Goal: Task Accomplishment & Management: Complete application form

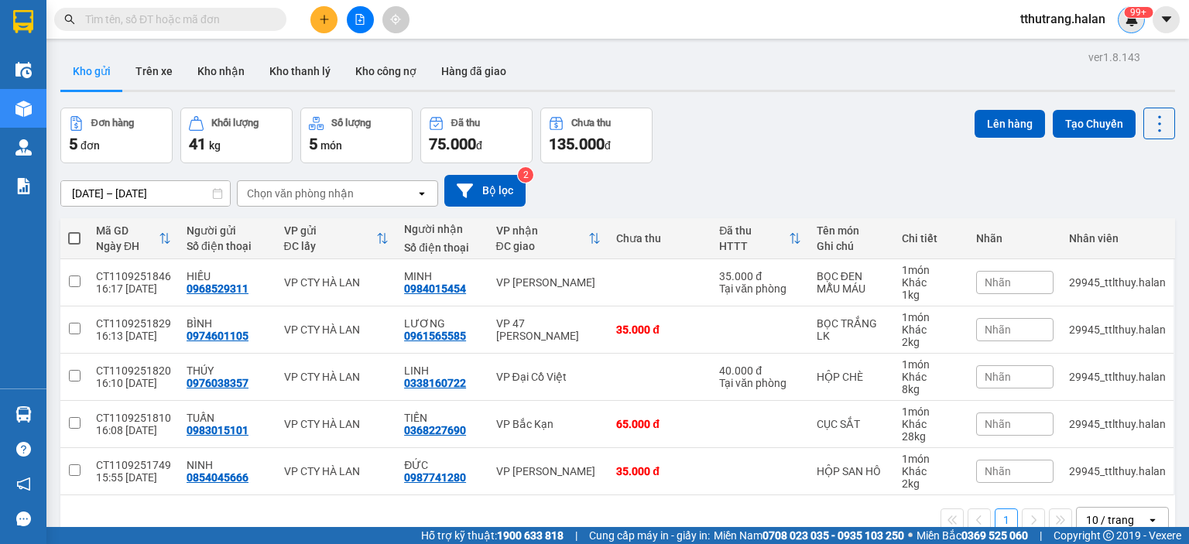
click at [1131, 29] on div "99+" at bounding box center [1130, 19] width 27 height 27
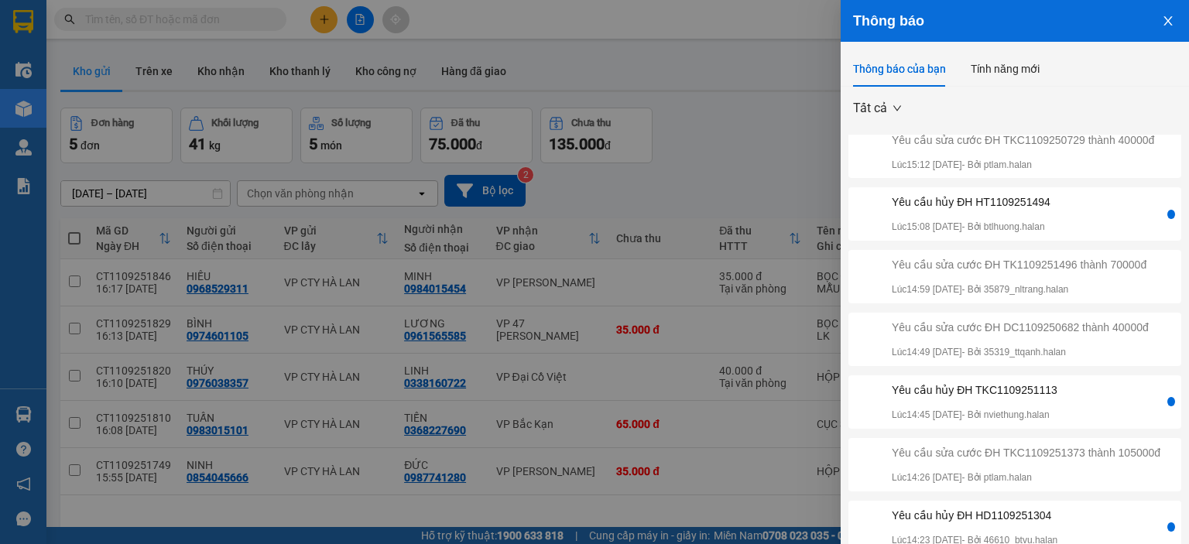
scroll to position [282, 0]
click at [783, 138] on div at bounding box center [594, 272] width 1189 height 544
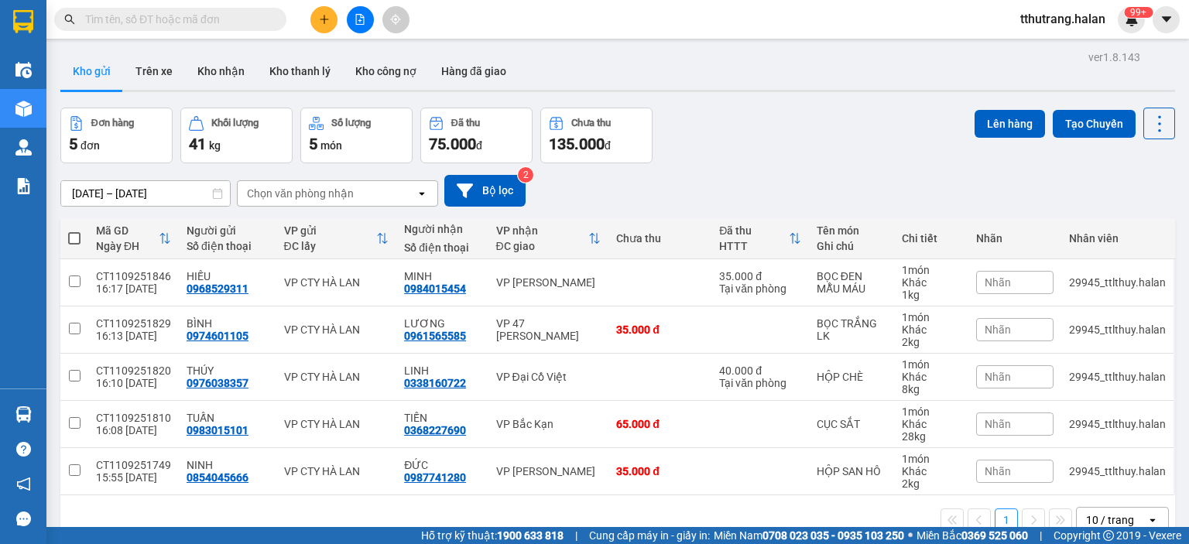
click at [257, 21] on input "text" at bounding box center [176, 19] width 183 height 17
paste input "Nt1009251930"
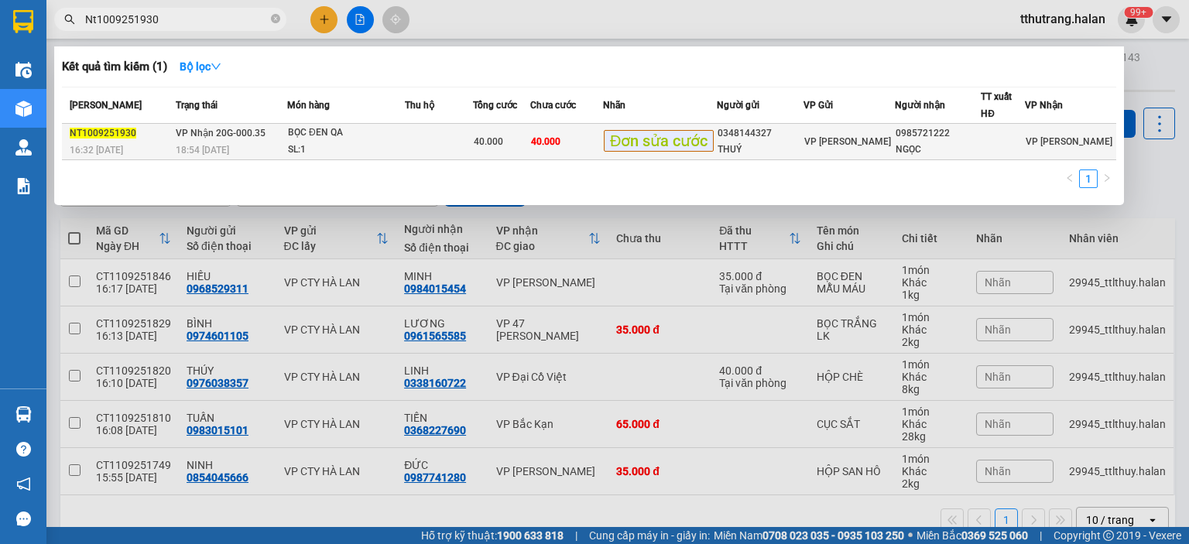
type input "Nt1009251930"
click at [310, 139] on div "BỌC ĐEN QA" at bounding box center [346, 133] width 116 height 17
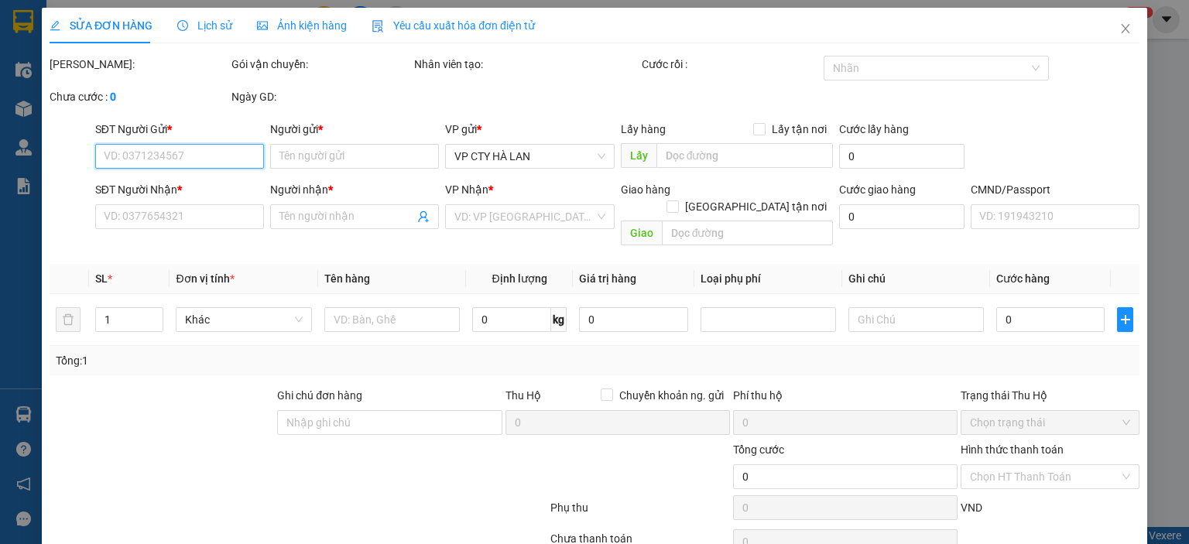
type input "0348144327"
type input "THUÝ"
type input "0985721222"
type input "NGỌC"
type input "40.000"
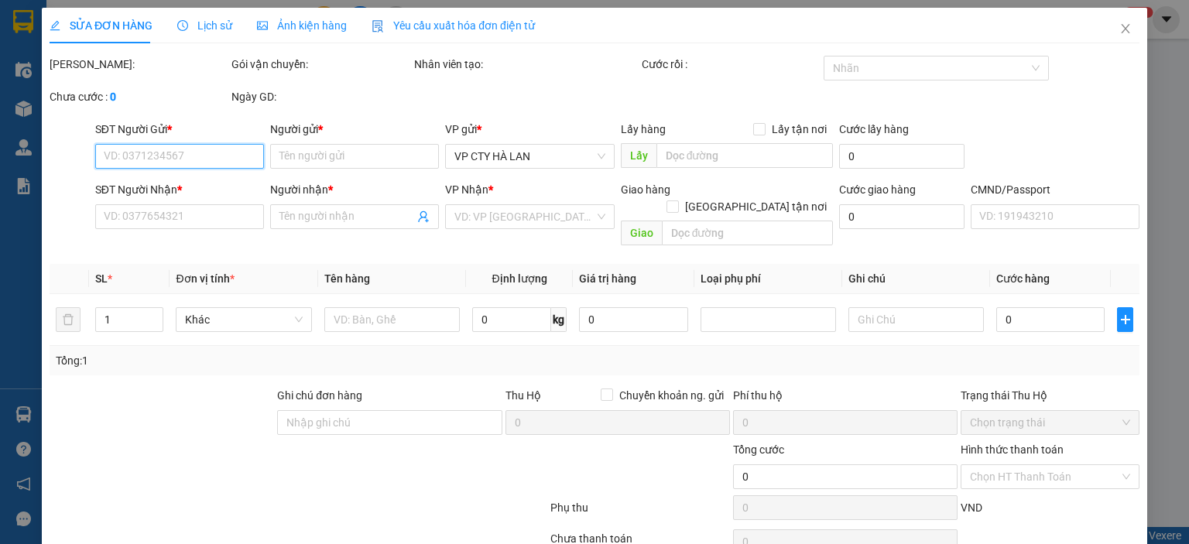
type input "40.000"
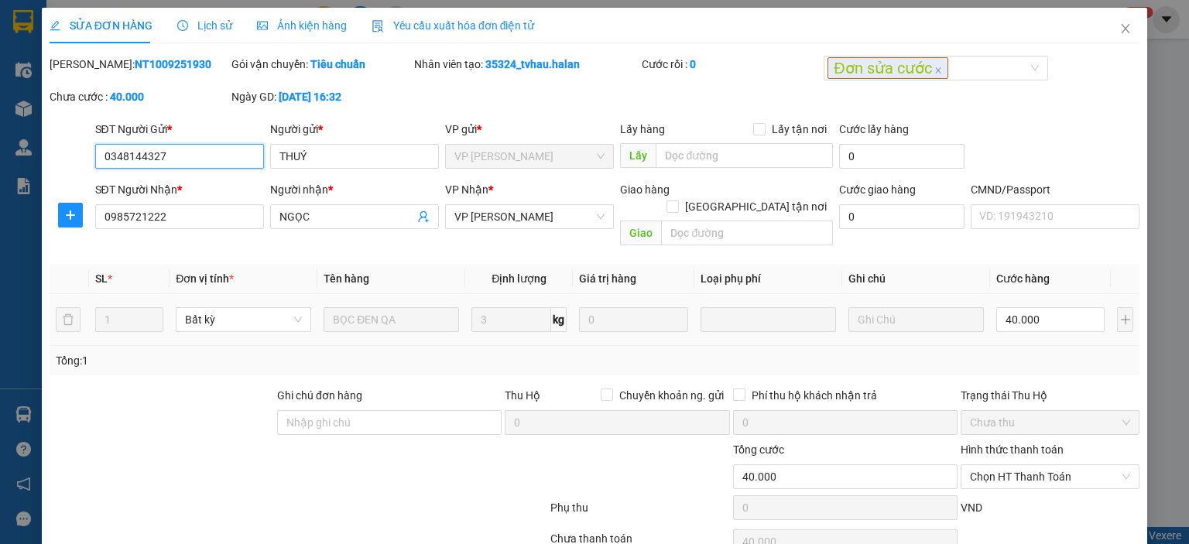
scroll to position [61, 0]
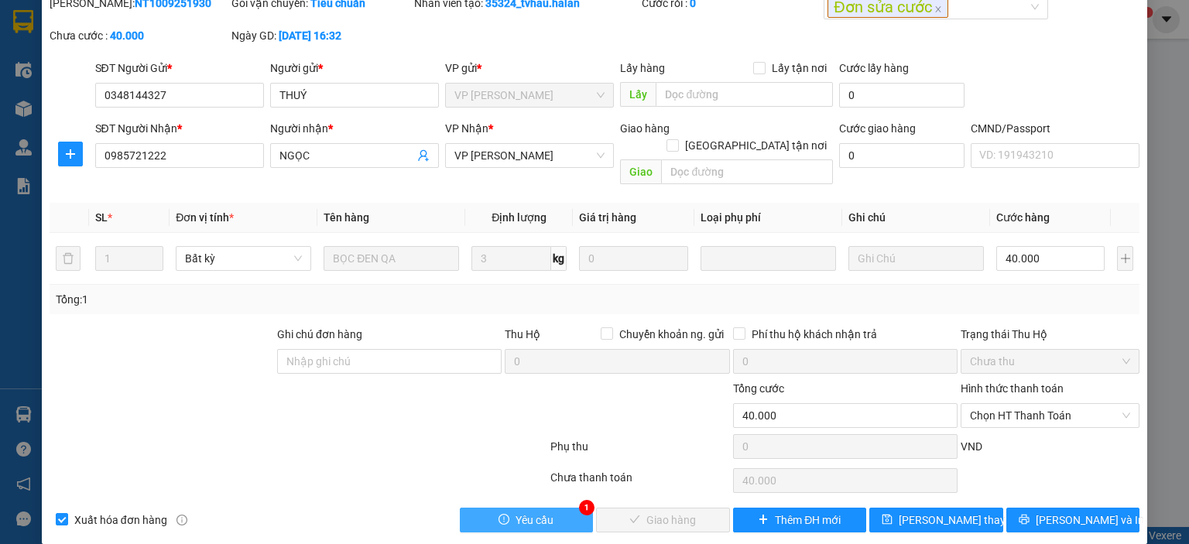
click at [539, 512] on span "Yêu cầu" at bounding box center [534, 520] width 38 height 17
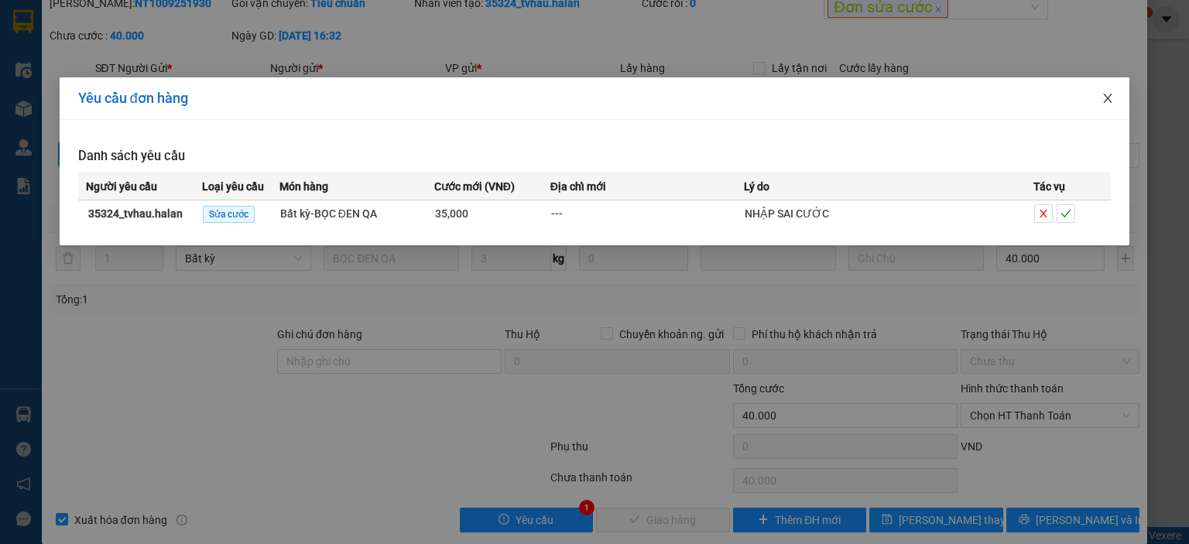
click at [1108, 101] on icon "close" at bounding box center [1107, 98] width 12 height 12
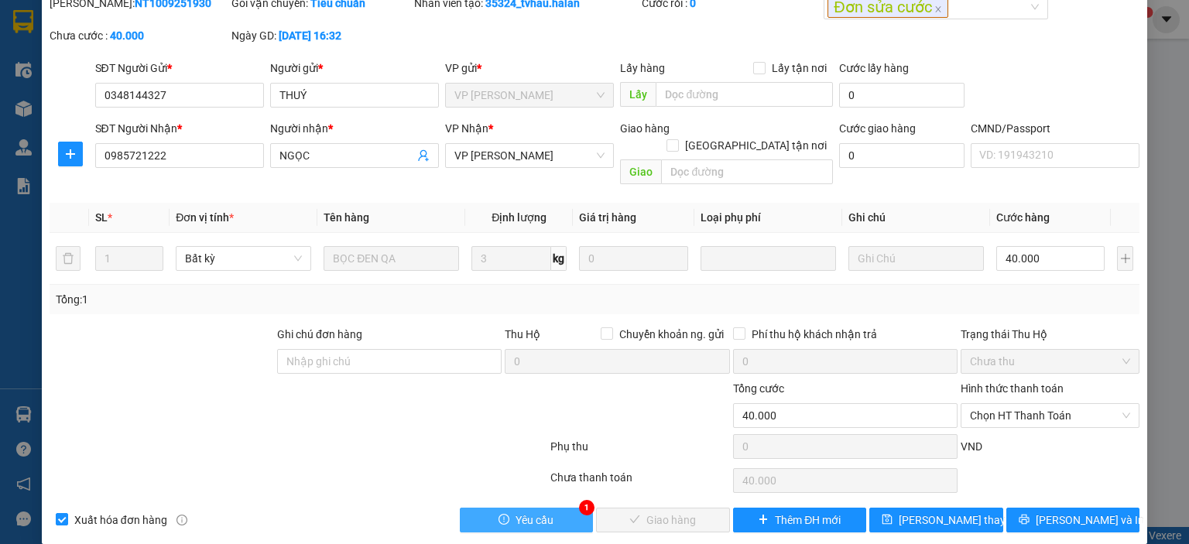
click at [548, 508] on button "Yêu cầu" at bounding box center [527, 520] width 134 height 25
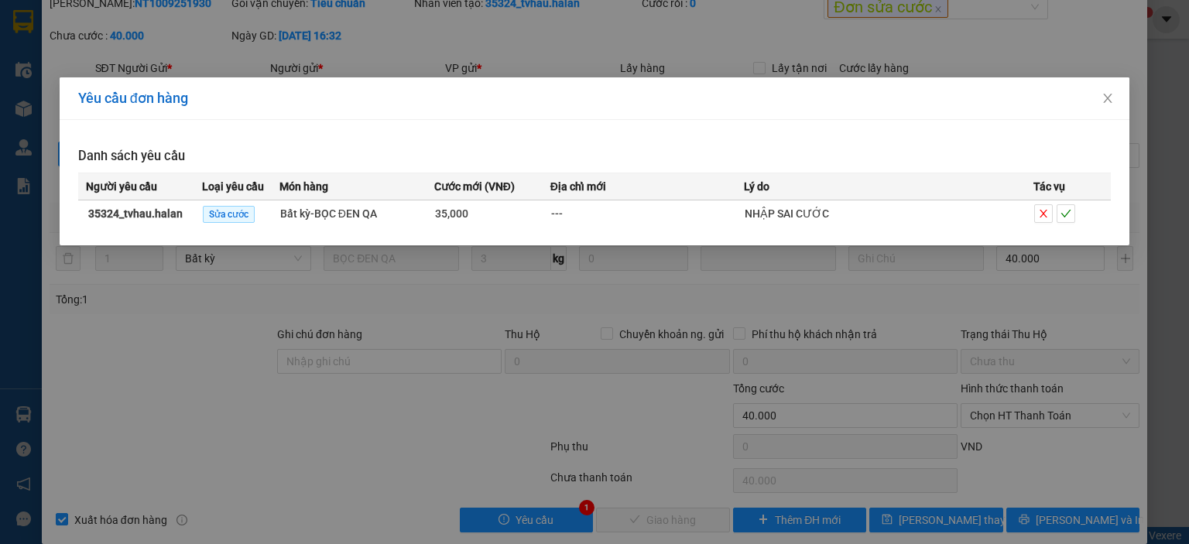
click at [241, 380] on div "Yêu cầu đơn hàng Danh sách yêu cầu Người yêu cầu Loại yêu cầu Món hàng Cước mới…" at bounding box center [594, 272] width 1189 height 544
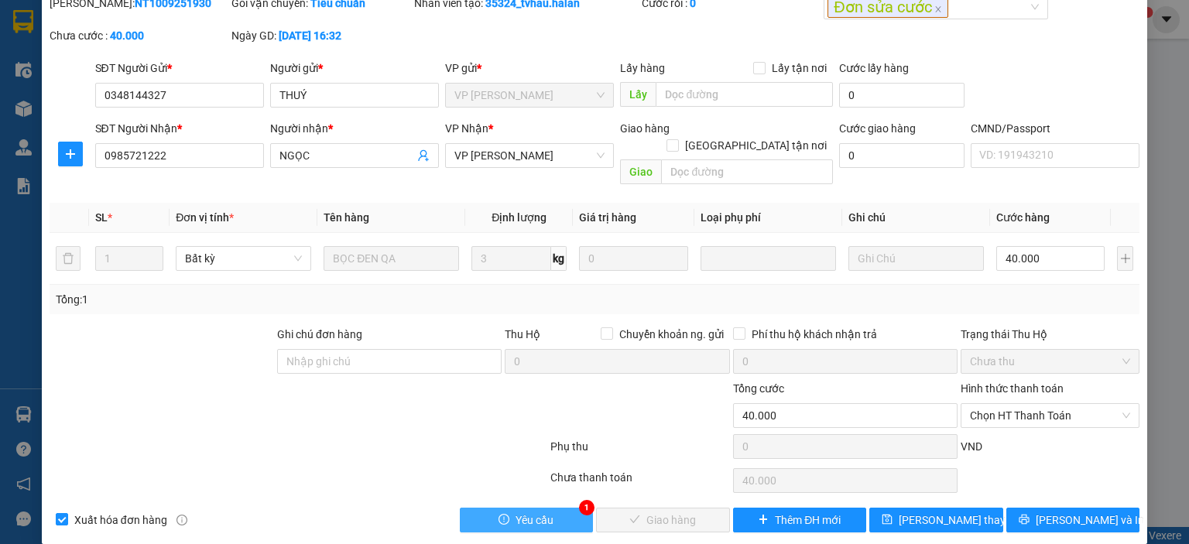
scroll to position [0, 0]
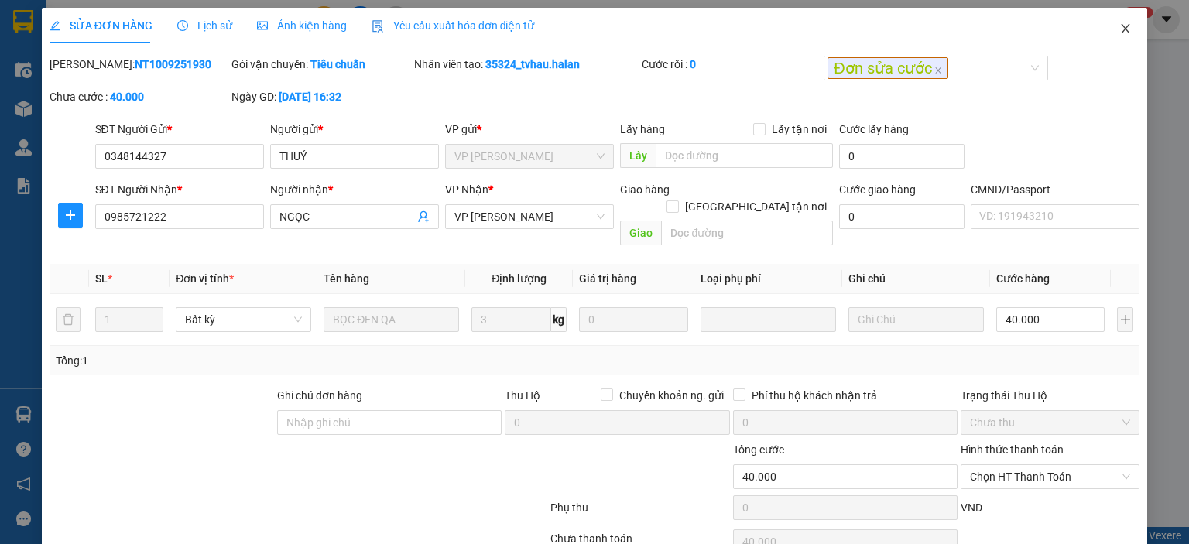
click at [1119, 29] on icon "close" at bounding box center [1125, 28] width 12 height 12
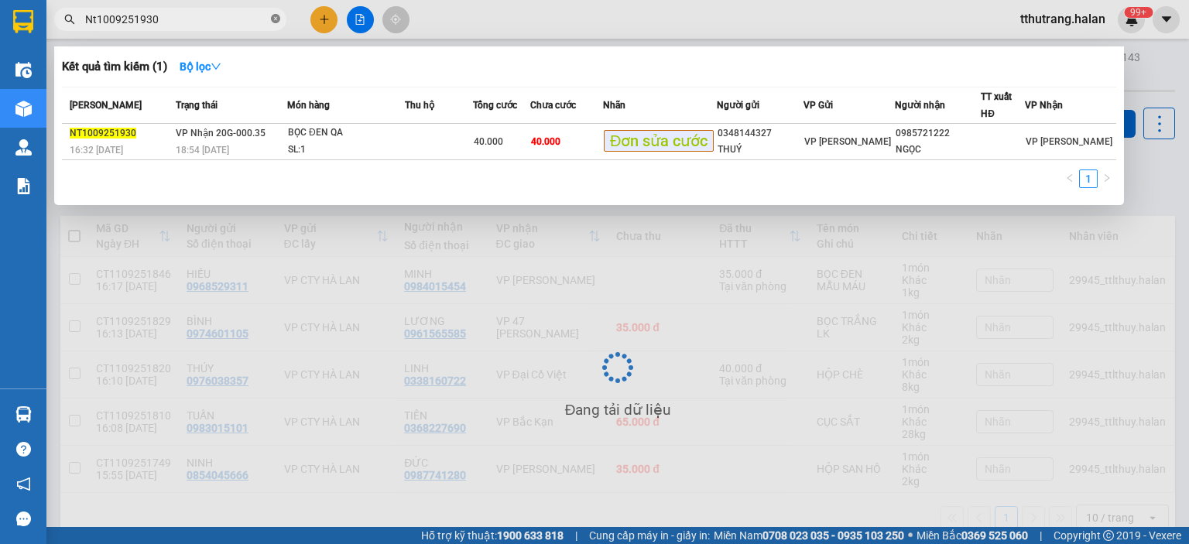
click at [279, 22] on icon "close-circle" at bounding box center [275, 18] width 9 height 9
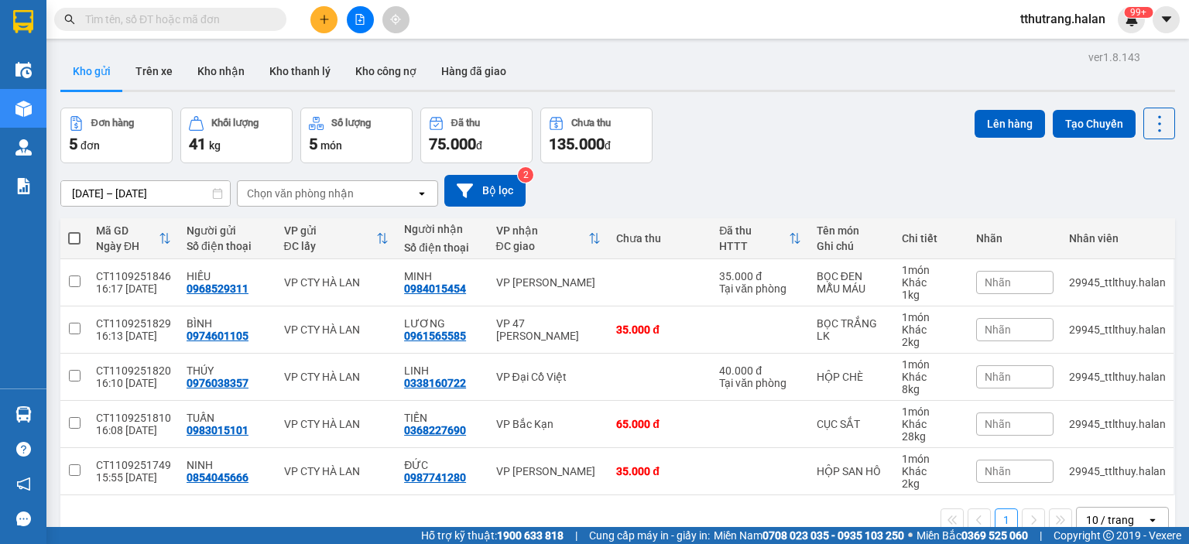
click at [200, 21] on input "text" at bounding box center [176, 19] width 183 height 17
paste input "CP1109250610"
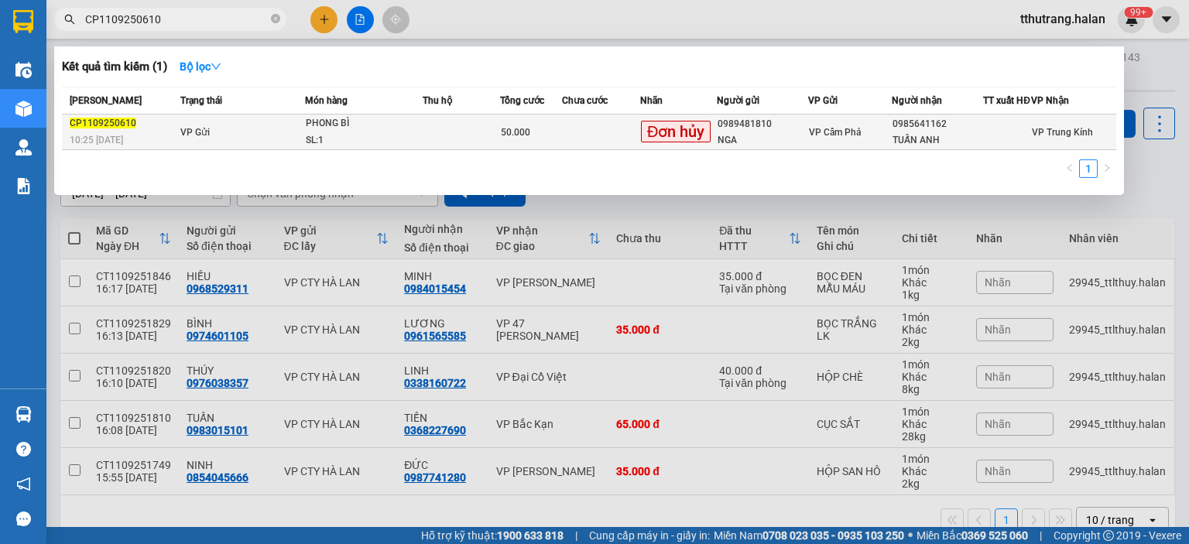
type input "CP1109250610"
click at [334, 132] on div "PHONG BÌ" at bounding box center [364, 123] width 116 height 17
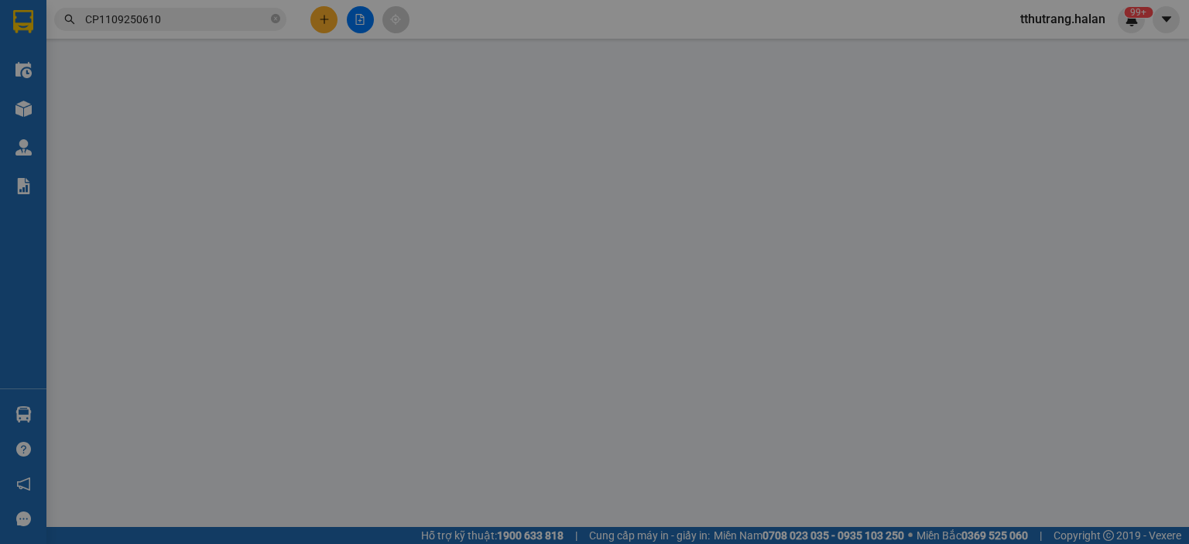
type input "0989481810"
type input "NGA"
type input "0985641162"
type input "TUẤN ANH"
type input "50.000"
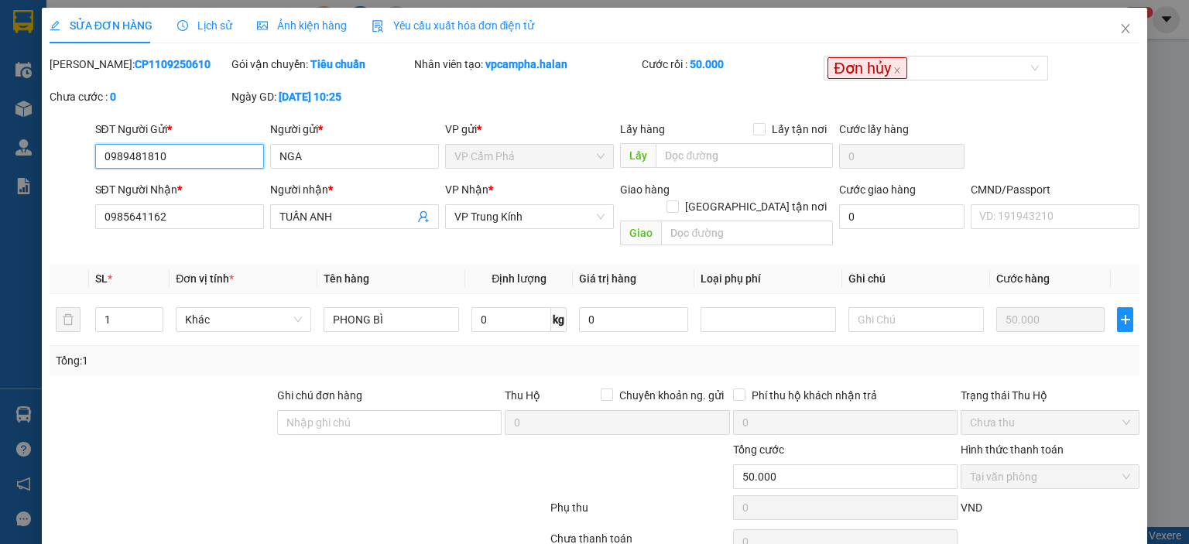
scroll to position [61, 0]
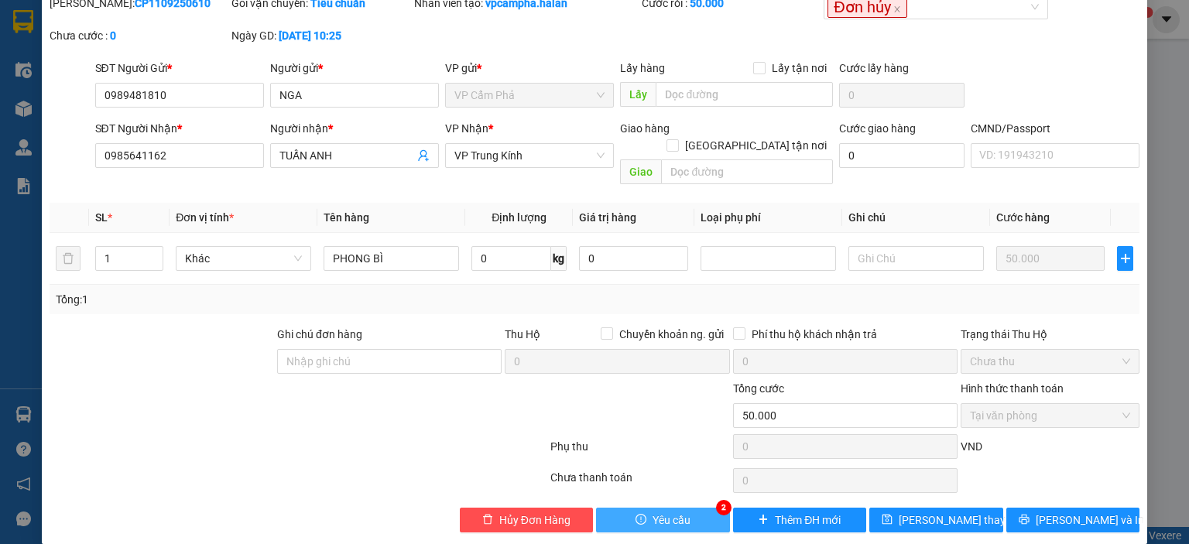
click at [672, 508] on button "Yêu cầu" at bounding box center [663, 520] width 134 height 25
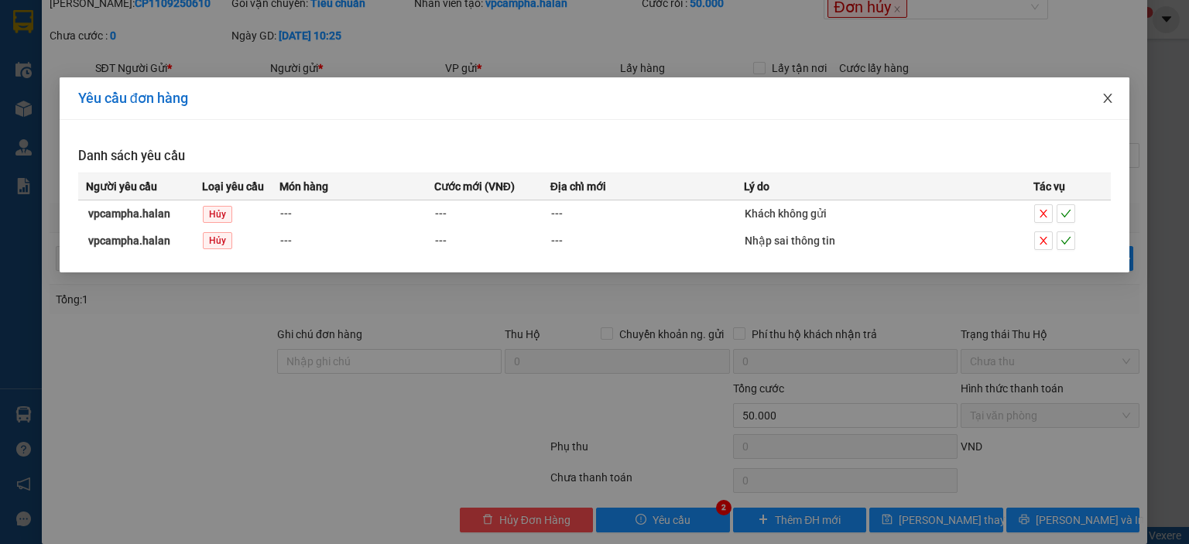
click at [1111, 95] on icon "close" at bounding box center [1107, 98] width 12 height 12
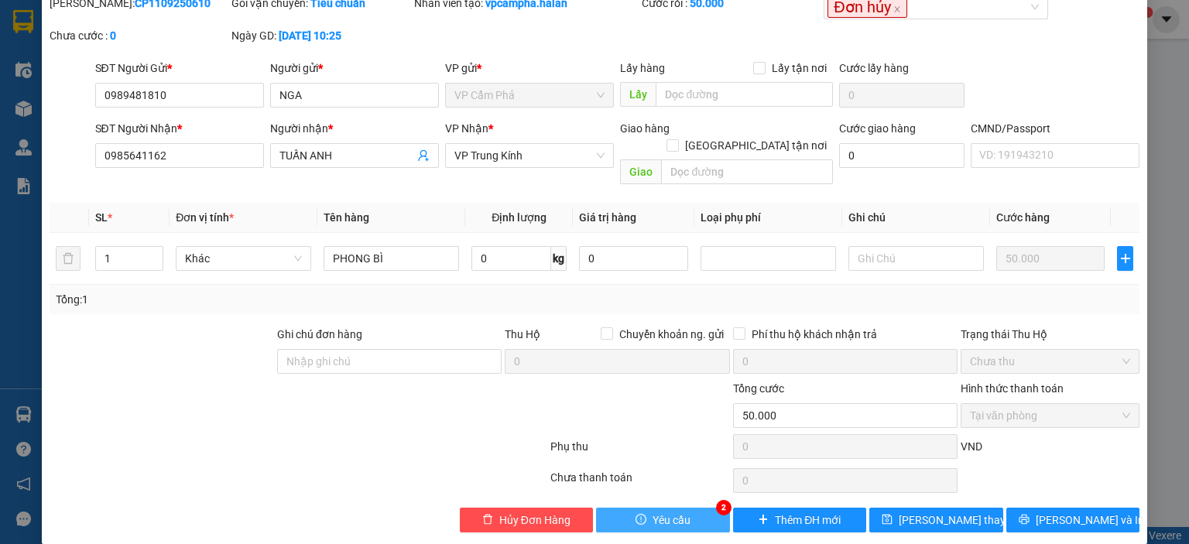
scroll to position [0, 0]
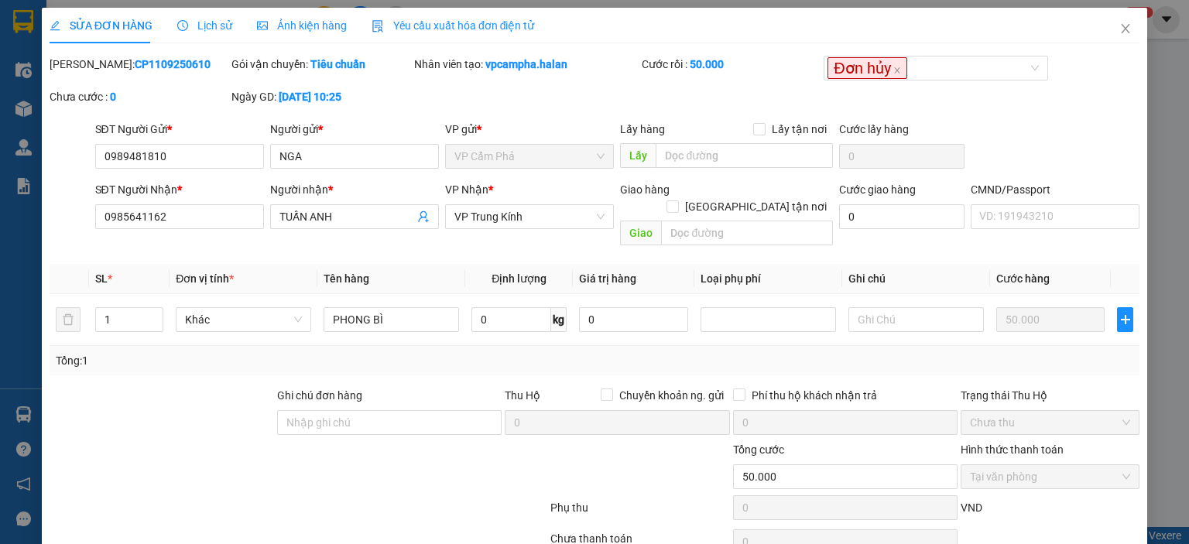
click at [142, 67] on b "CP1109250610" at bounding box center [173, 64] width 76 height 12
drag, startPoint x: 165, startPoint y: 65, endPoint x: 90, endPoint y: 70, distance: 75.2
click at [90, 70] on div "[PERSON_NAME]: CP1109250610" at bounding box center [139, 64] width 179 height 17
copy b "CP1109250610"
drag, startPoint x: 576, startPoint y: 62, endPoint x: 483, endPoint y: 69, distance: 93.1
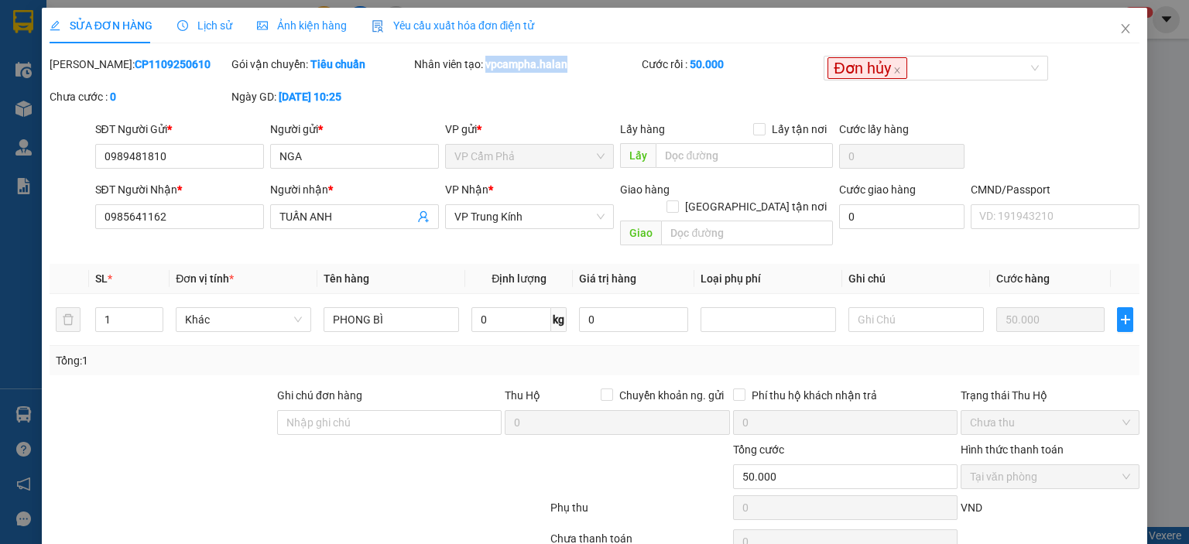
click at [483, 69] on div "Nhân viên tạo: vpcampha.halan" at bounding box center [526, 64] width 224 height 17
copy b "vpcampha.halan"
click at [191, 156] on input "0989481810" at bounding box center [179, 156] width 169 height 25
drag, startPoint x: 204, startPoint y: 156, endPoint x: 66, endPoint y: 169, distance: 138.3
click at [66, 169] on div "SĐT Người Gửi * 0989481810 0989481810 Người gửi * NGA VP gửi * VP Cẩm Phả Lấy h…" at bounding box center [594, 148] width 1093 height 54
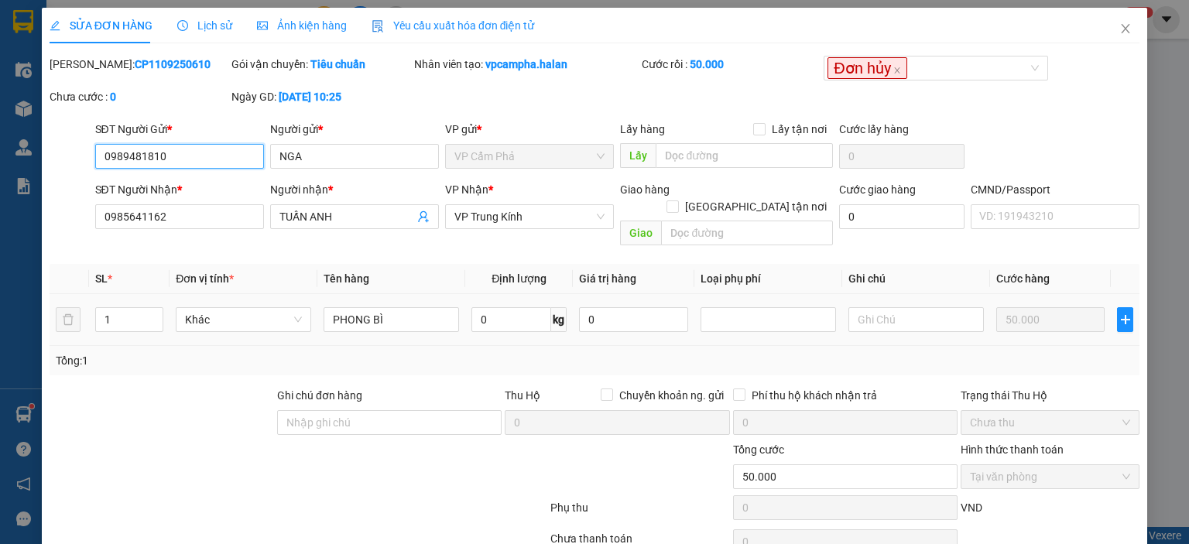
scroll to position [61, 0]
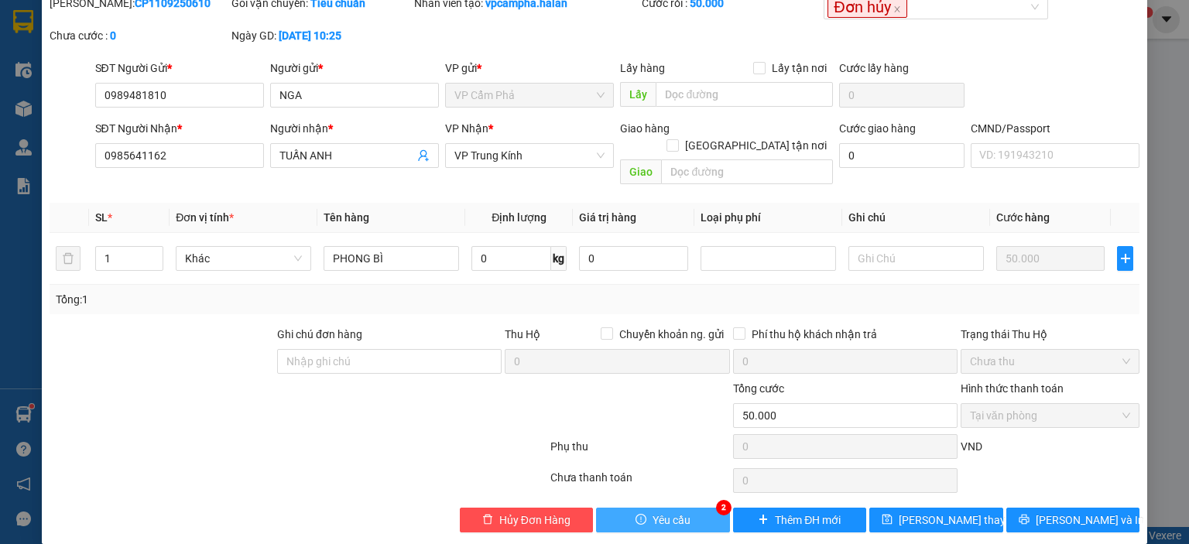
click at [657, 513] on button "Yêu cầu" at bounding box center [663, 520] width 134 height 25
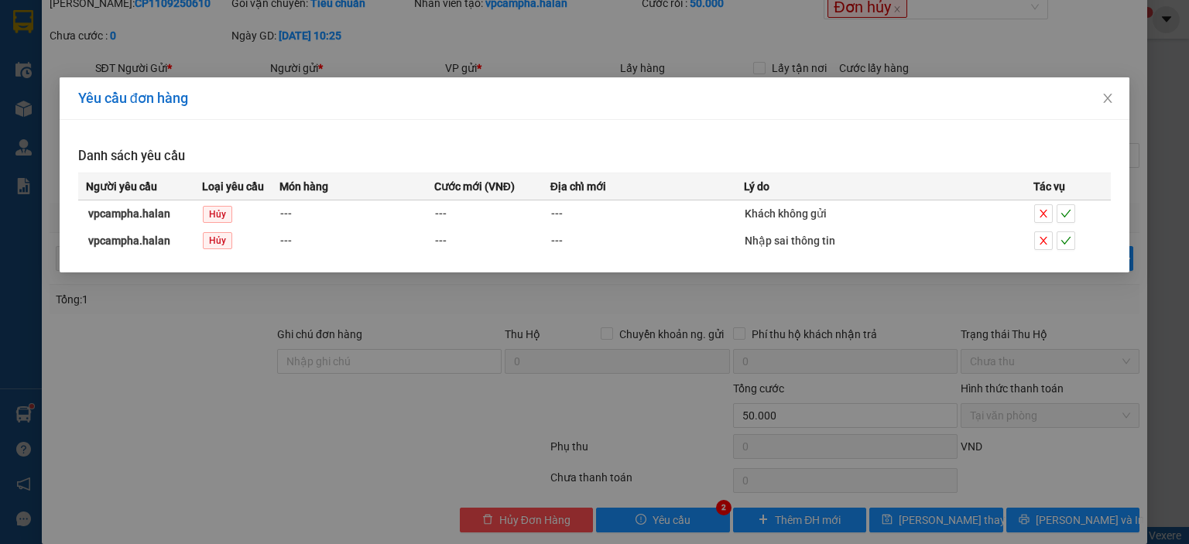
click at [615, 341] on div "Yêu cầu đơn hàng Danh sách yêu cầu Người yêu cầu Loại yêu cầu Món hàng Cước mới…" at bounding box center [594, 272] width 1189 height 544
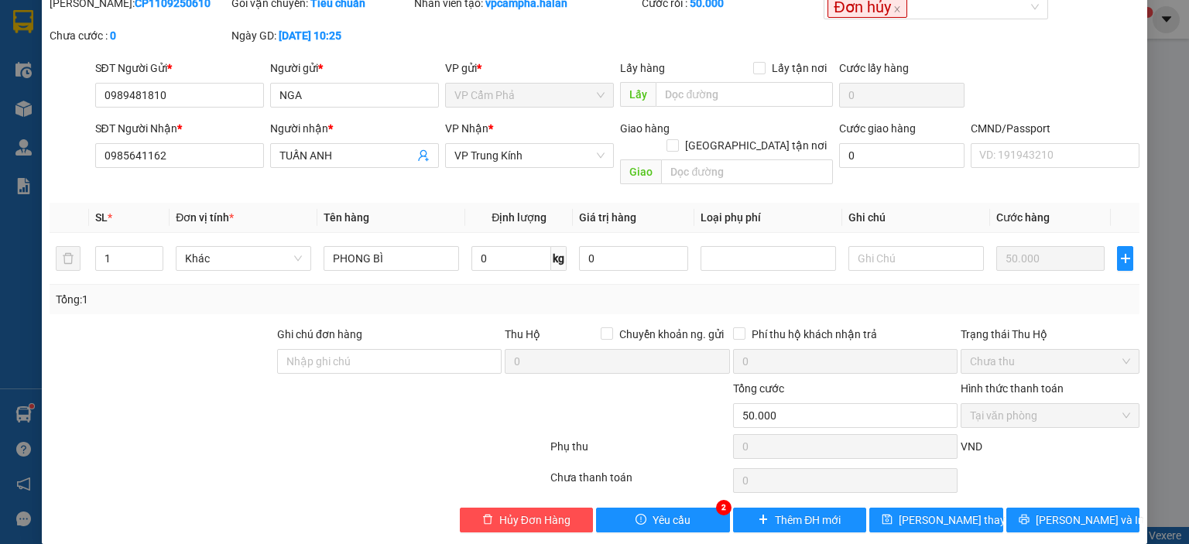
click at [591, 326] on div "Thu Hộ Chuyển khoản ng. gửi" at bounding box center [617, 337] width 224 height 23
click at [635, 514] on icon "exclamation-circle" at bounding box center [640, 519] width 11 height 11
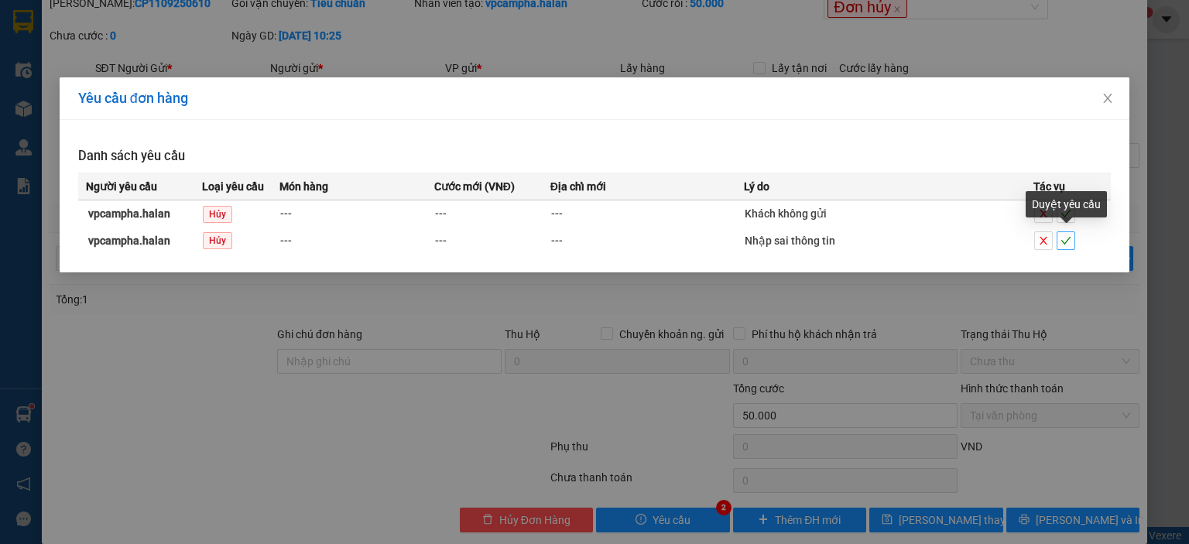
click at [1068, 241] on icon "check" at bounding box center [1065, 240] width 11 height 11
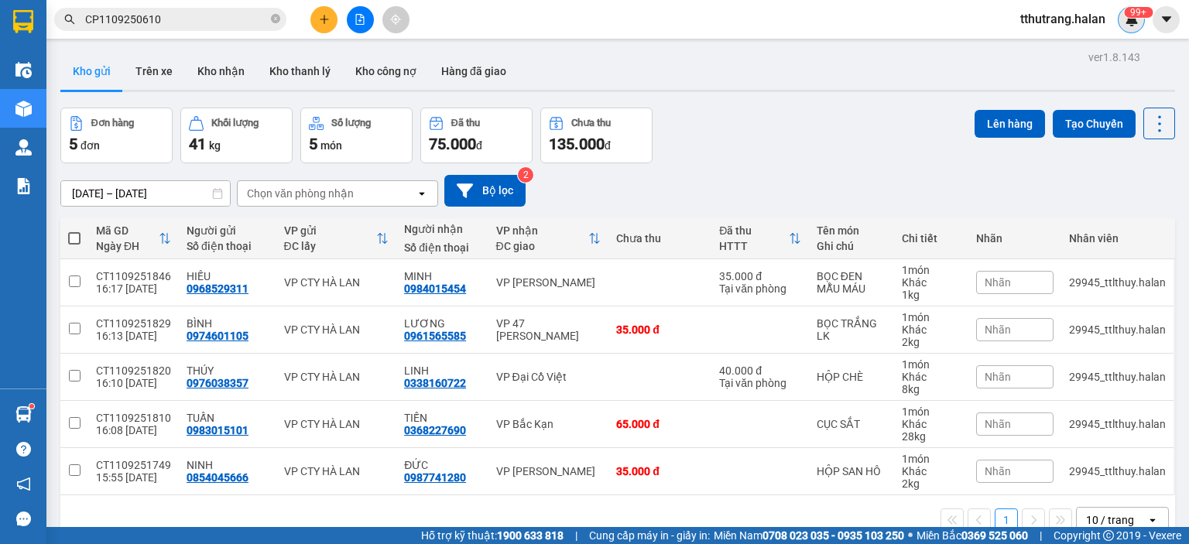
click at [1127, 26] on div "99+" at bounding box center [1130, 19] width 27 height 27
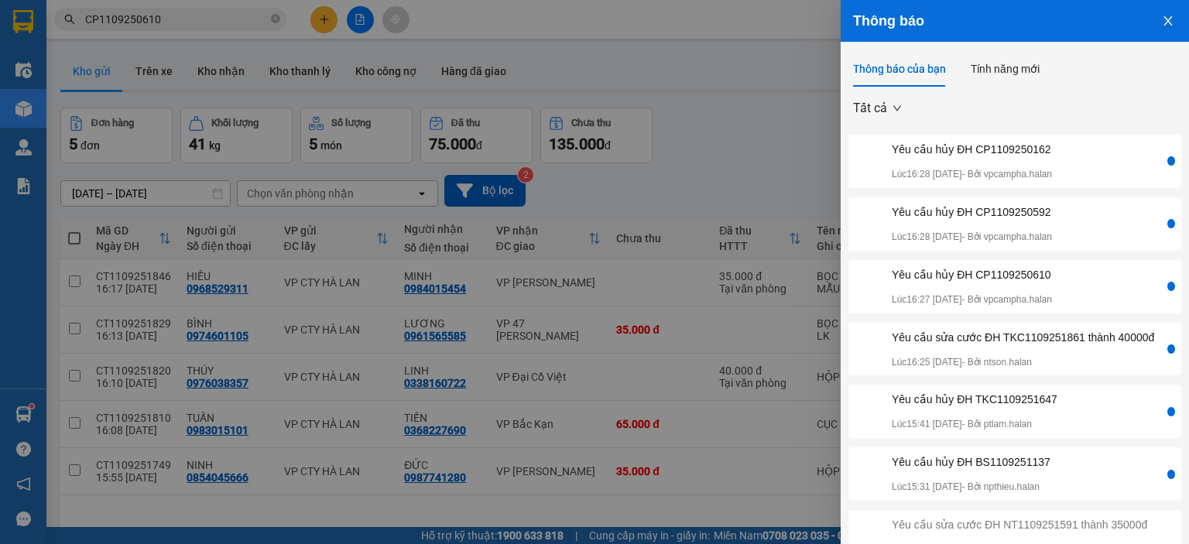
click at [737, 110] on div at bounding box center [594, 272] width 1189 height 544
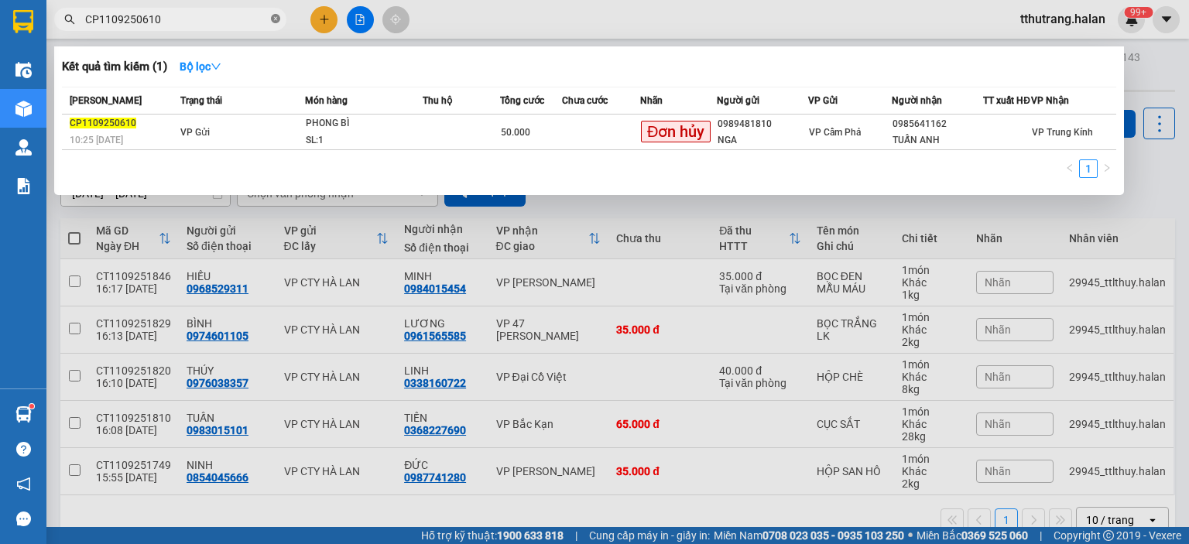
click at [278, 21] on icon "close-circle" at bounding box center [275, 18] width 9 height 9
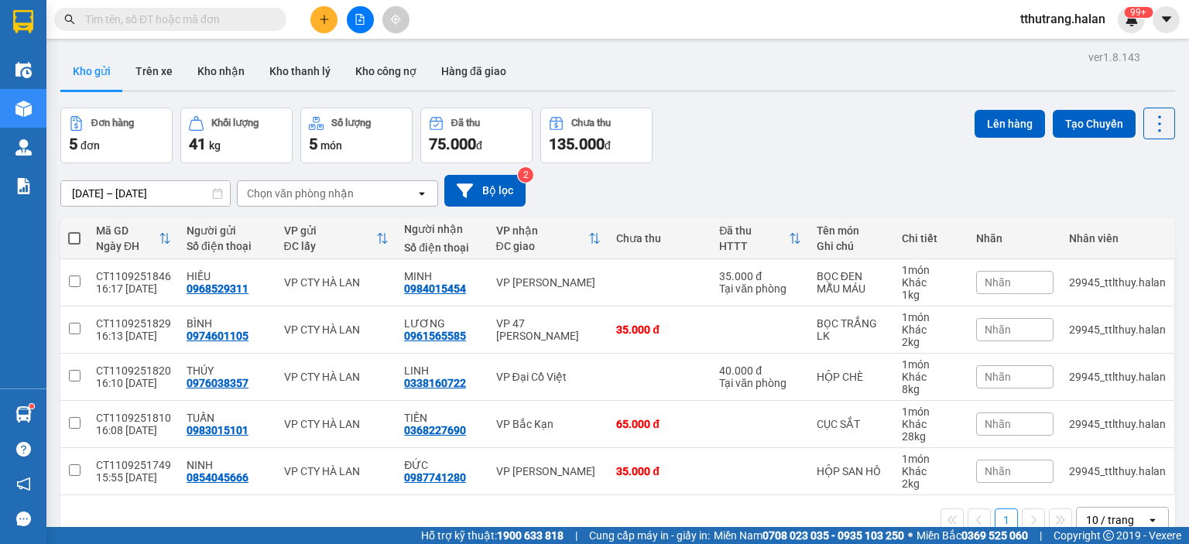
click at [207, 18] on input "text" at bounding box center [176, 19] width 183 height 17
paste input "CP1109250592"
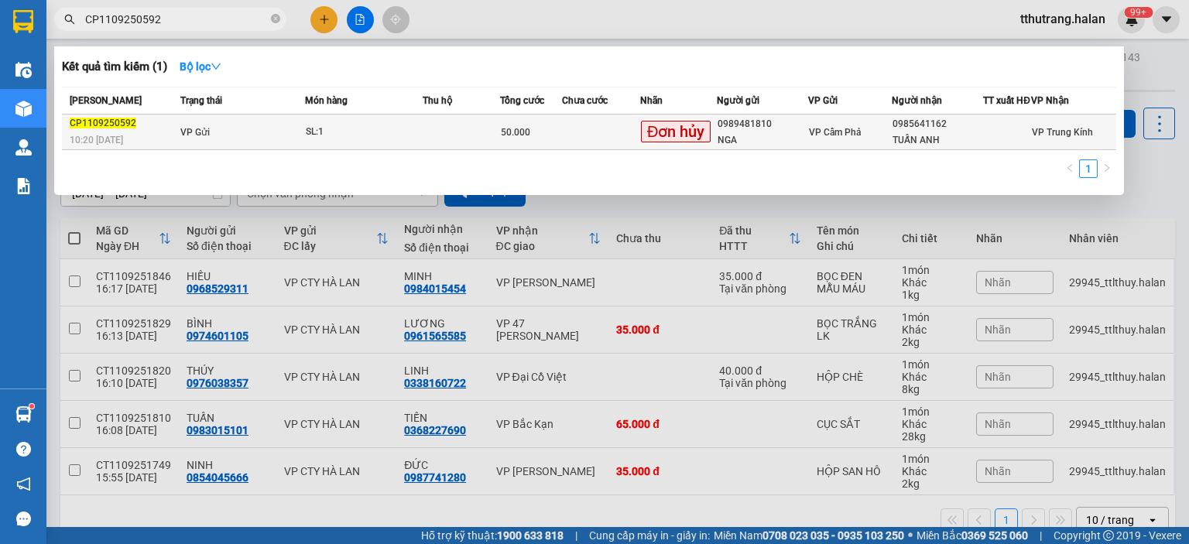
type input "CP1109250592"
click at [352, 141] on div "SL: 1" at bounding box center [364, 132] width 116 height 17
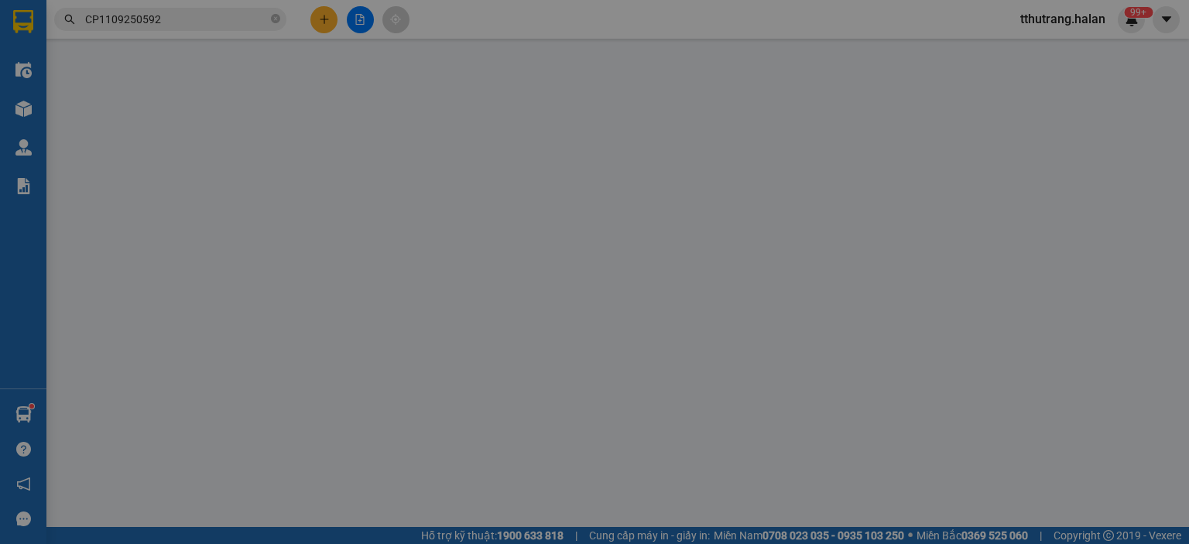
type input "0989481810"
type input "NGA"
type input "0985641162"
type input "TUẤN ANH"
type input "50.000"
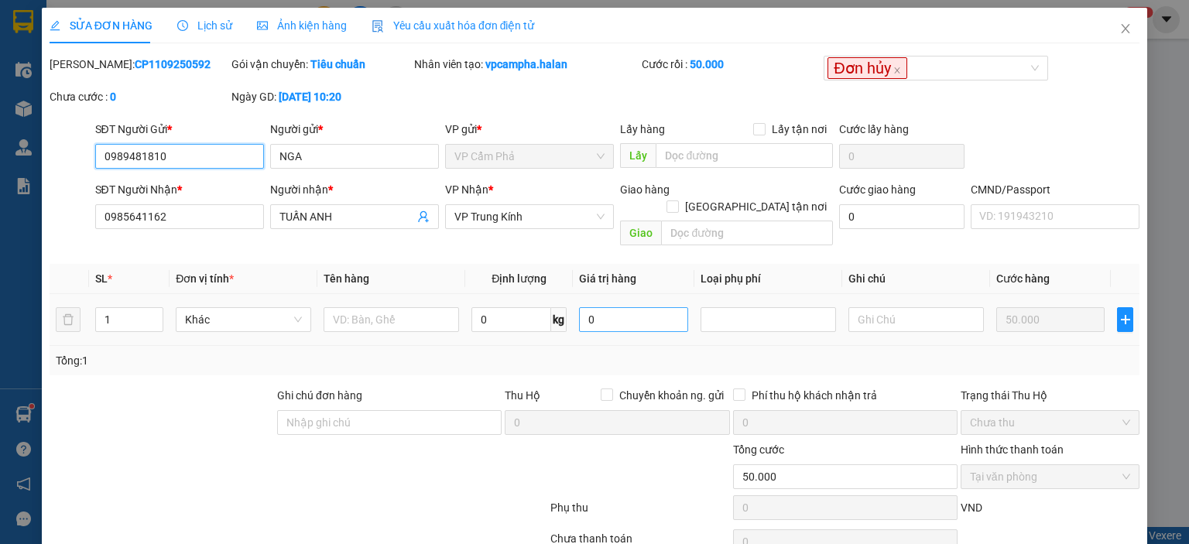
scroll to position [61, 0]
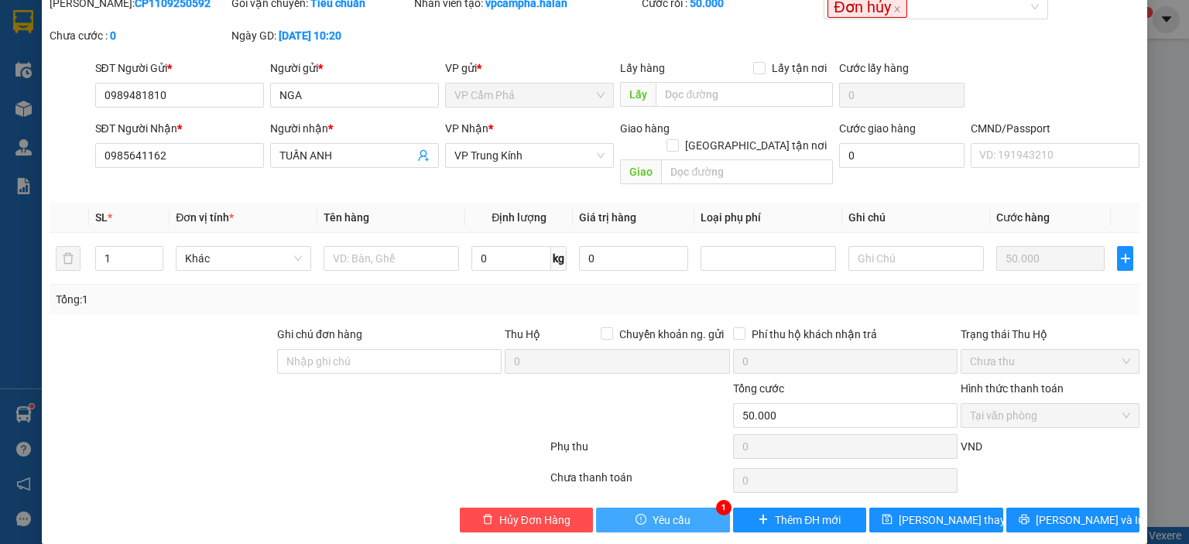
click at [672, 512] on span "Yêu cầu" at bounding box center [671, 520] width 38 height 17
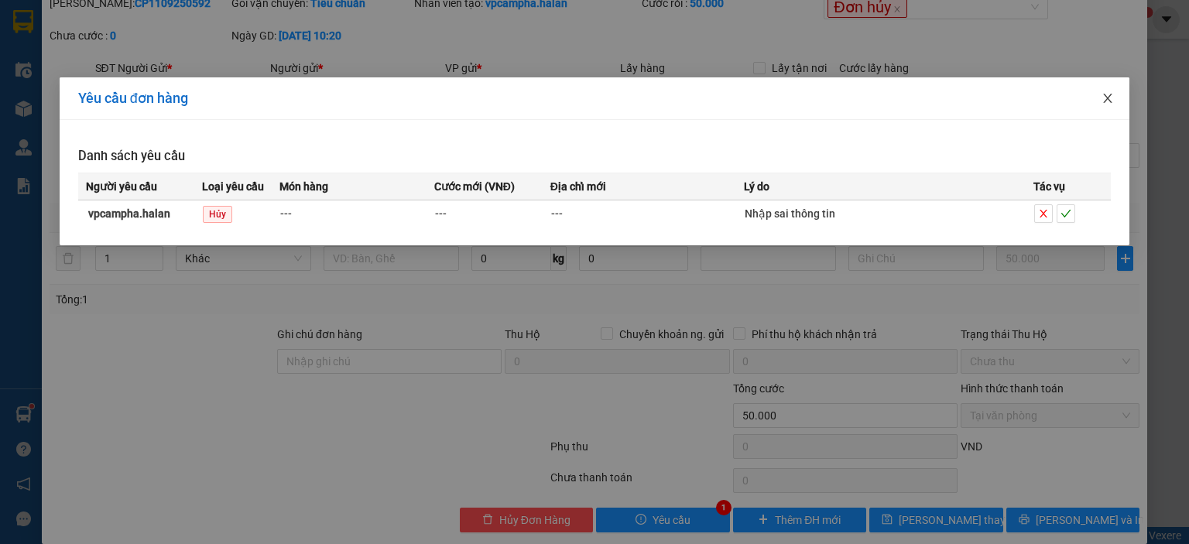
click at [1107, 95] on icon "close" at bounding box center [1107, 98] width 12 height 12
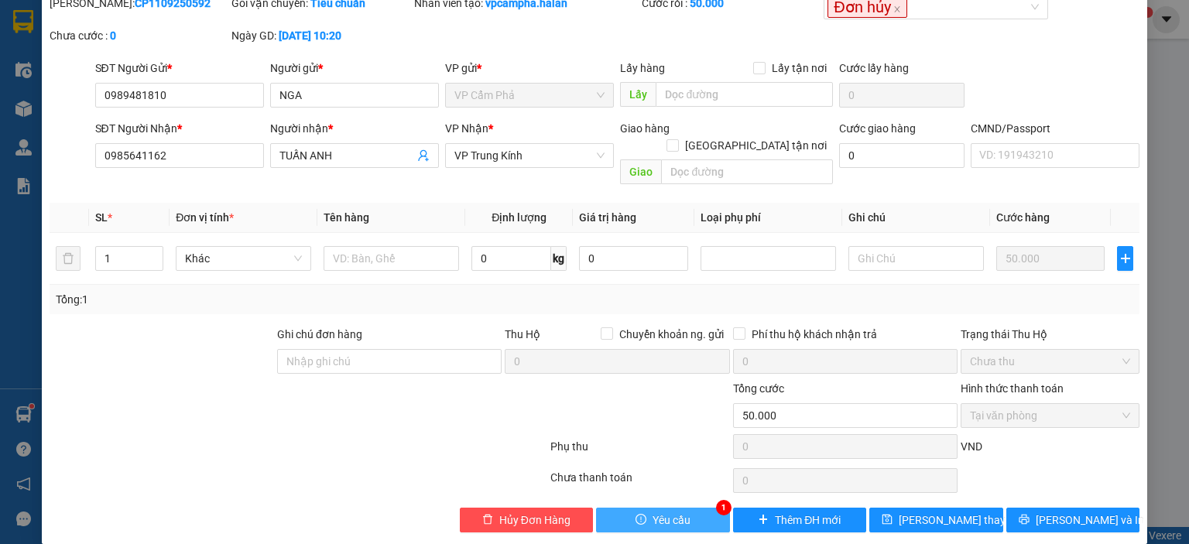
scroll to position [0, 0]
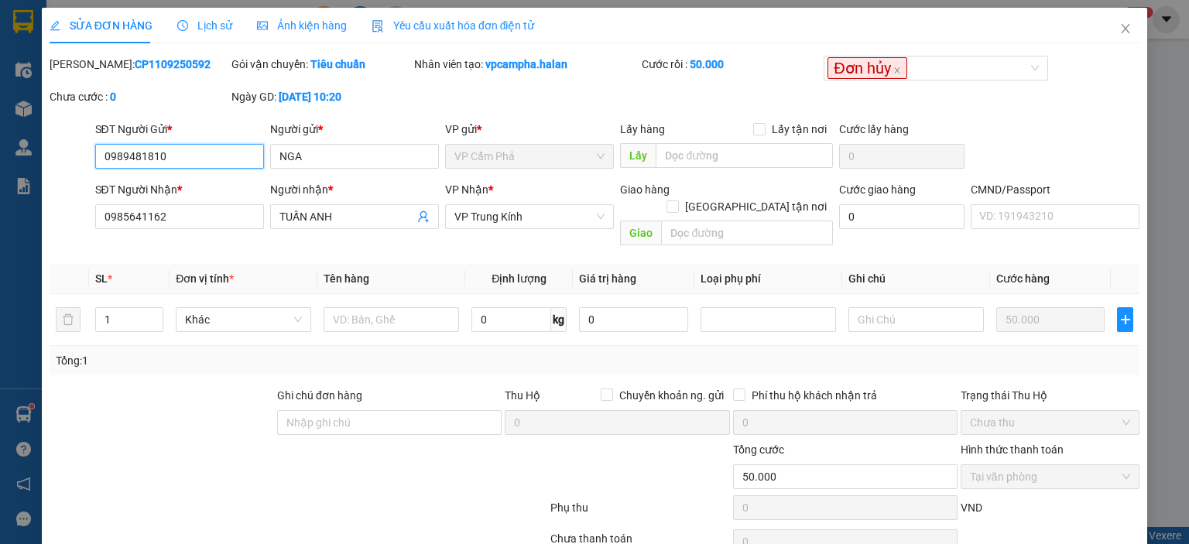
click at [201, 156] on input "0989481810" at bounding box center [179, 156] width 169 height 25
drag, startPoint x: 164, startPoint y: 63, endPoint x: 90, endPoint y: 65, distance: 74.3
click at [90, 65] on div "[PERSON_NAME]: CP1109250592" at bounding box center [139, 64] width 179 height 17
copy b "CP1109250592"
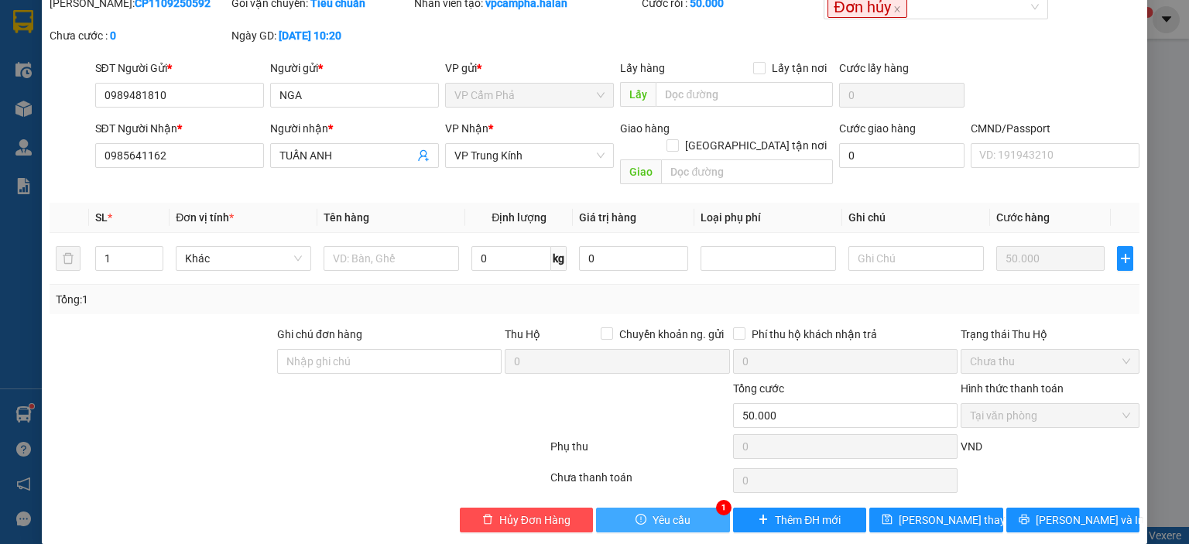
click at [686, 508] on button "Yêu cầu" at bounding box center [663, 520] width 134 height 25
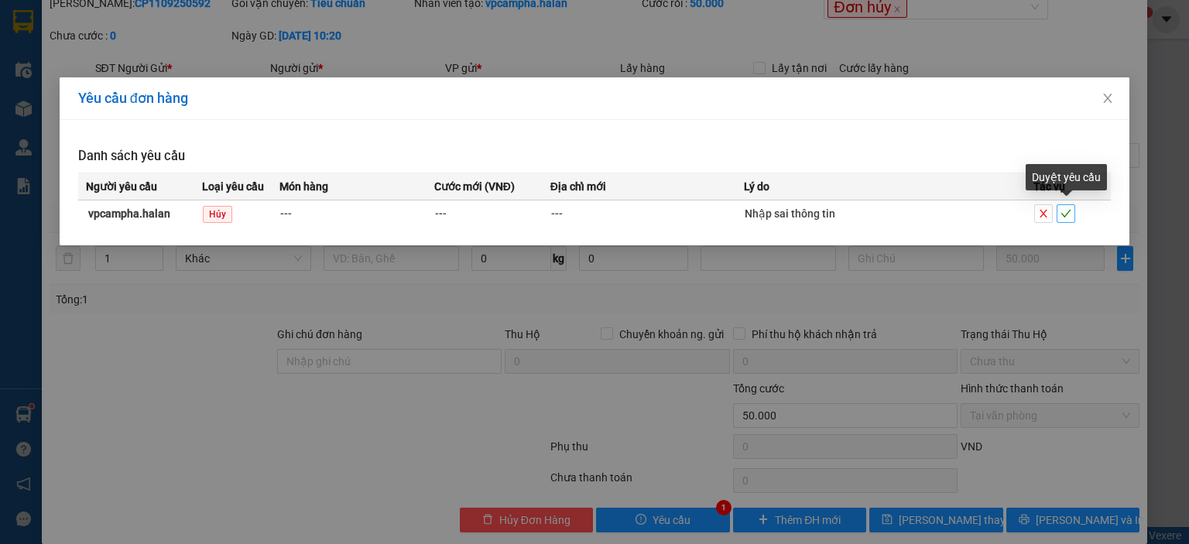
click at [1068, 217] on icon "check" at bounding box center [1065, 213] width 11 height 11
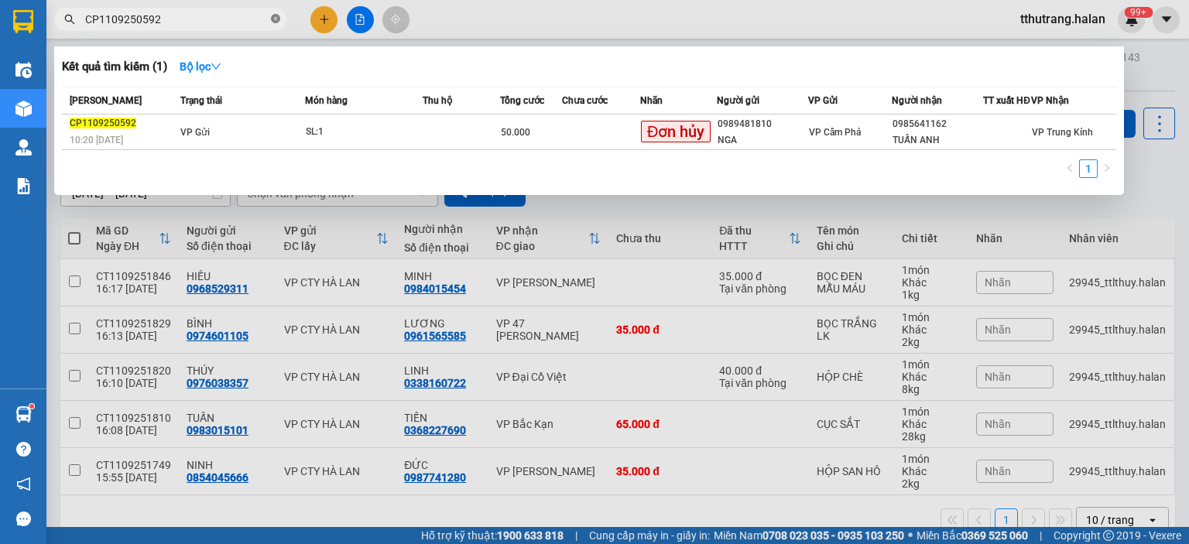
click at [273, 17] on icon "close-circle" at bounding box center [275, 18] width 9 height 9
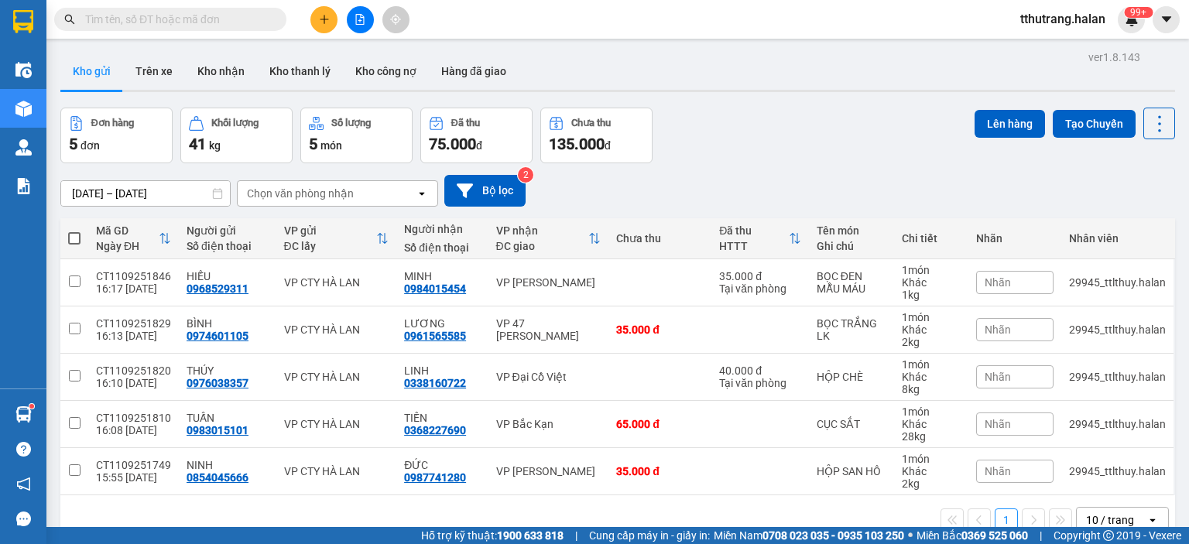
paste input "CP1109250162"
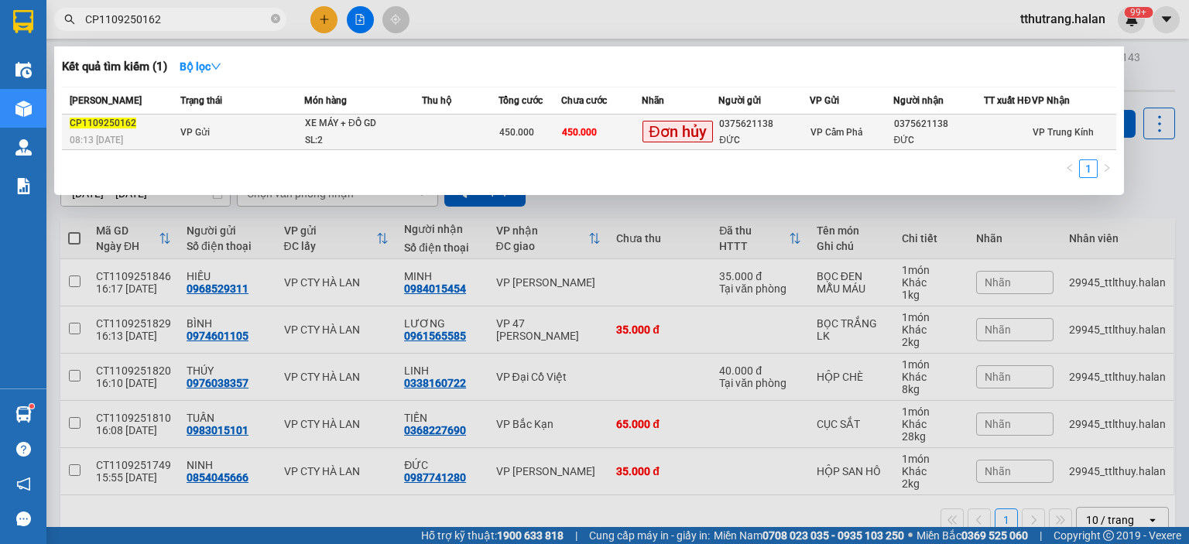
type input "CP1109250162"
click at [332, 148] on div "SL: 2" at bounding box center [363, 140] width 116 height 17
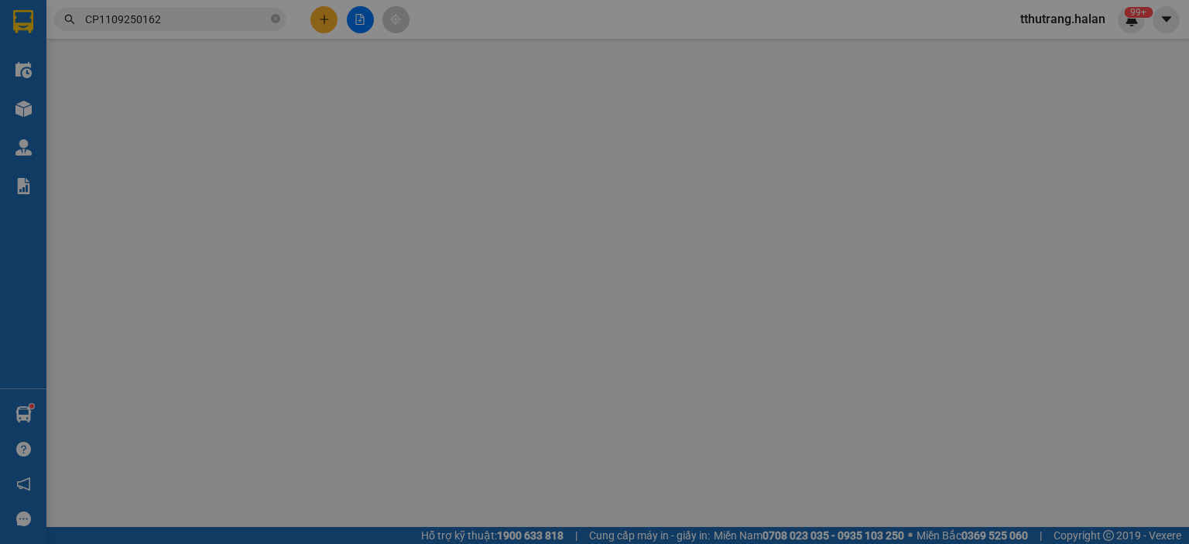
type input "0375621138"
type input "ĐỨC"
type input "0375621138"
type input "ĐỨC"
type input "450.000"
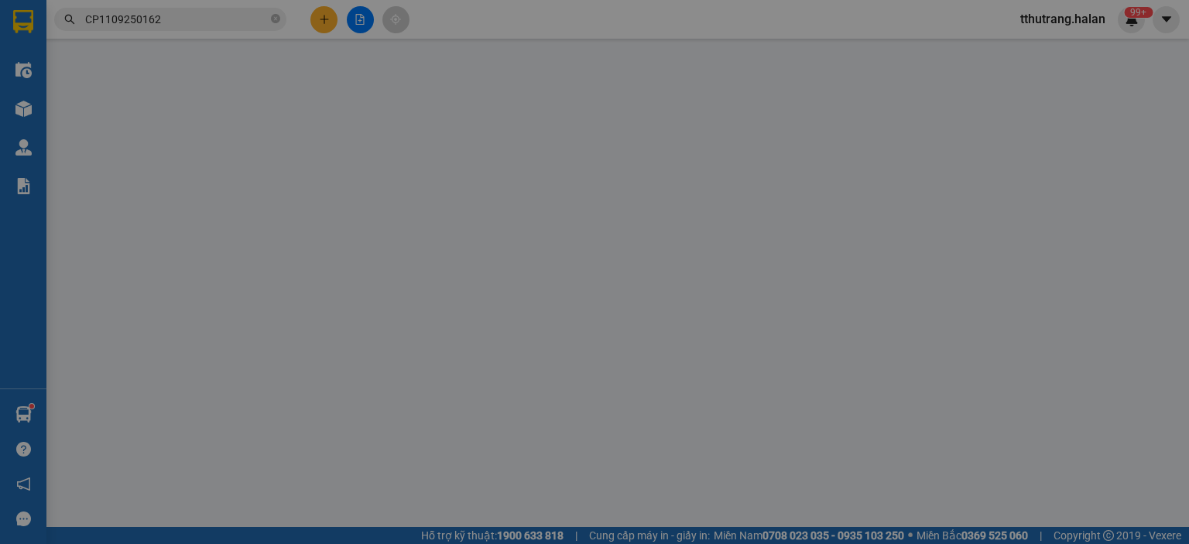
type input "450.000"
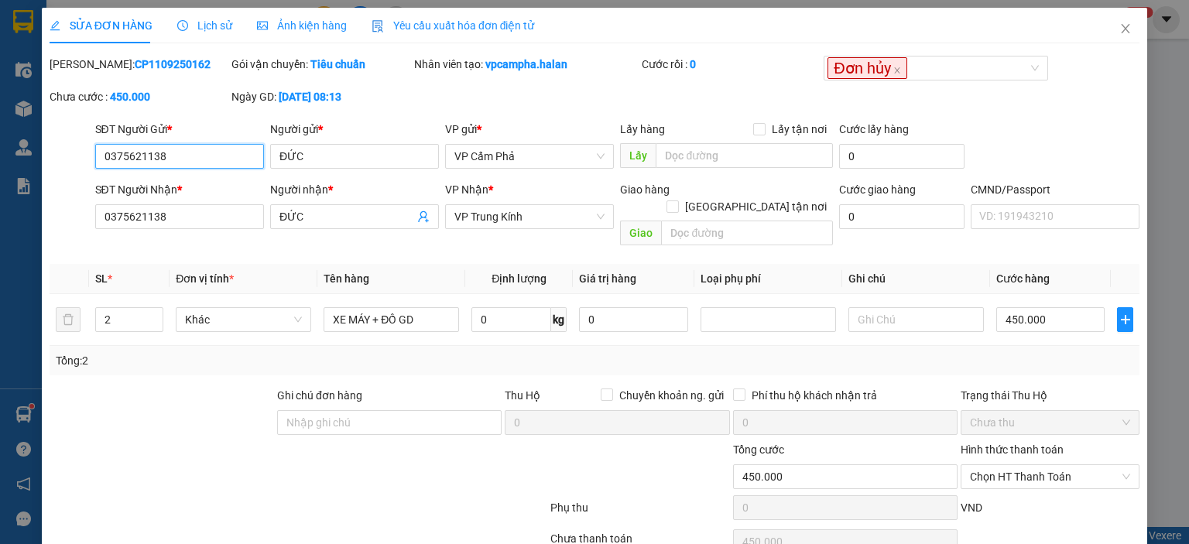
scroll to position [61, 0]
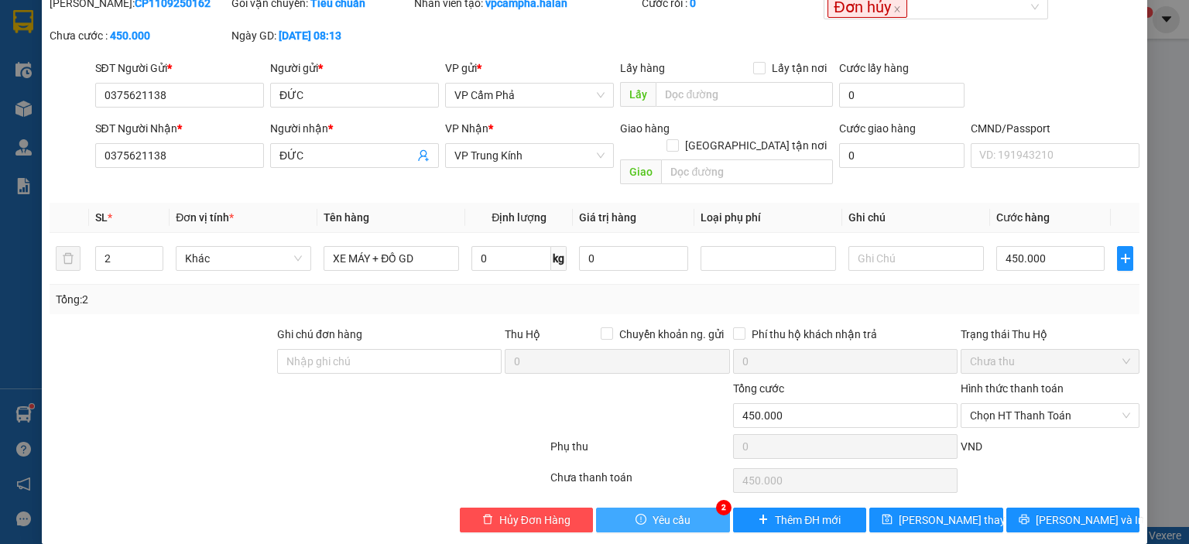
click at [687, 508] on button "Yêu cầu" at bounding box center [663, 520] width 134 height 25
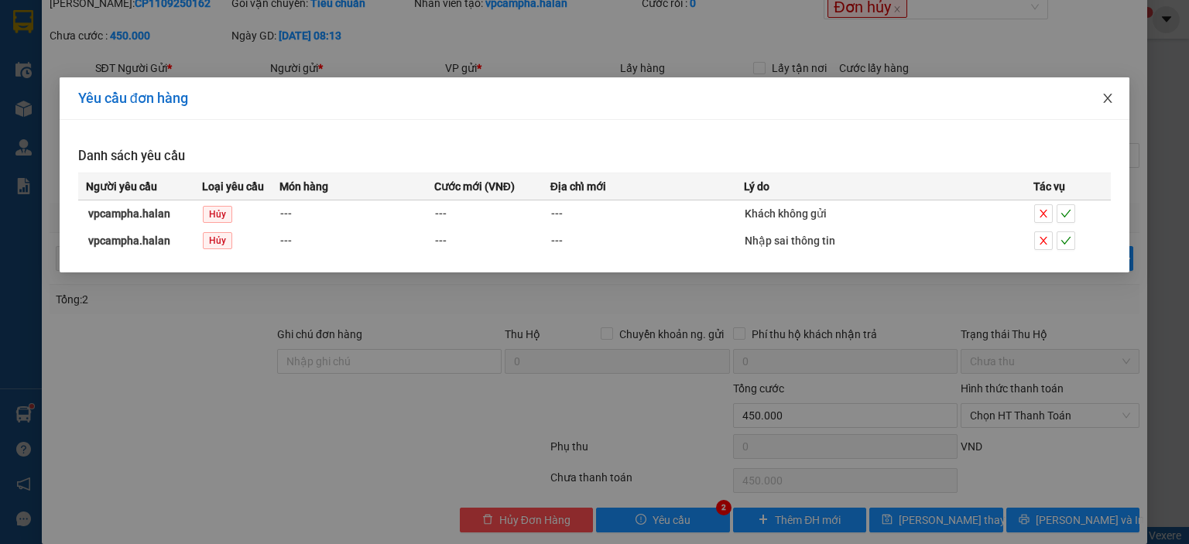
click at [1106, 101] on icon "close" at bounding box center [1108, 98] width 9 height 9
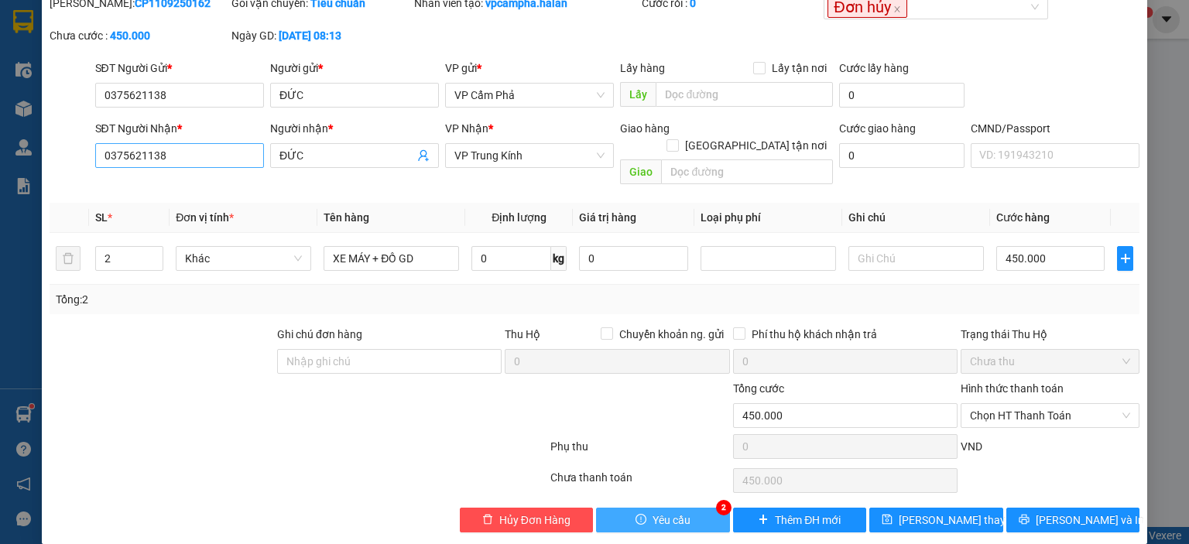
scroll to position [0, 0]
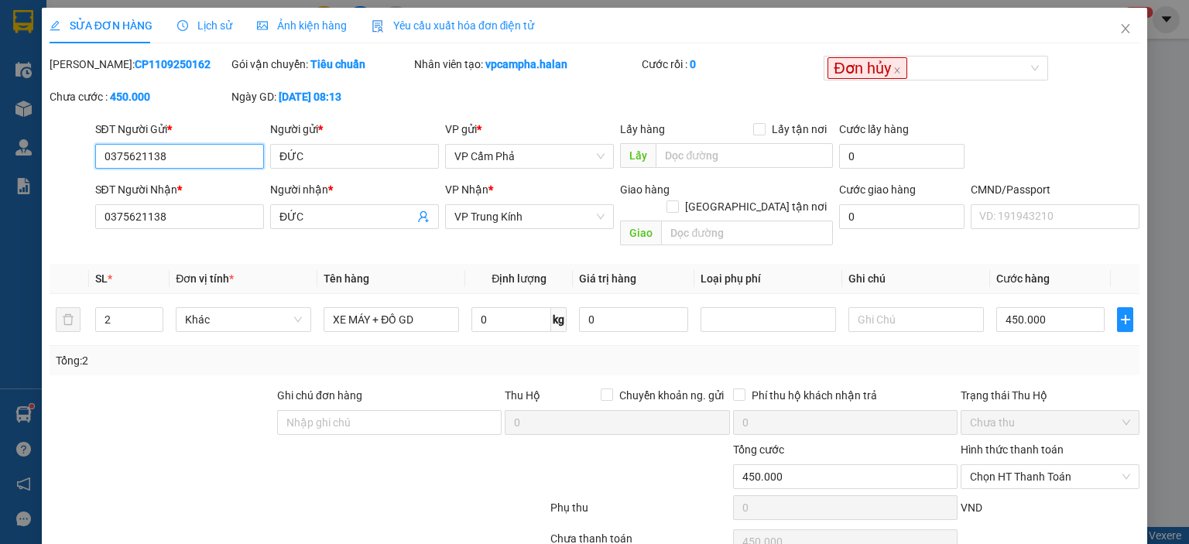
drag, startPoint x: 186, startPoint y: 157, endPoint x: 210, endPoint y: 155, distance: 24.1
click at [188, 157] on input "0375621138" at bounding box center [179, 156] width 169 height 25
drag, startPoint x: 210, startPoint y: 155, endPoint x: 65, endPoint y: 160, distance: 144.8
click at [65, 160] on div "SĐT Người Gửi * 0375621138 0375621138 Người gửi * ĐỨC VP gửi * VP Cẩm Phả Lấy h…" at bounding box center [594, 148] width 1093 height 54
click at [1119, 30] on icon "close" at bounding box center [1125, 28] width 12 height 12
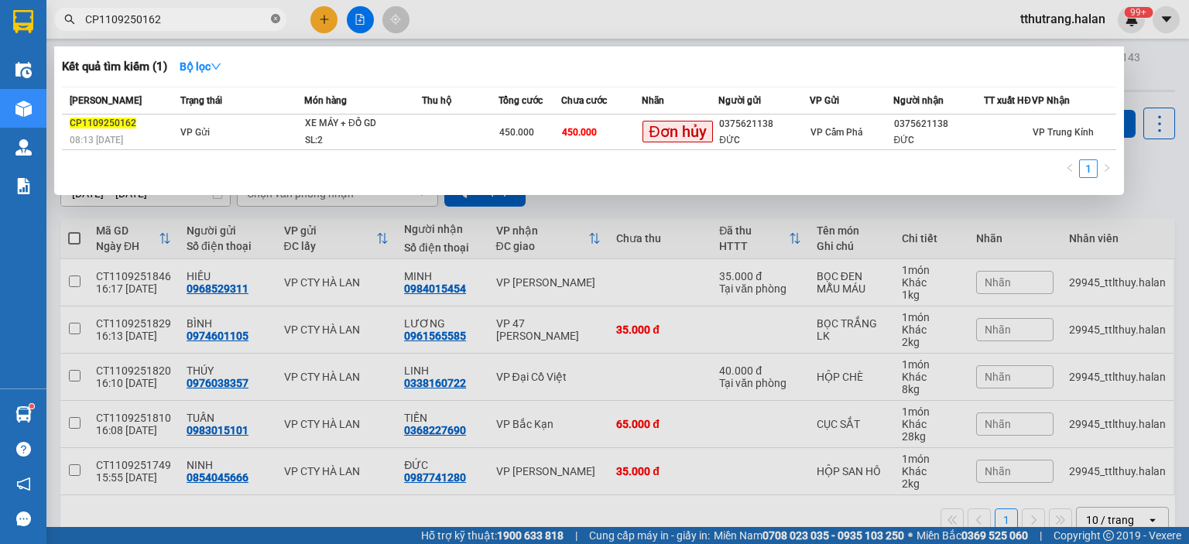
click at [276, 18] on icon "close-circle" at bounding box center [275, 18] width 9 height 9
click at [212, 18] on input "text" at bounding box center [176, 19] width 183 height 17
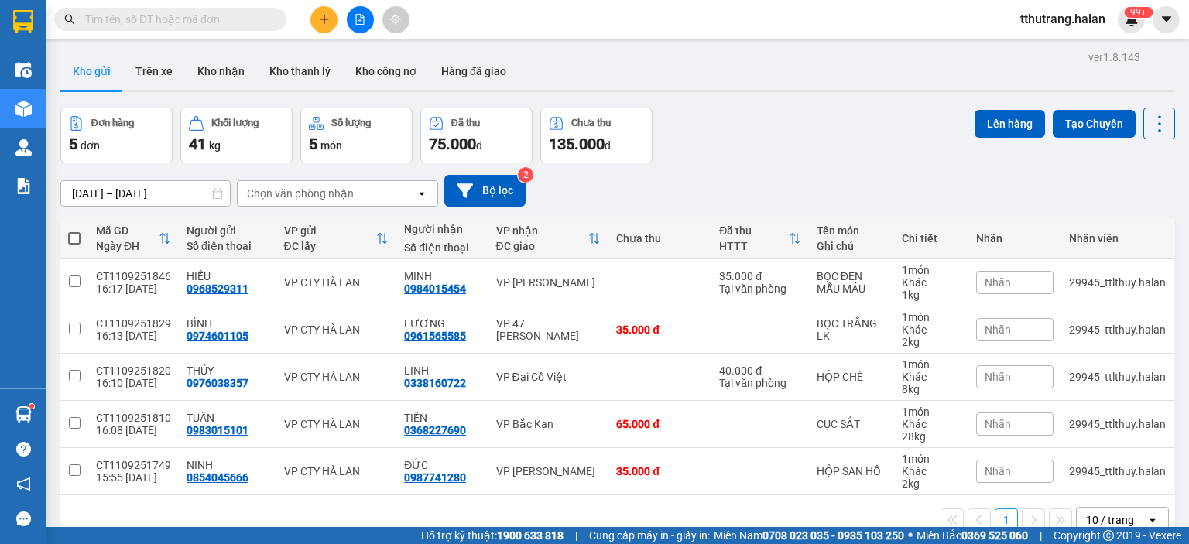
paste input "0375621138"
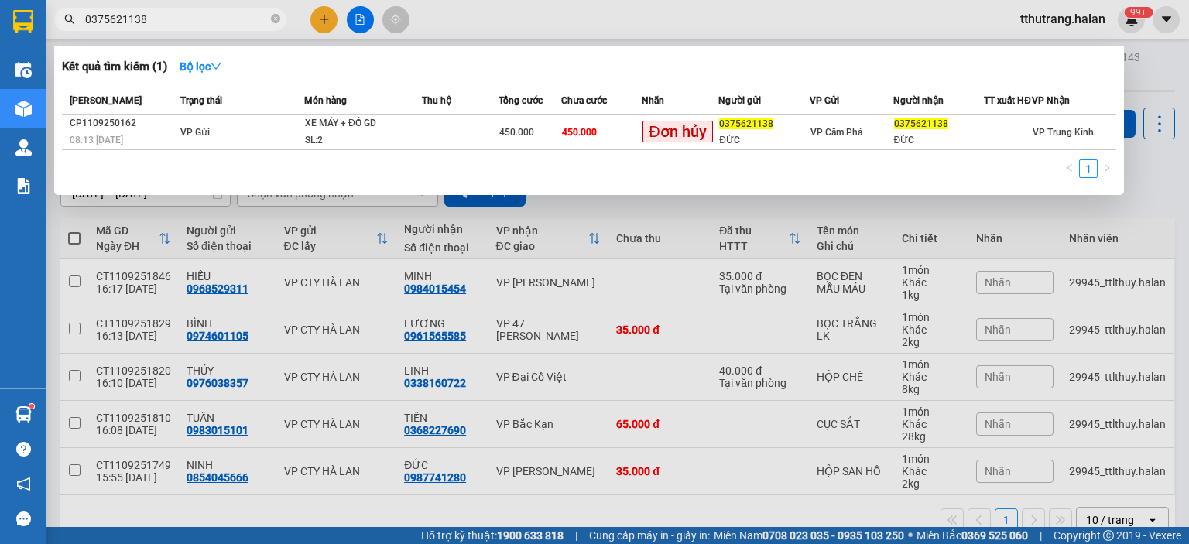
type input "0375621138"
click at [277, 15] on icon "close-circle" at bounding box center [275, 18] width 9 height 9
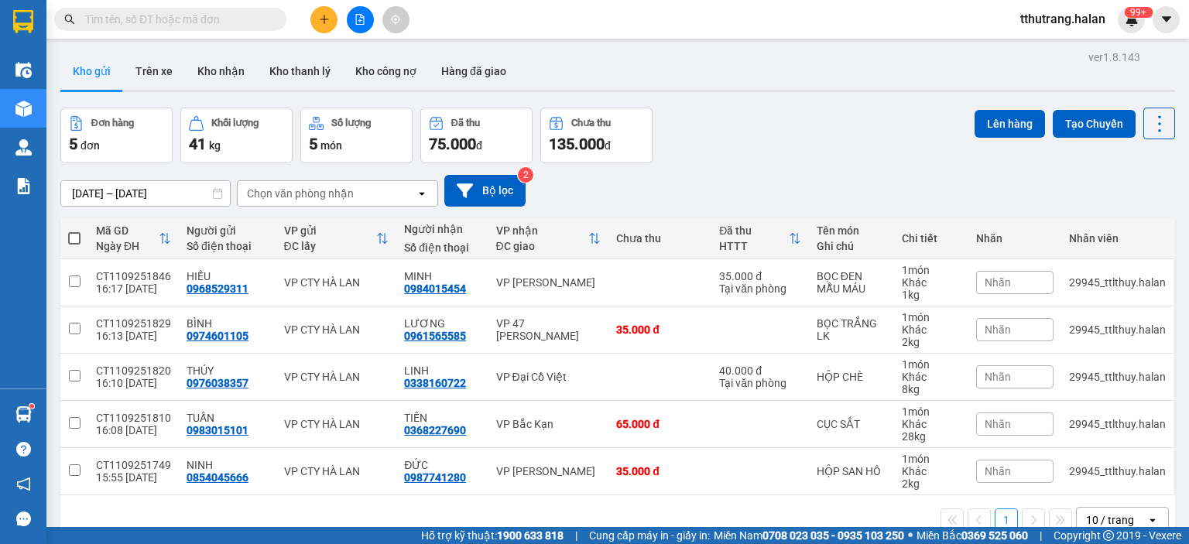
paste input "0989481810"
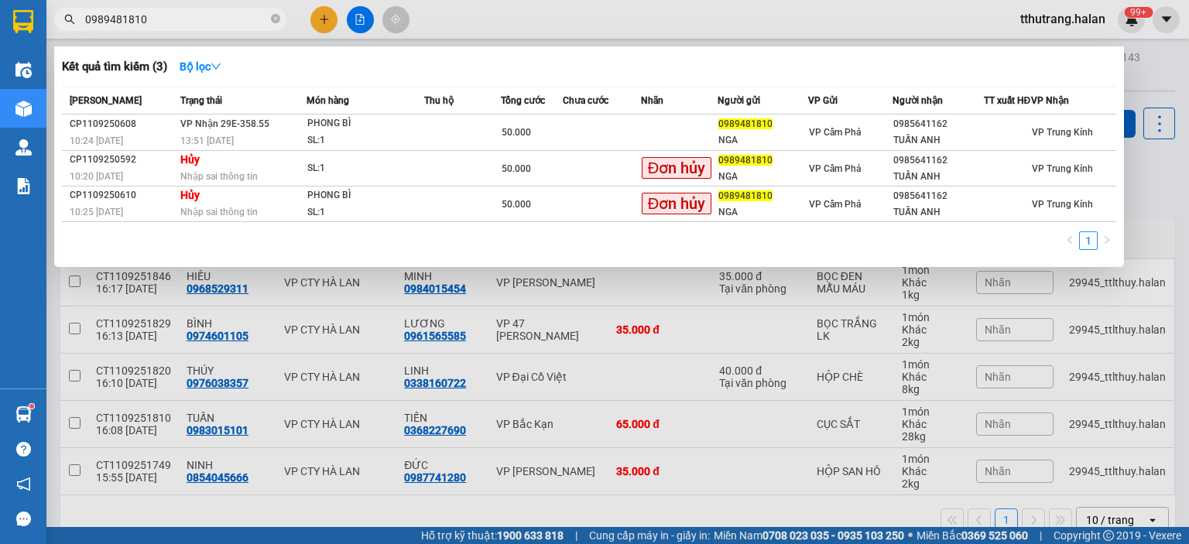
type input "0989481810"
click at [280, 21] on span "0989481810" at bounding box center [170, 19] width 232 height 23
click at [272, 14] on icon "close-circle" at bounding box center [275, 18] width 9 height 9
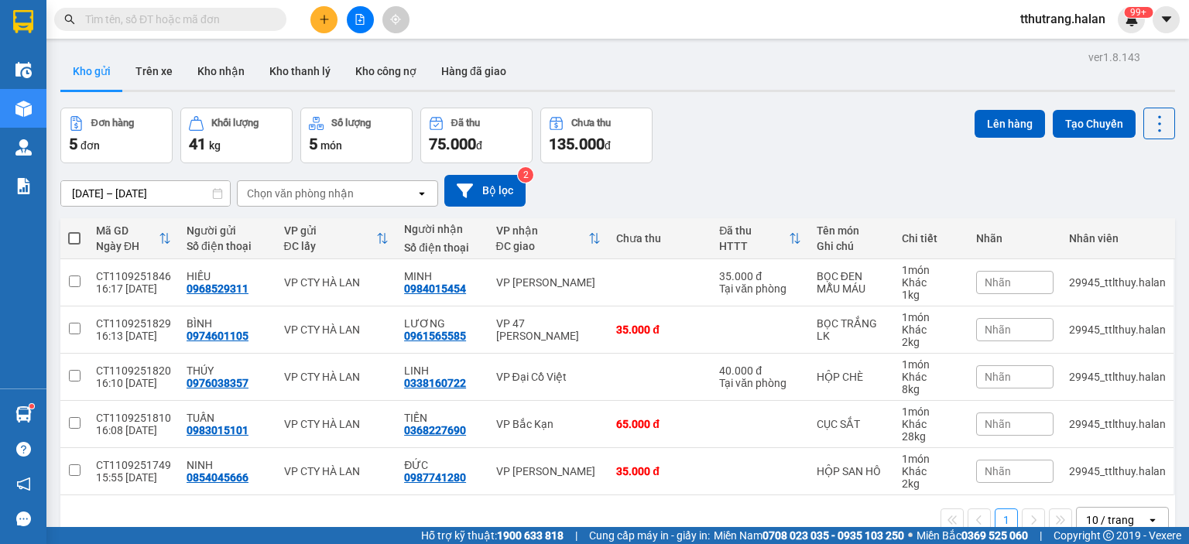
paste input "CP1109250162"
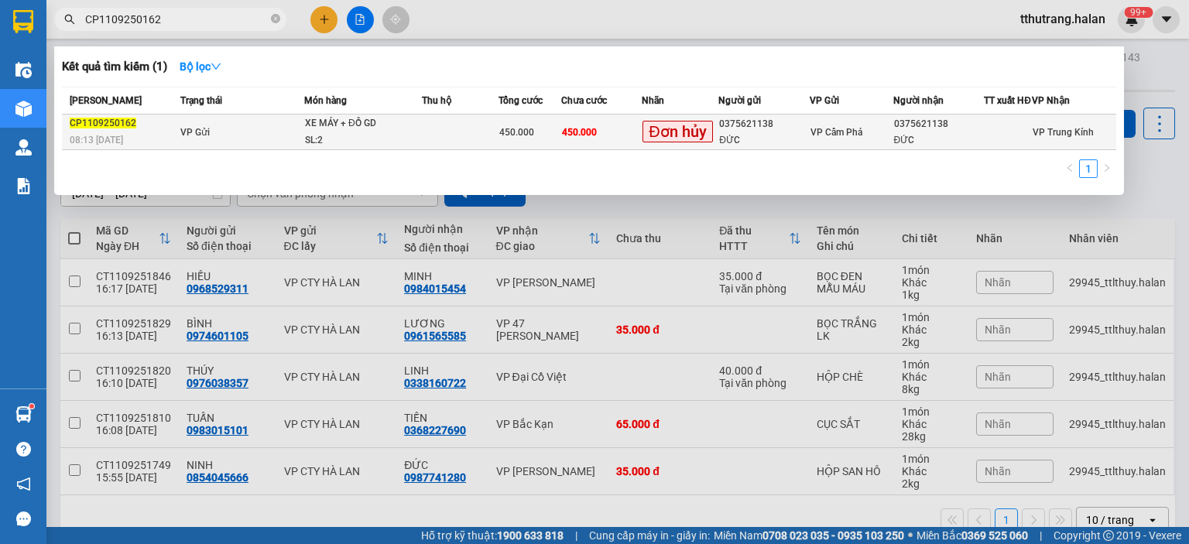
type input "CP1109250162"
click at [457, 142] on td at bounding box center [460, 133] width 77 height 36
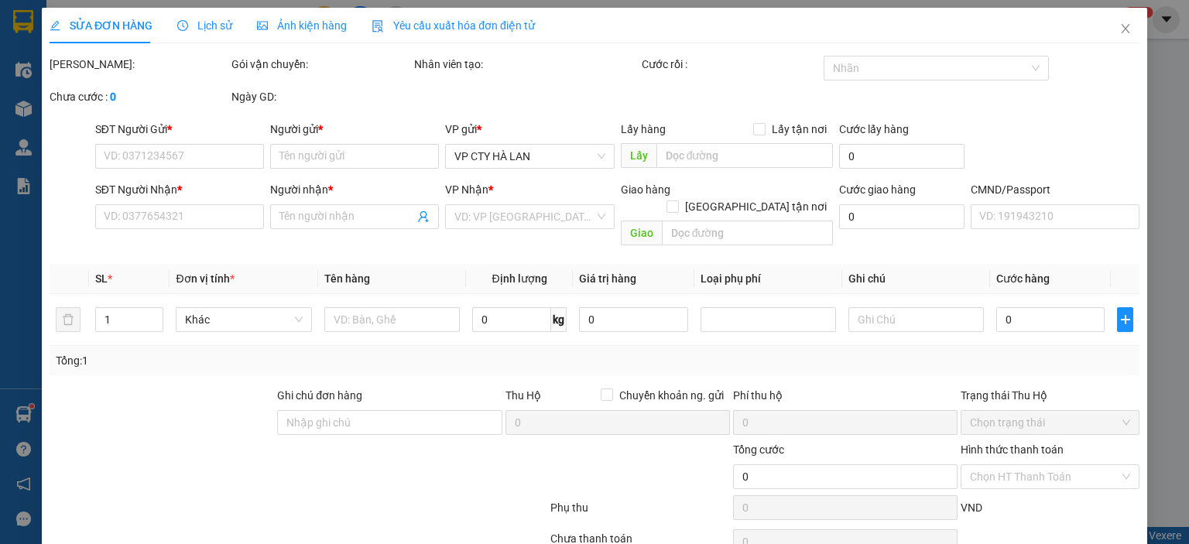
type input "0375621138"
type input "ĐỨC"
type input "0375621138"
type input "ĐỨC"
type input "450.000"
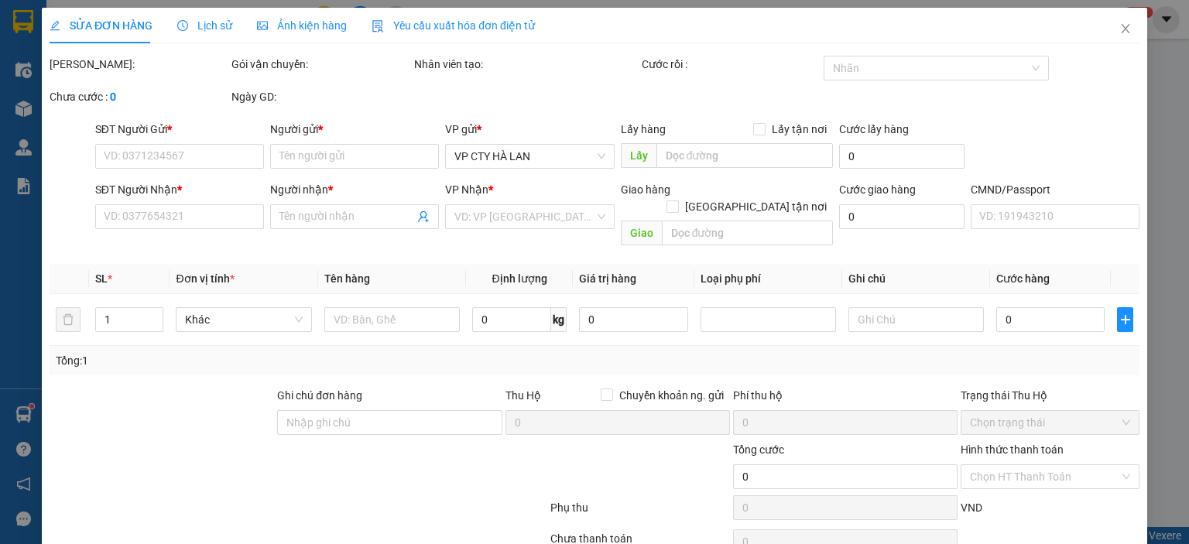
type input "450.000"
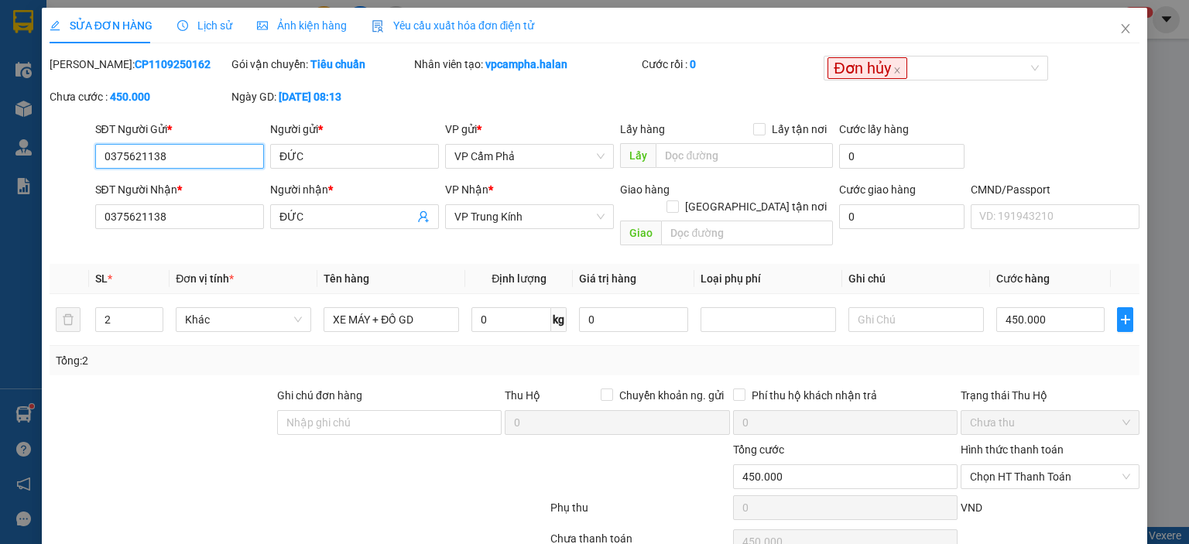
scroll to position [61, 0]
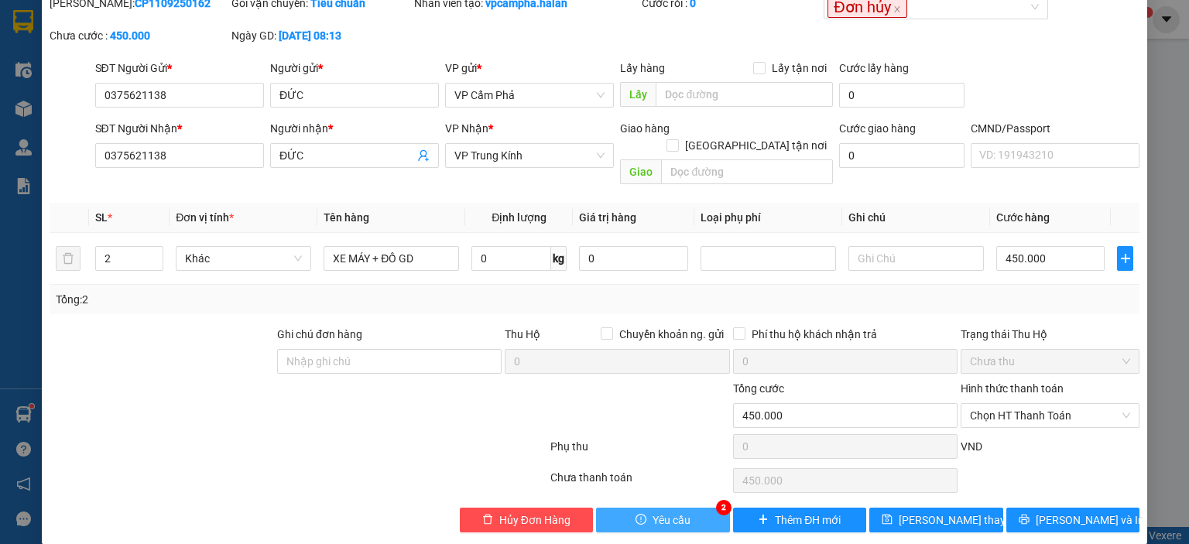
click at [652, 510] on button "Yêu cầu" at bounding box center [663, 520] width 134 height 25
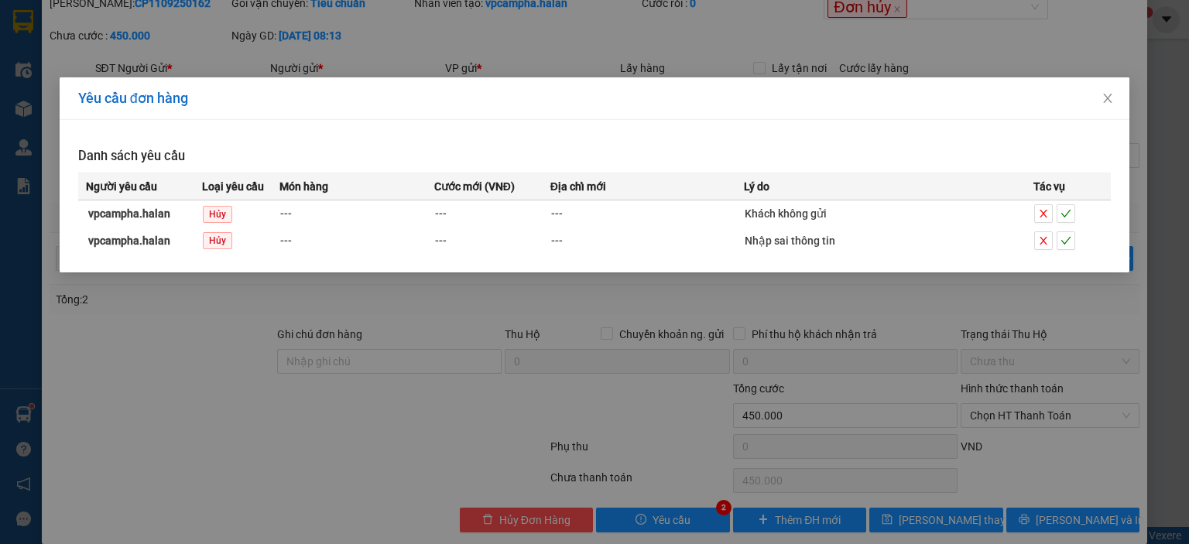
click at [589, 315] on div "Yêu cầu đơn hàng Danh sách yêu cầu Người yêu cầu Loại yêu cầu Món hàng Cước mới…" at bounding box center [594, 272] width 1189 height 544
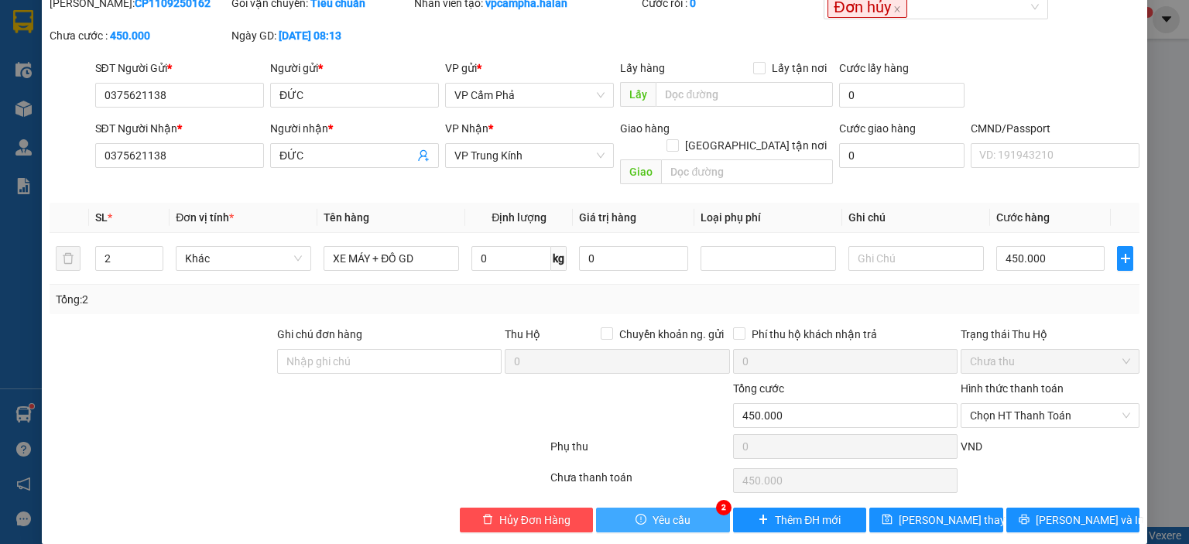
scroll to position [0, 0]
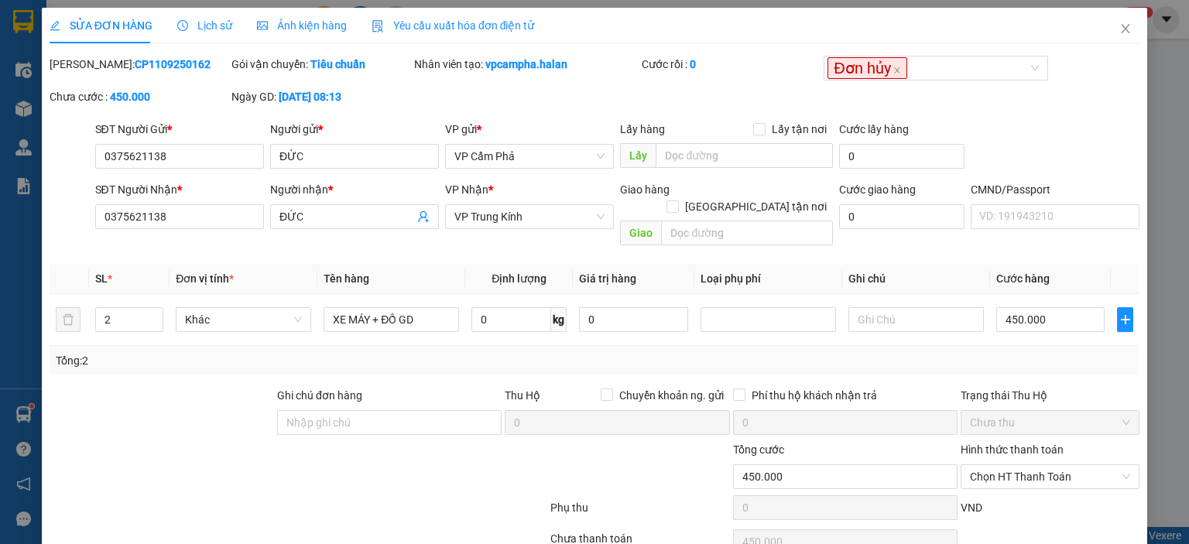
drag, startPoint x: 139, startPoint y: 70, endPoint x: 90, endPoint y: 67, distance: 49.6
click at [90, 67] on div "[PERSON_NAME]: CP1109250162" at bounding box center [139, 64] width 179 height 17
copy b "CP1109250162"
click at [1104, 26] on span "Close" at bounding box center [1125, 29] width 43 height 43
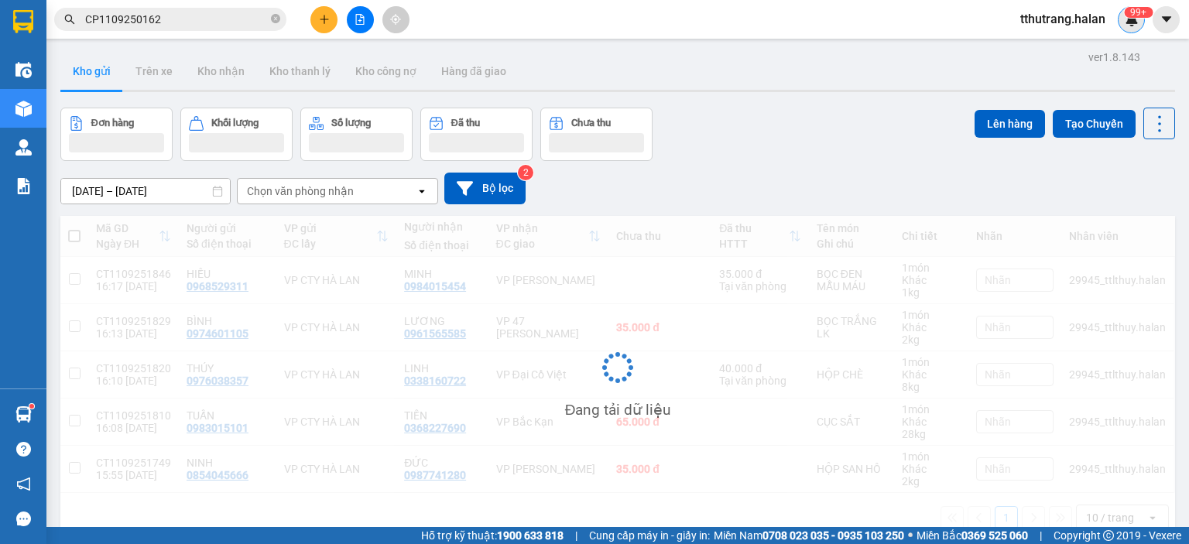
click at [1128, 23] on img at bounding box center [1131, 19] width 14 height 14
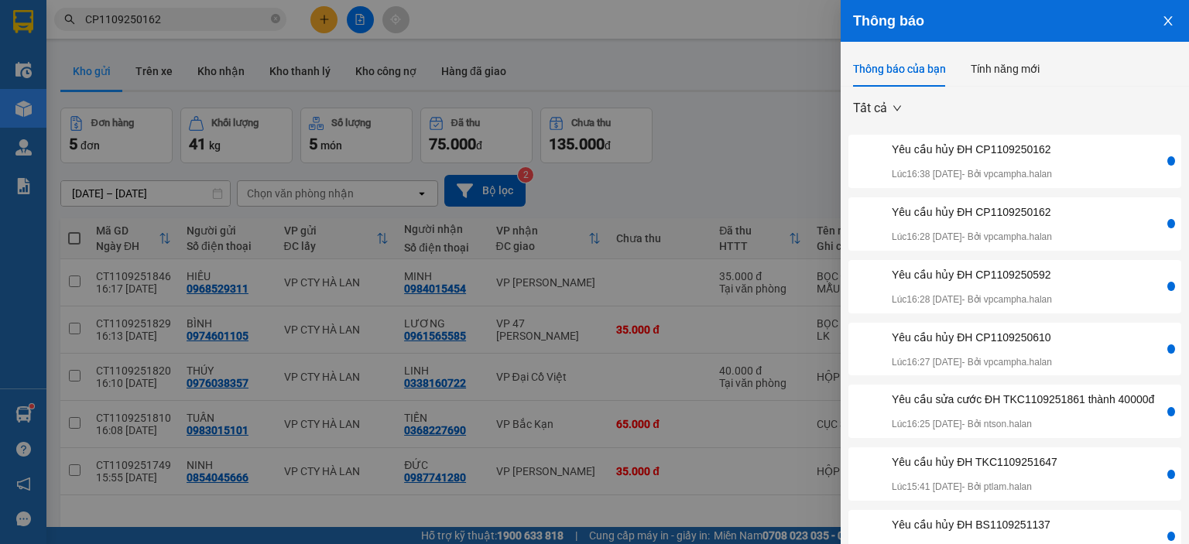
click at [776, 123] on div at bounding box center [594, 272] width 1189 height 544
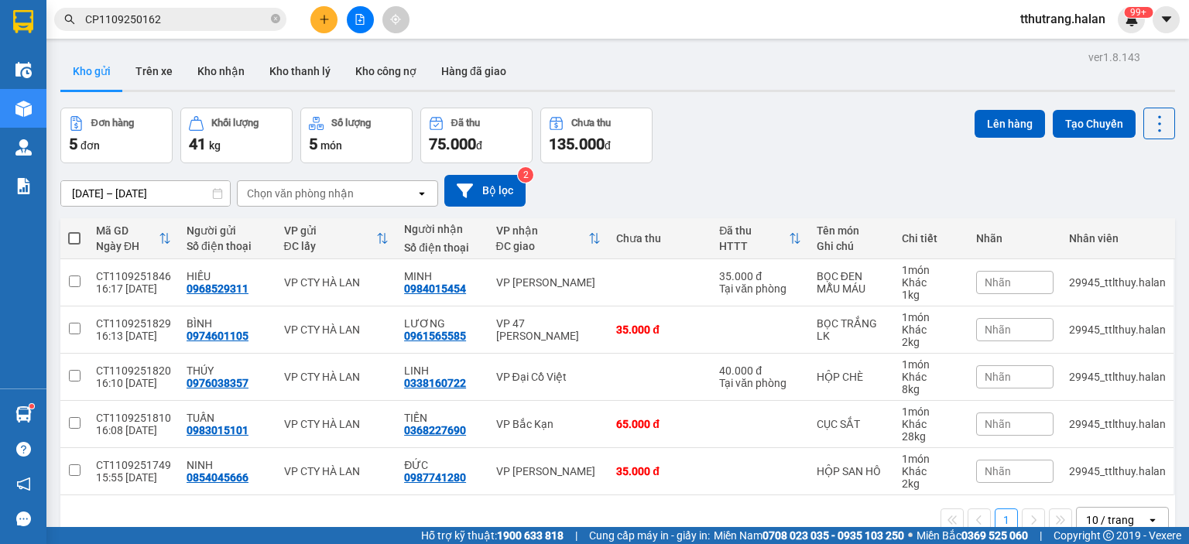
drag, startPoint x: 272, startPoint y: 12, endPoint x: 245, endPoint y: 12, distance: 27.9
click at [275, 15] on span at bounding box center [275, 19] width 9 height 15
click at [1145, 21] on div "tthutrang.halan 99+" at bounding box center [1098, 19] width 181 height 27
click at [1130, 21] on img at bounding box center [1131, 19] width 14 height 14
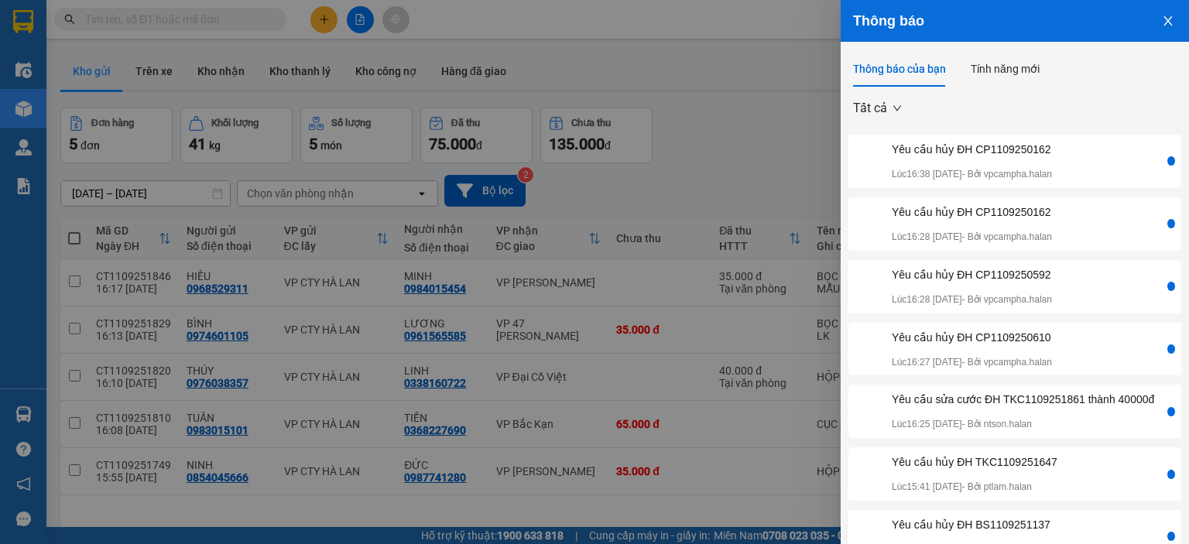
click at [782, 143] on div at bounding box center [594, 272] width 1189 height 544
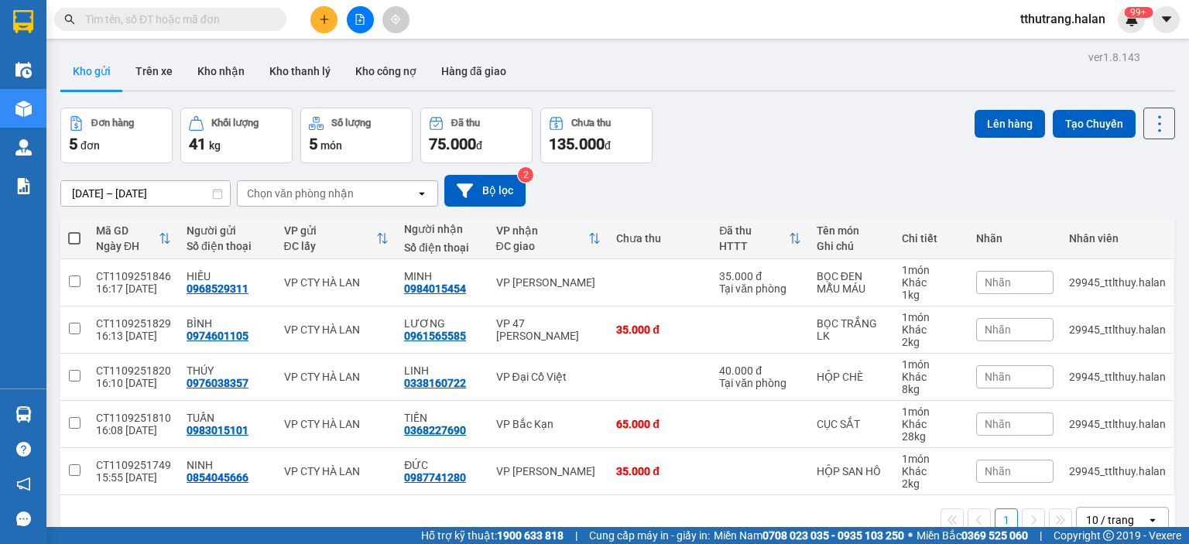
click at [183, 21] on input "text" at bounding box center [176, 19] width 183 height 17
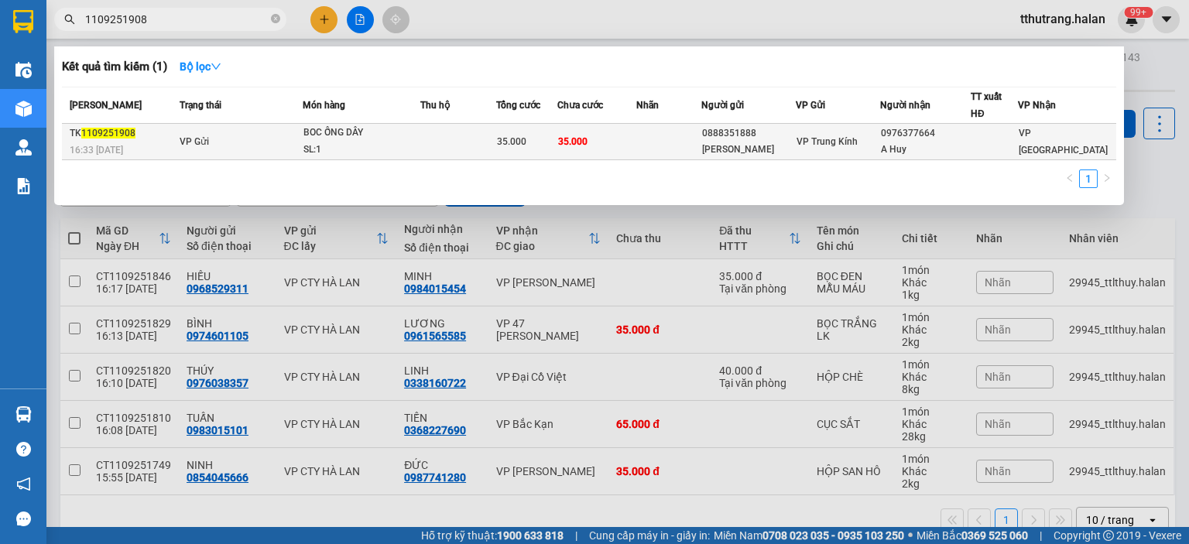
type input "1109251908"
click at [384, 145] on div "SL: 1" at bounding box center [361, 150] width 116 height 17
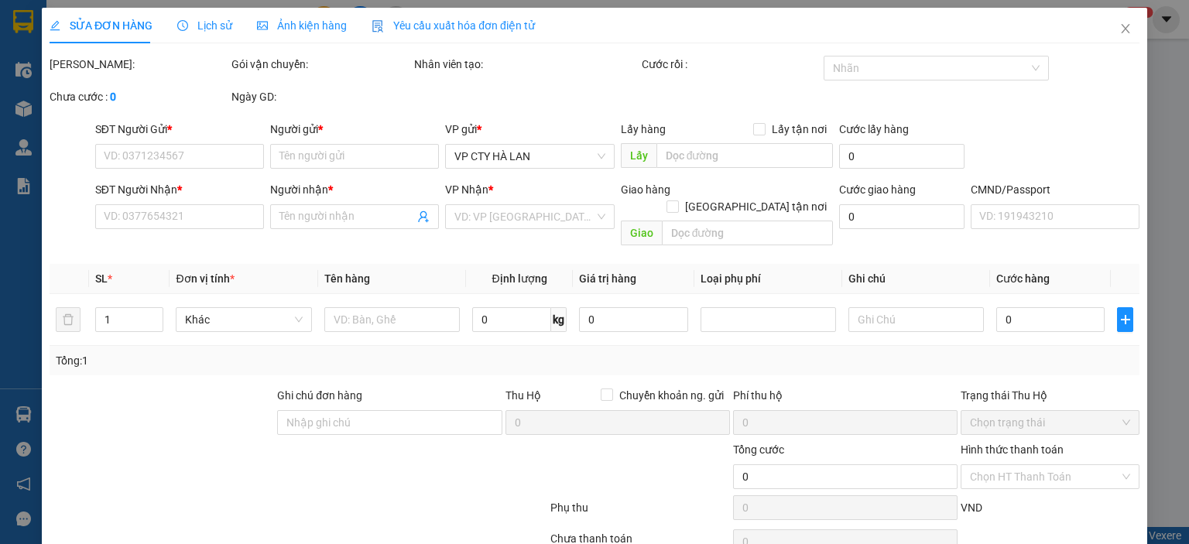
type input "0888351888"
type input "NGỌC ANH"
type input "0976377664"
type input "A Huy"
type input "35.000"
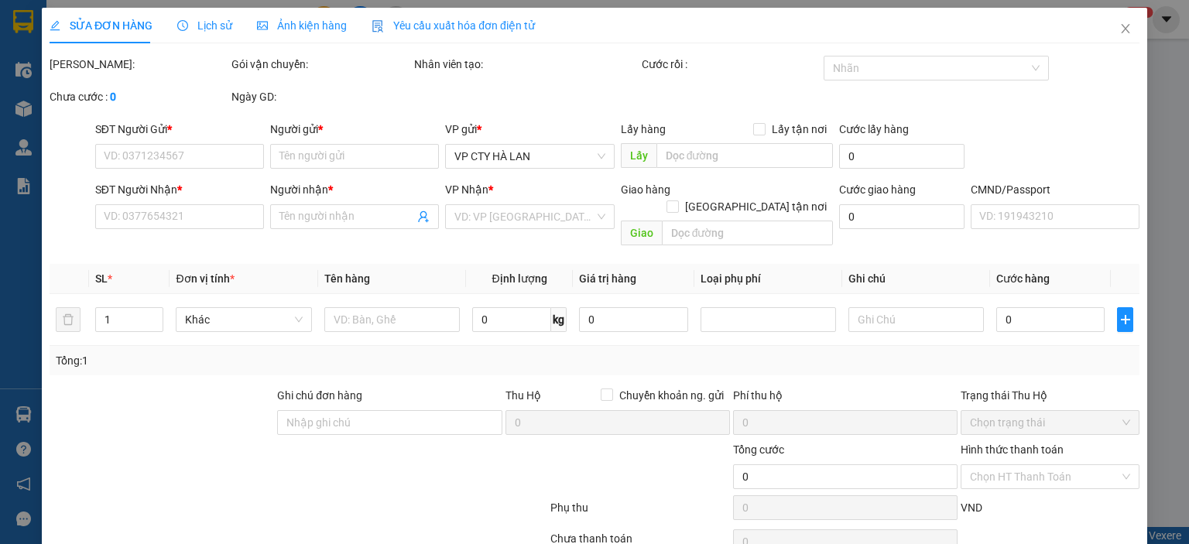
type input "35.000"
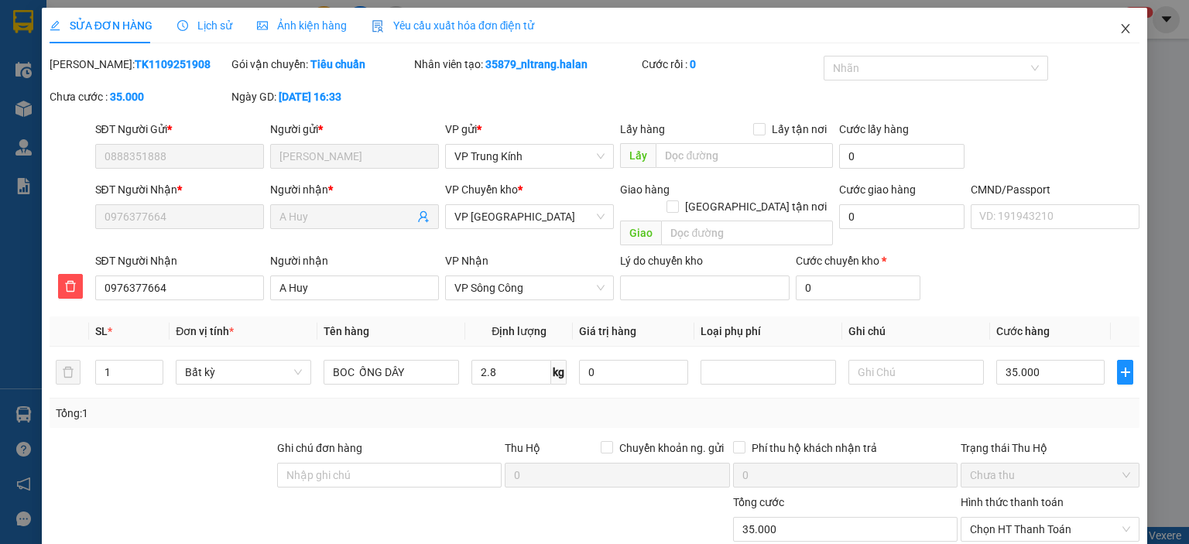
drag, startPoint x: 1155, startPoint y: 70, endPoint x: 1127, endPoint y: 36, distance: 44.0
click at [1155, 68] on div "SỬA ĐƠN HÀNG Lịch sử Ảnh kiện hàng Yêu cầu xuất hóa đơn điện tử Total Paid Fee …" at bounding box center [594, 272] width 1189 height 544
click at [1113, 21] on span "Close" at bounding box center [1125, 29] width 43 height 43
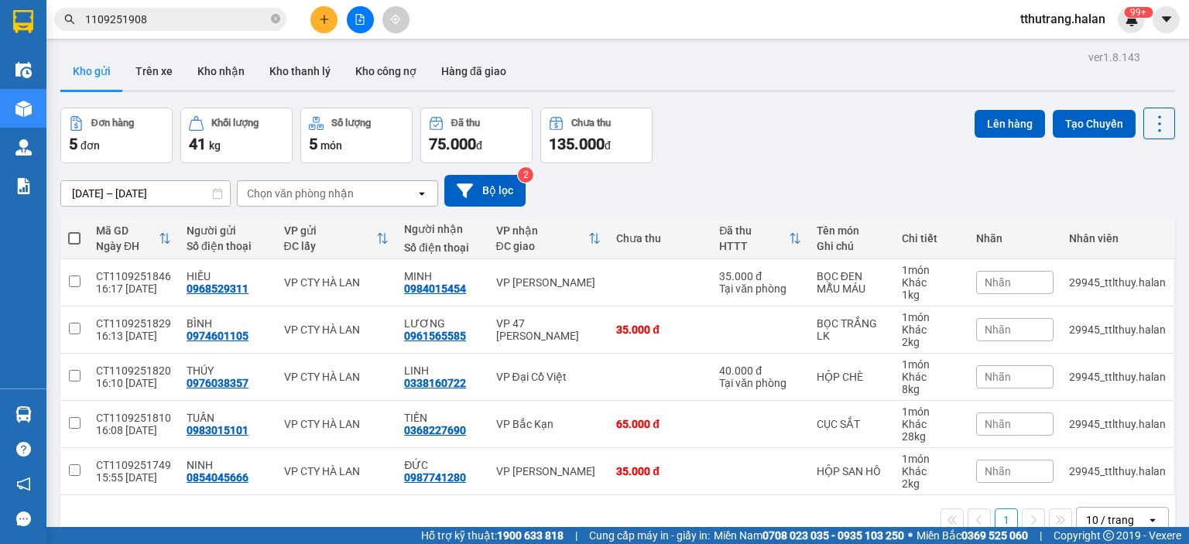
click at [281, 18] on span "1109251908" at bounding box center [170, 19] width 232 height 23
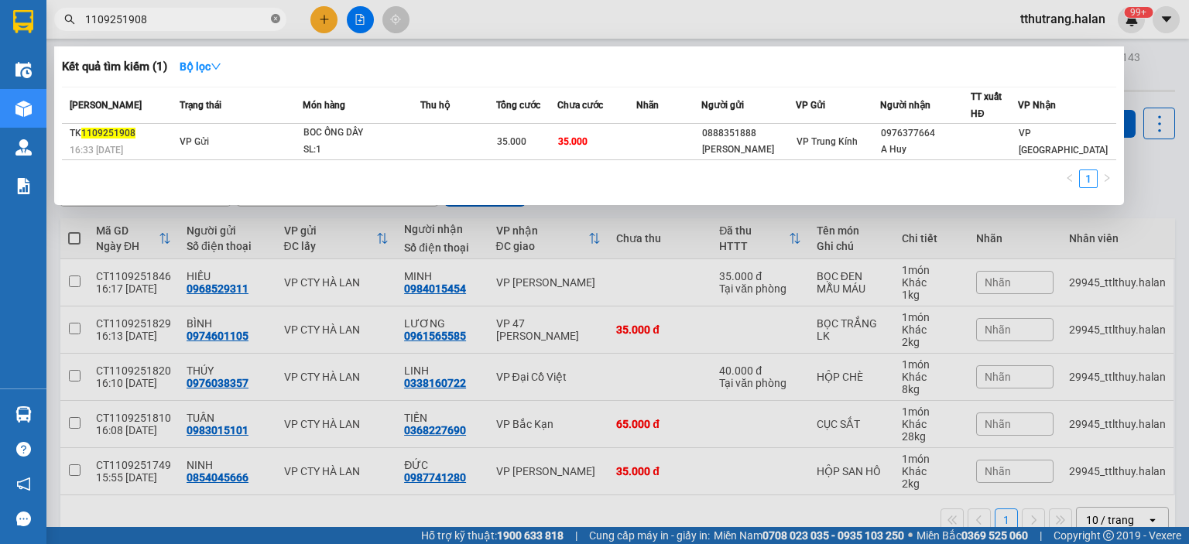
click at [272, 18] on icon "close-circle" at bounding box center [275, 18] width 9 height 9
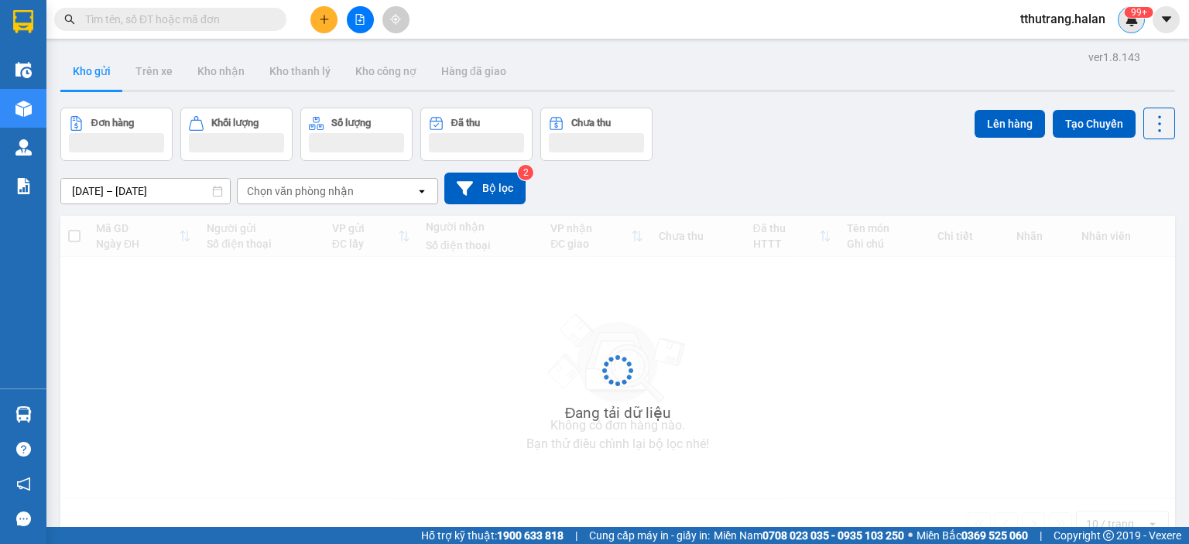
click at [1131, 25] on img at bounding box center [1131, 19] width 14 height 14
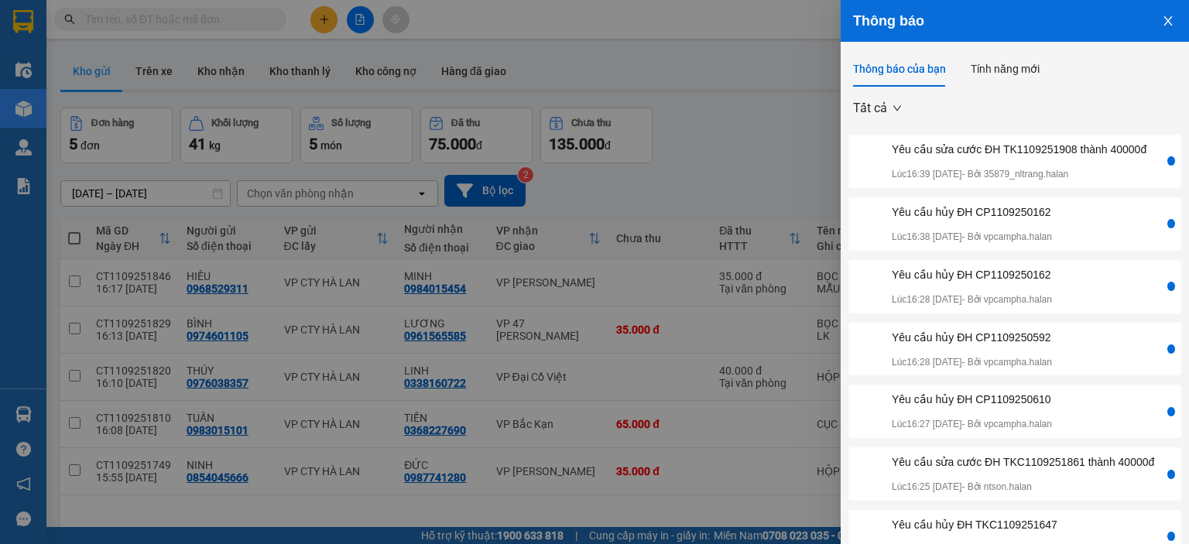
click at [1066, 157] on div "Yêu cầu sửa cước ĐH TK1109251908 thành 40000đ" at bounding box center [1019, 149] width 255 height 17
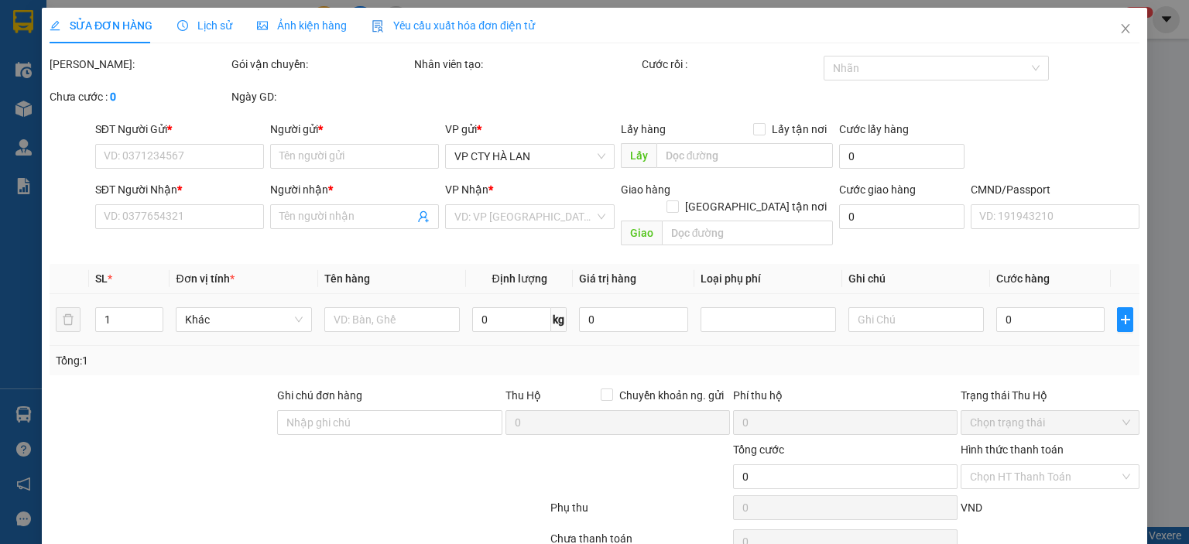
type input "0888351888"
type input "NGỌC ANH"
type input "0976377664"
type input "A Huy"
type input "35.000"
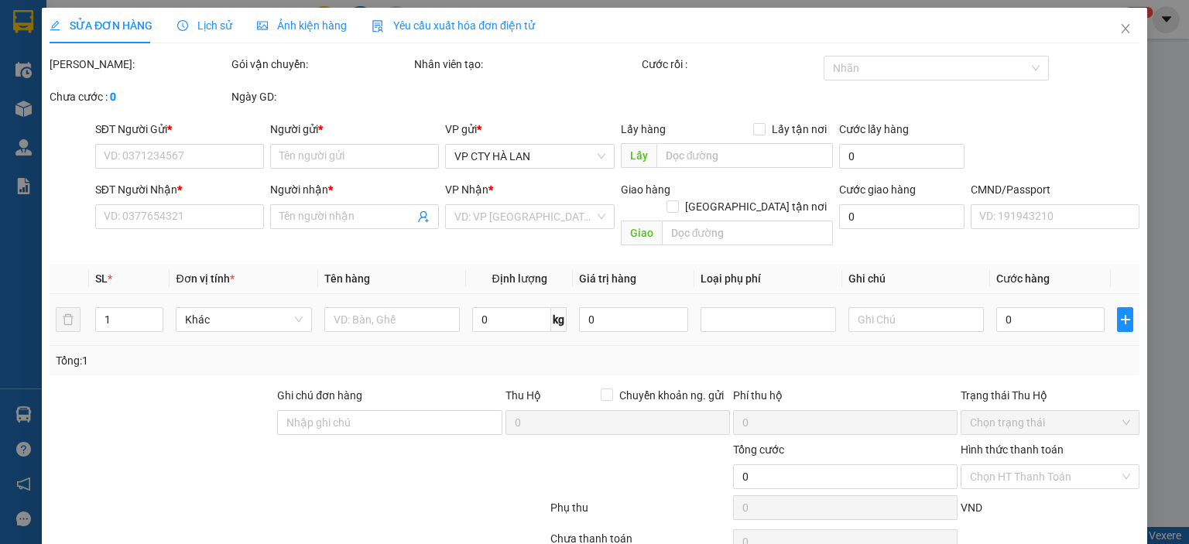
type input "35.000"
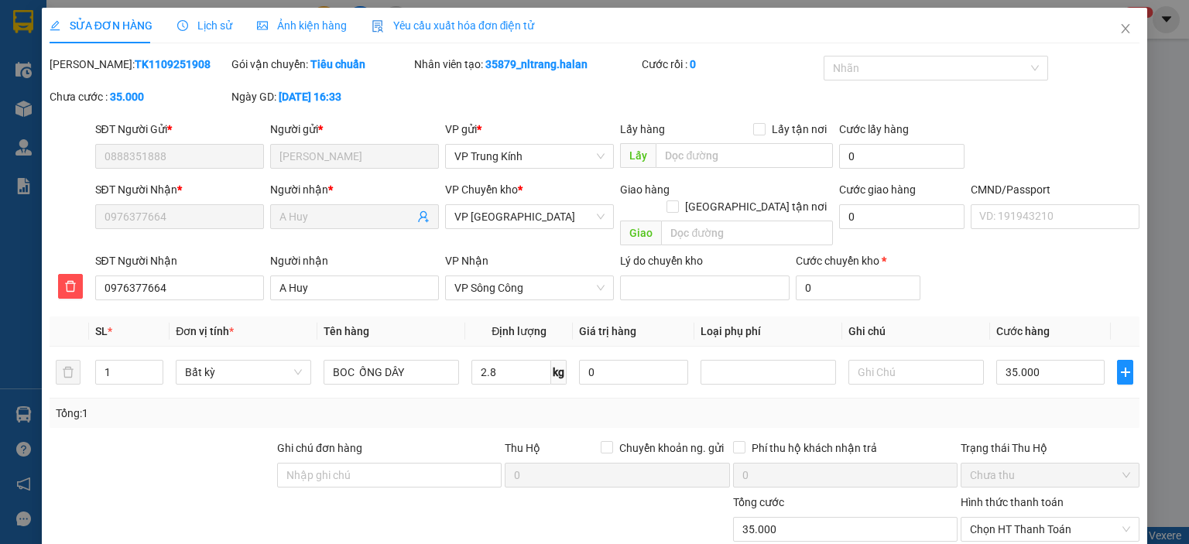
drag, startPoint x: 182, startPoint y: 67, endPoint x: 89, endPoint y: 72, distance: 93.0
click at [89, 72] on div "Mã ĐH: TK1109251908" at bounding box center [139, 64] width 179 height 17
copy b "TK1109251908"
drag, startPoint x: 594, startPoint y: 67, endPoint x: 483, endPoint y: 67, distance: 111.4
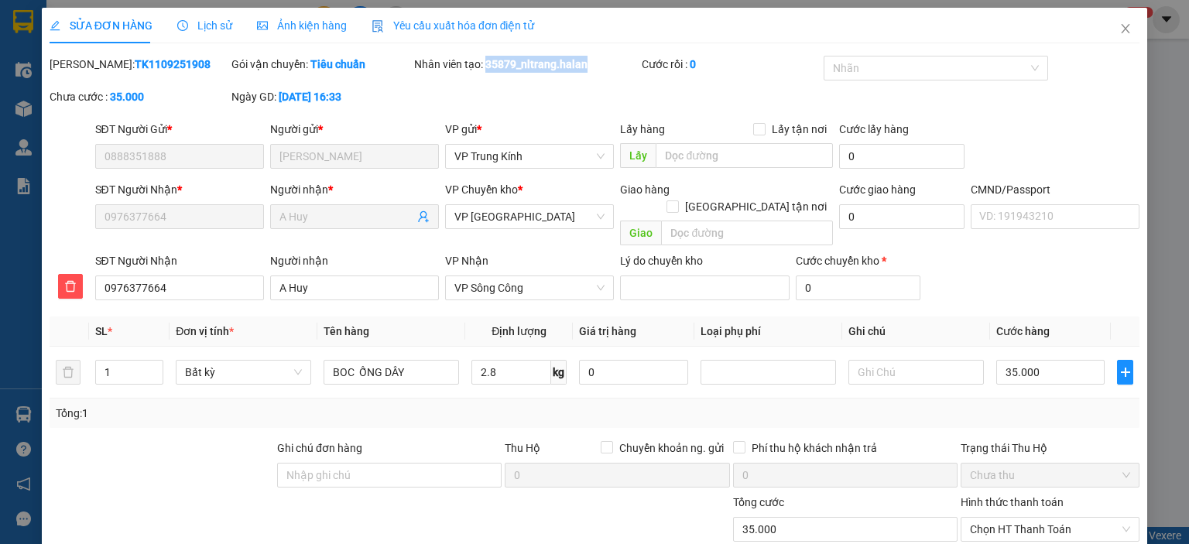
click at [483, 67] on div "Nhân viên tạo: 35879_nltrang.halan" at bounding box center [526, 64] width 224 height 17
copy b "35879_nltrang.halan"
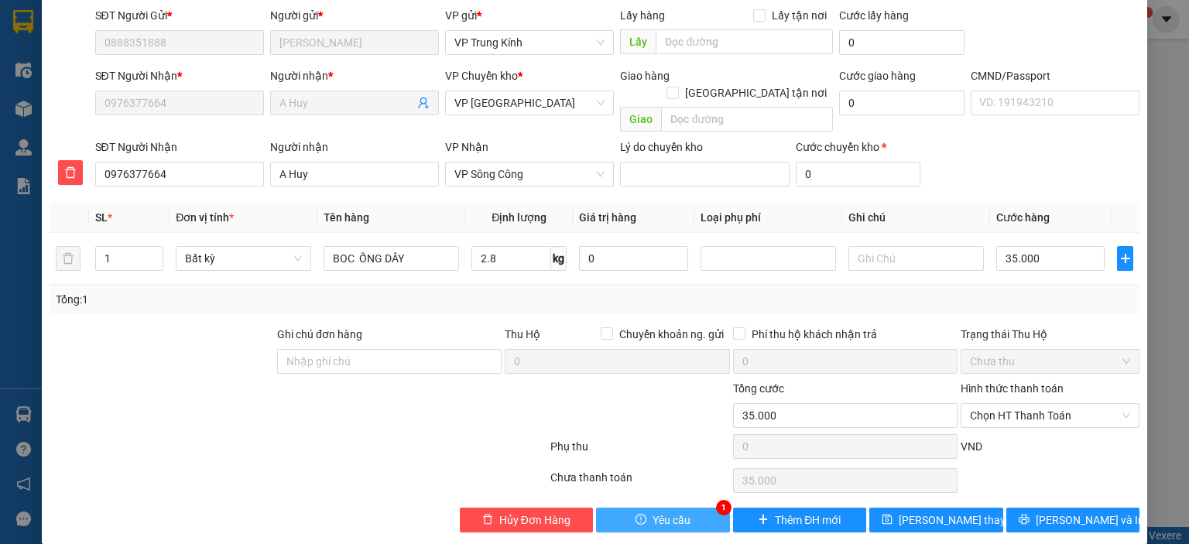
click at [652, 512] on span "Yêu cầu" at bounding box center [671, 520] width 38 height 17
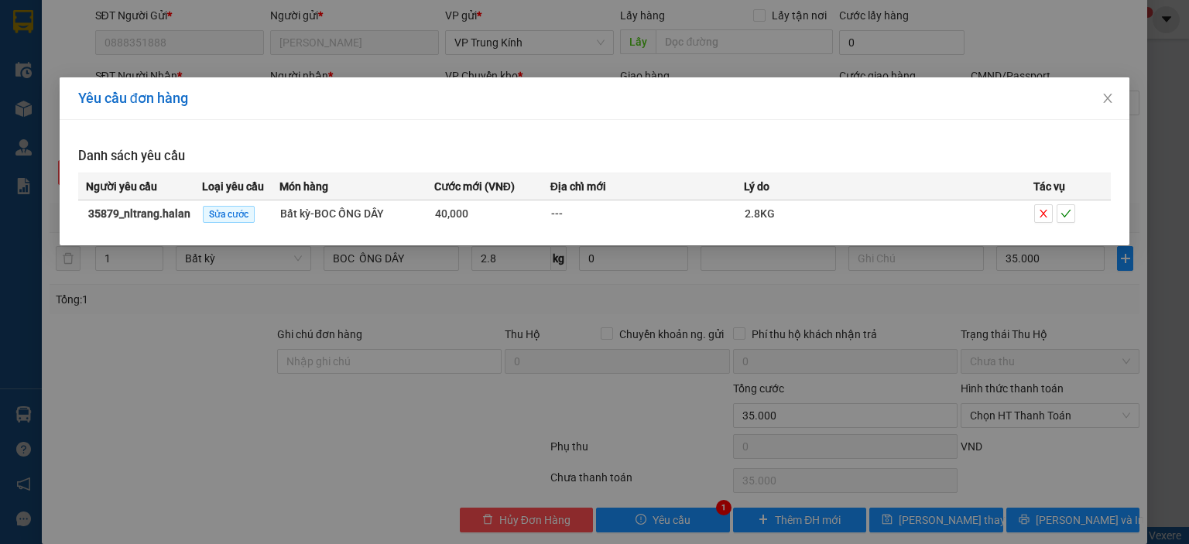
click at [709, 313] on div "Yêu cầu đơn hàng Danh sách yêu cầu Người yêu cầu Loại yêu cầu Món hàng Cước mới…" at bounding box center [594, 272] width 1189 height 544
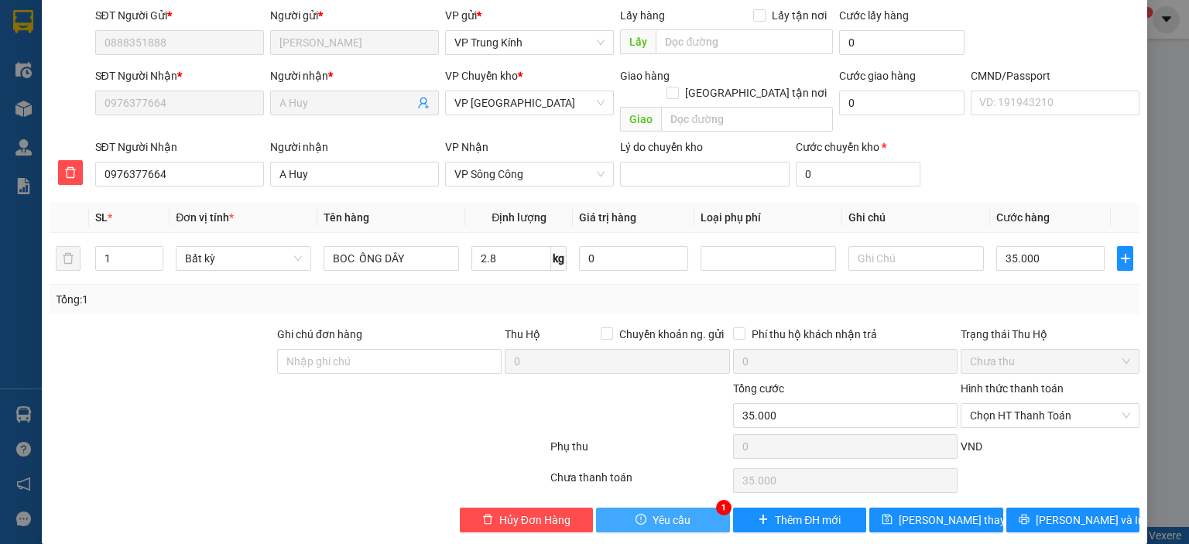
click at [676, 508] on button "Yêu cầu" at bounding box center [663, 520] width 134 height 25
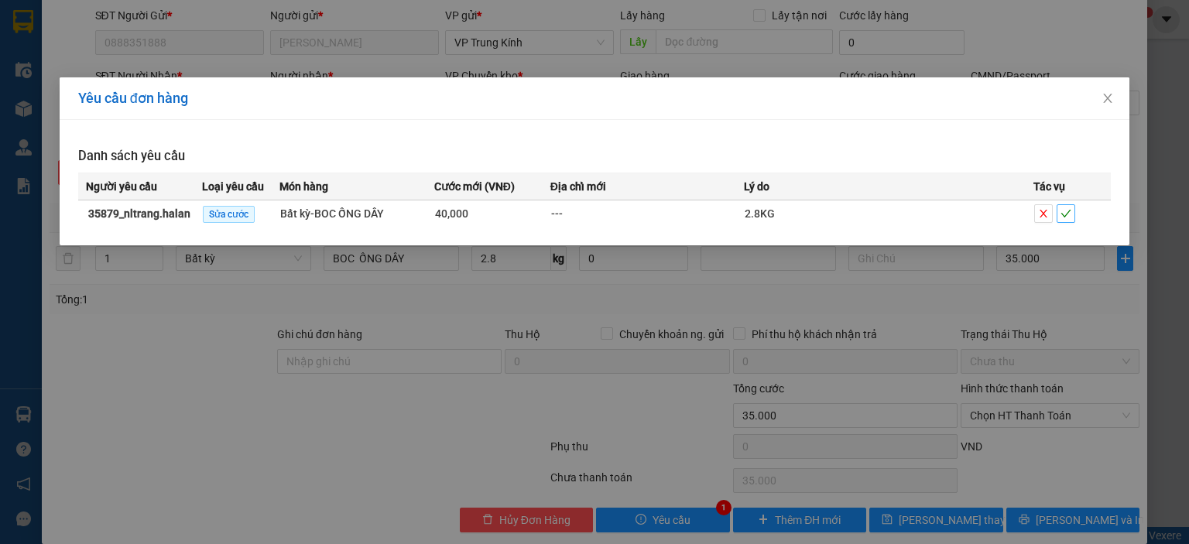
click at [1063, 215] on icon "check" at bounding box center [1066, 214] width 10 height 8
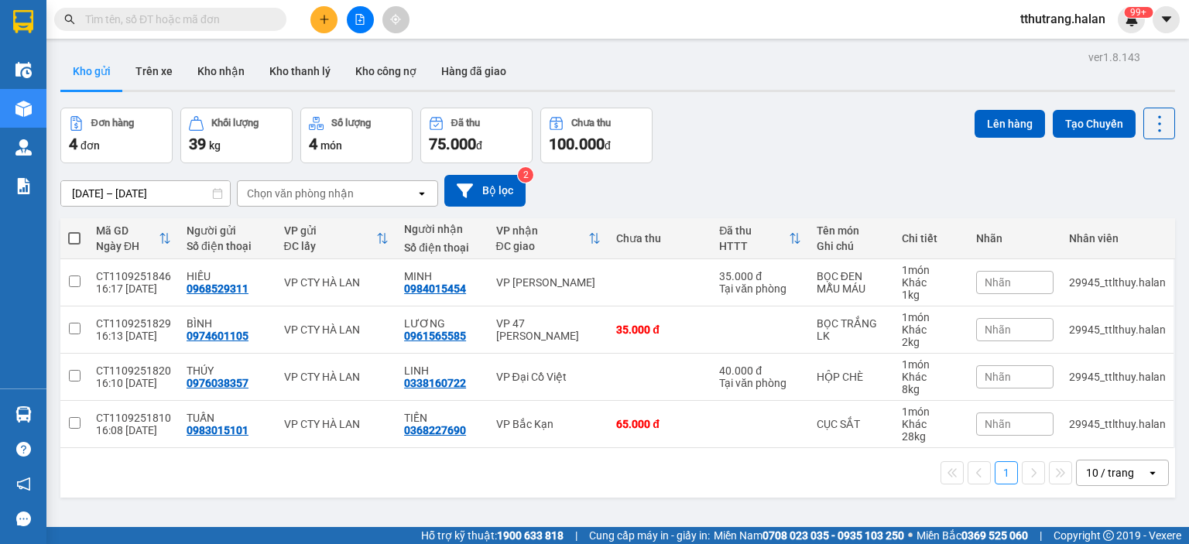
click at [220, 24] on input "text" at bounding box center [176, 19] width 183 height 17
paste input "Nt1009251930"
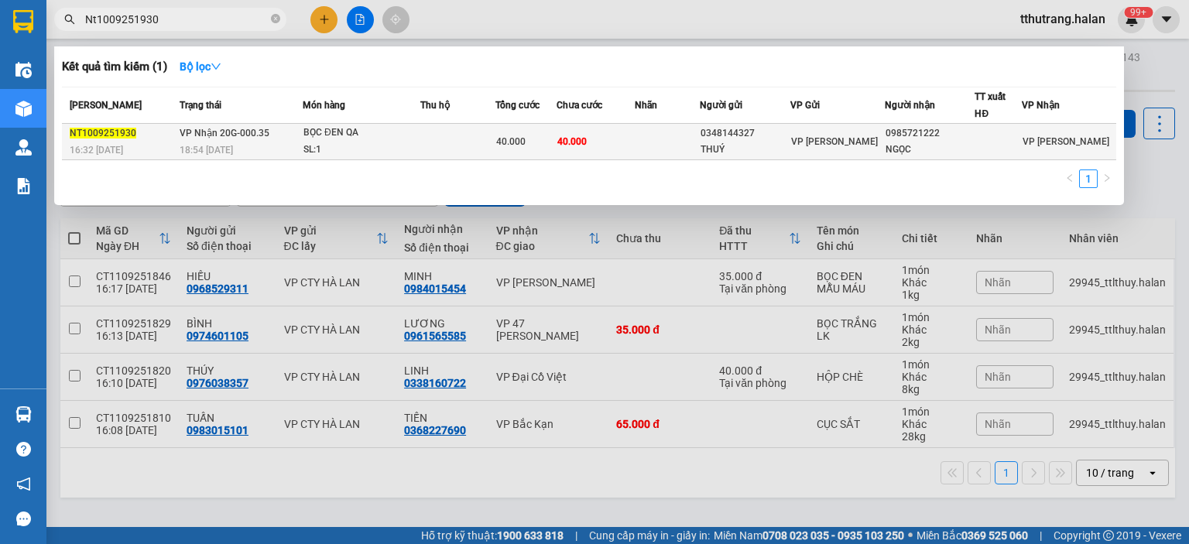
type input "Nt1009251930"
click at [283, 133] on td "VP Nhận 20G-000.35 18:54 - 10/09" at bounding box center [239, 142] width 127 height 36
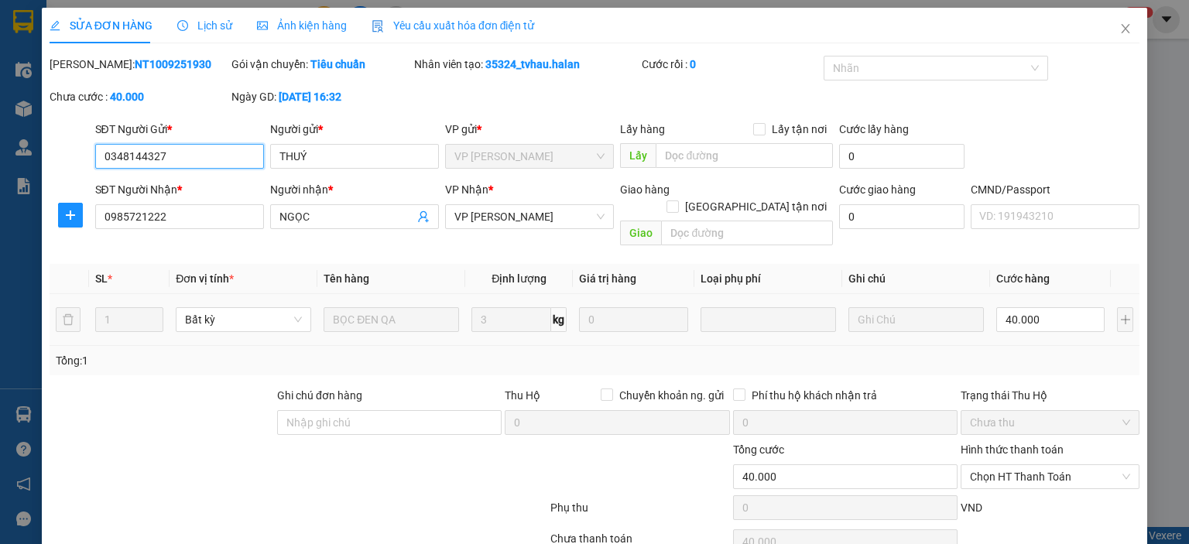
scroll to position [61, 0]
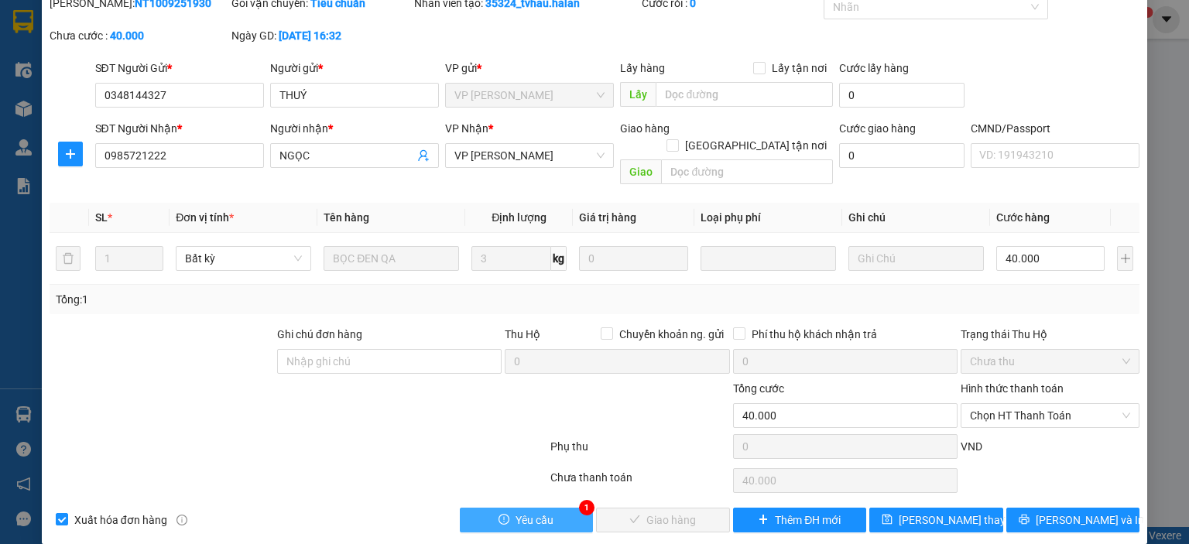
click at [556, 508] on button "Yêu cầu" at bounding box center [527, 520] width 134 height 25
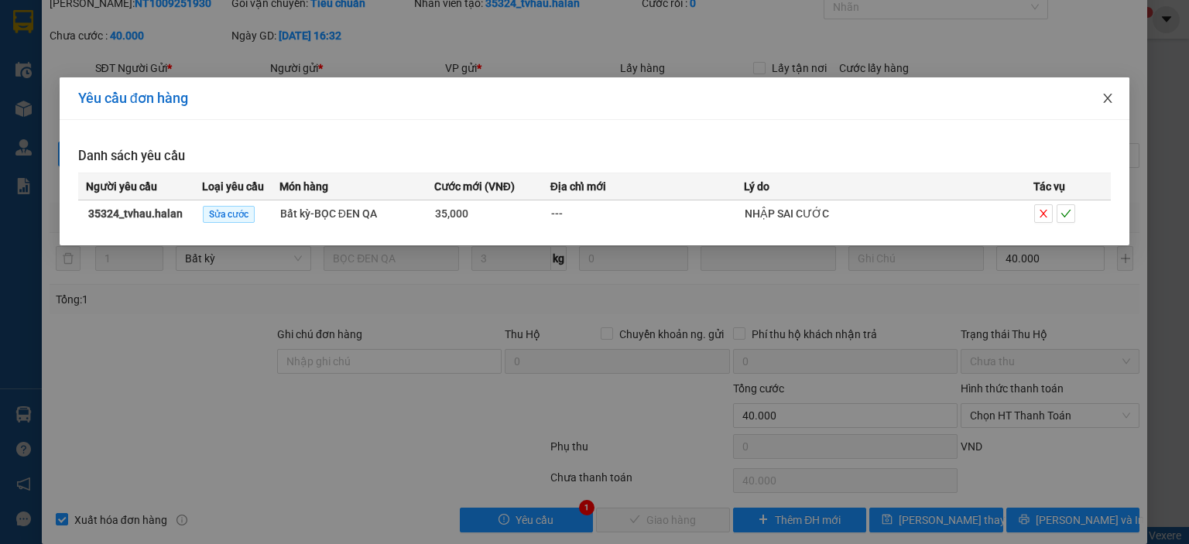
click at [1105, 101] on icon "close" at bounding box center [1107, 98] width 12 height 12
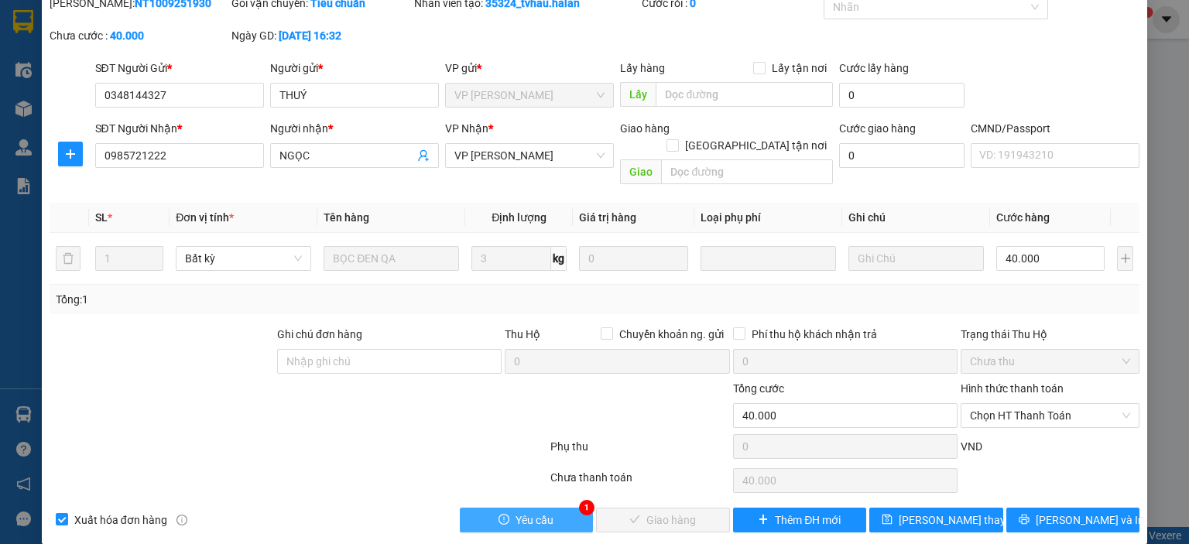
scroll to position [0, 0]
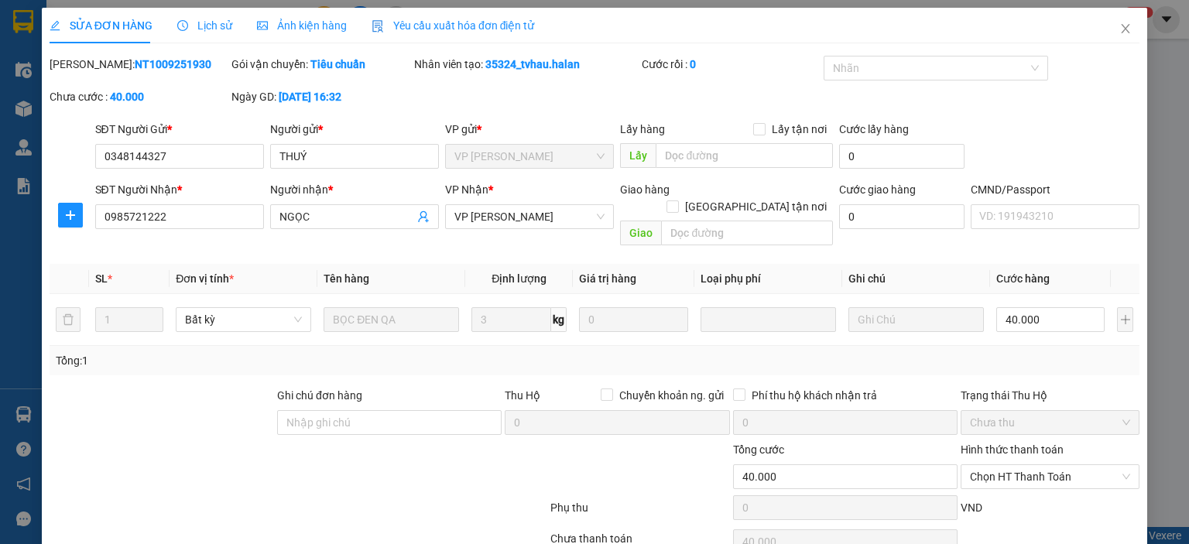
drag, startPoint x: 177, startPoint y: 62, endPoint x: 90, endPoint y: 70, distance: 87.8
click at [90, 70] on div "Mã ĐH: NT1009251930" at bounding box center [139, 64] width 179 height 17
copy b "NT1009251930"
drag, startPoint x: 586, startPoint y: 64, endPoint x: 483, endPoint y: 69, distance: 103.0
click at [483, 69] on div "Nhân viên tạo: 35324_tvhau.halan" at bounding box center [526, 64] width 224 height 17
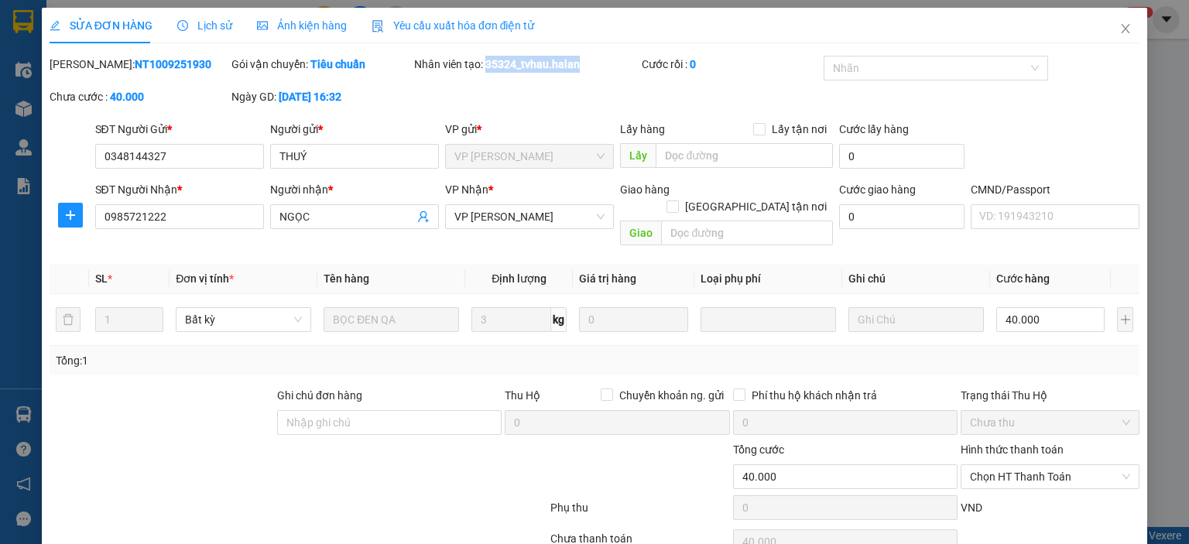
copy b "35324_tvhau.halan"
drag, startPoint x: 169, startPoint y: 158, endPoint x: 186, endPoint y: 153, distance: 16.9
click at [177, 157] on input "0348144327" at bounding box center [179, 156] width 169 height 25
drag, startPoint x: 189, startPoint y: 153, endPoint x: 117, endPoint y: 173, distance: 74.7
click at [102, 161] on input "0348144327" at bounding box center [179, 156] width 169 height 25
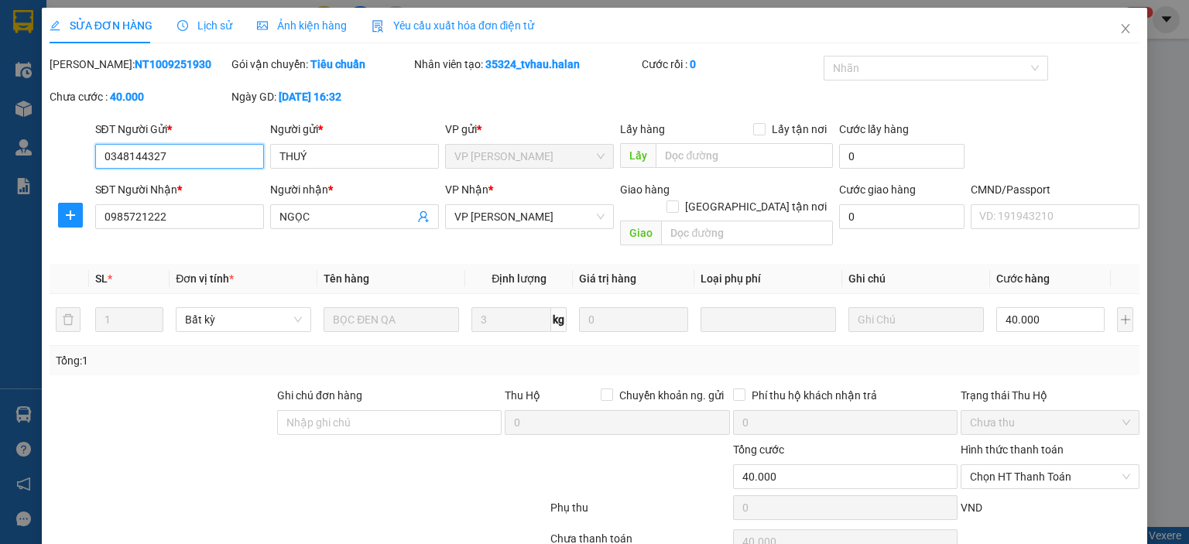
scroll to position [61, 0]
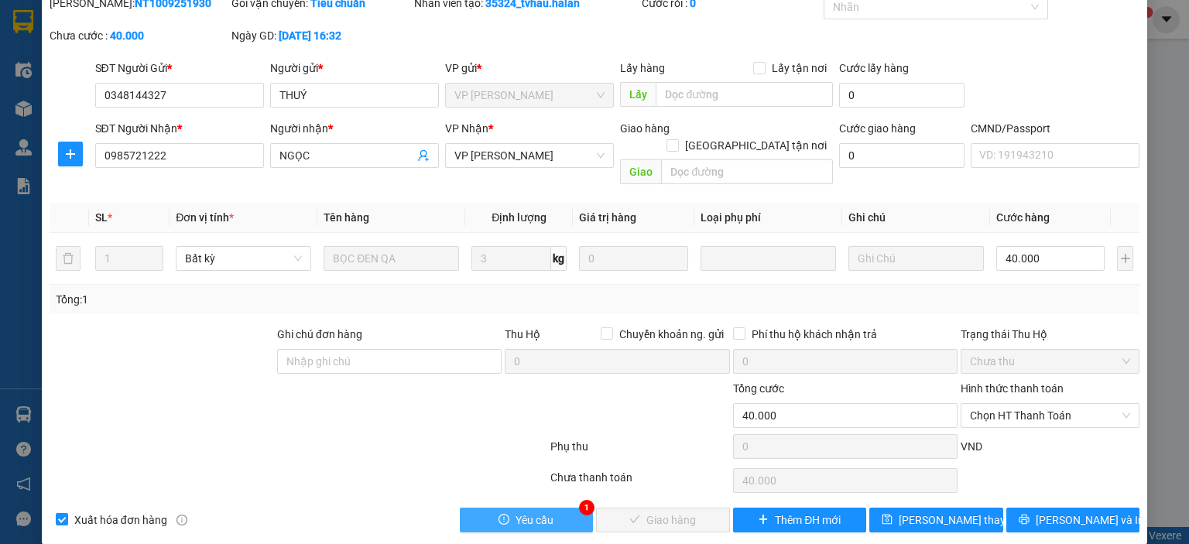
drag, startPoint x: 546, startPoint y: 507, endPoint x: 559, endPoint y: 485, distance: 25.3
click at [546, 512] on span "Yêu cầu" at bounding box center [534, 520] width 38 height 17
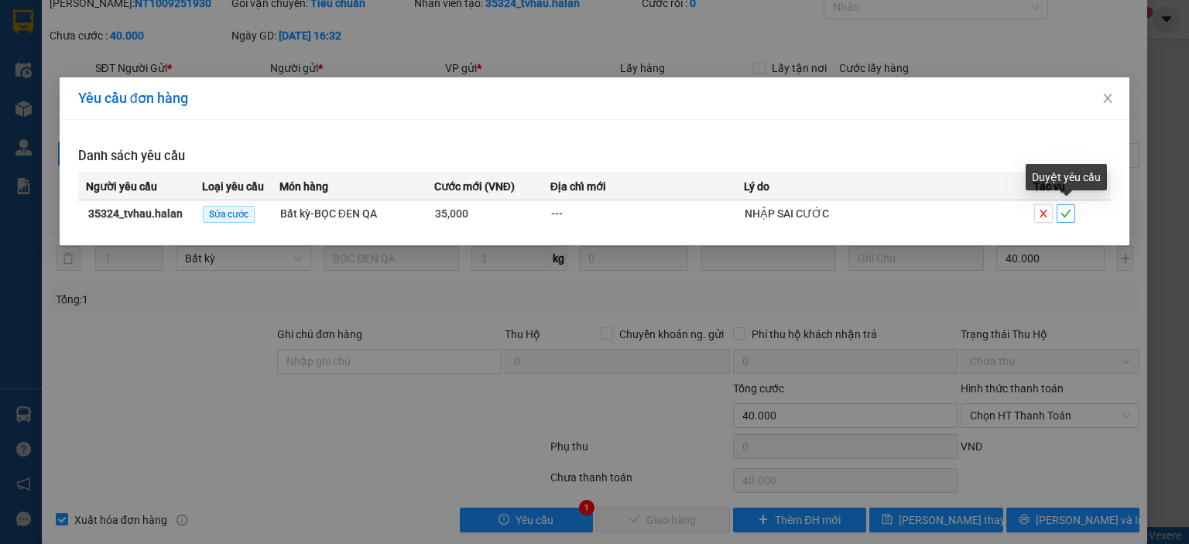
click at [1067, 207] on button "button" at bounding box center [1065, 213] width 19 height 19
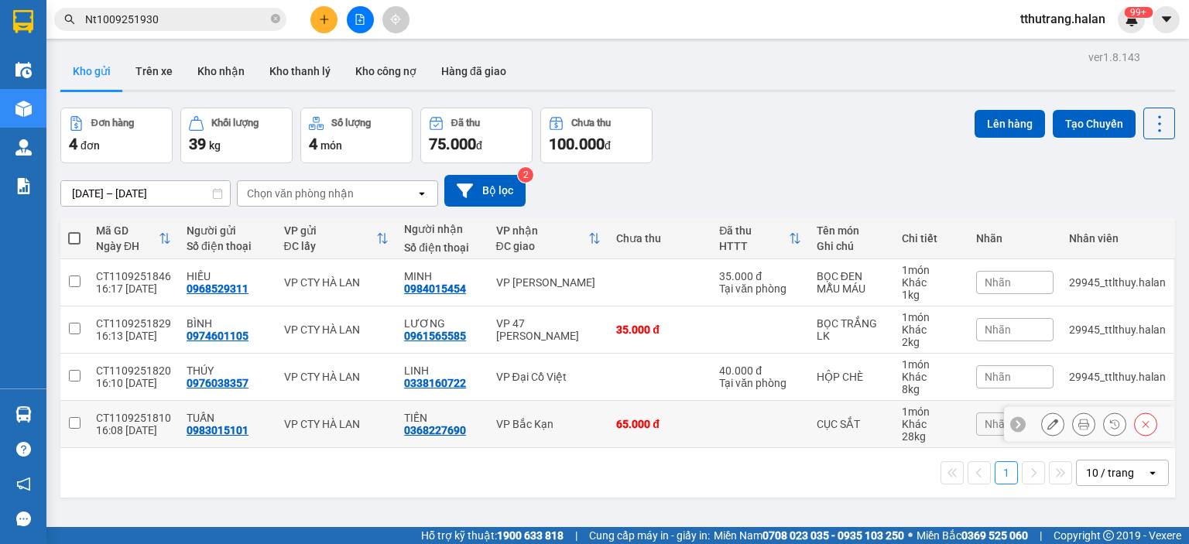
drag, startPoint x: 629, startPoint y: 414, endPoint x: 624, endPoint y: 510, distance: 96.1
click at [629, 413] on td "65.000 đ" at bounding box center [659, 424] width 103 height 47
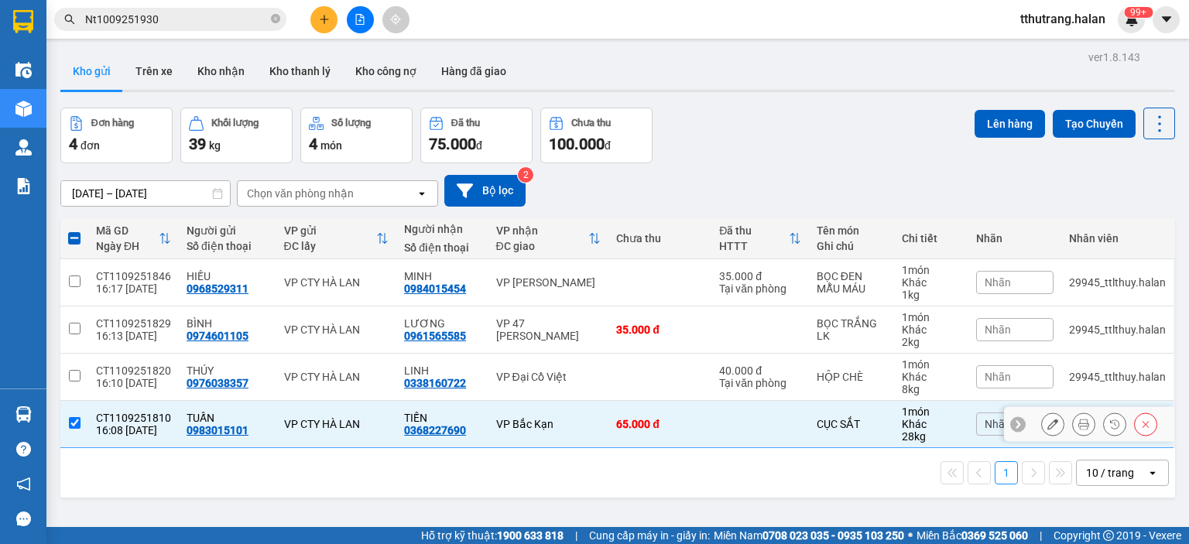
click at [80, 420] on td at bounding box center [74, 424] width 28 height 47
checkbox input "false"
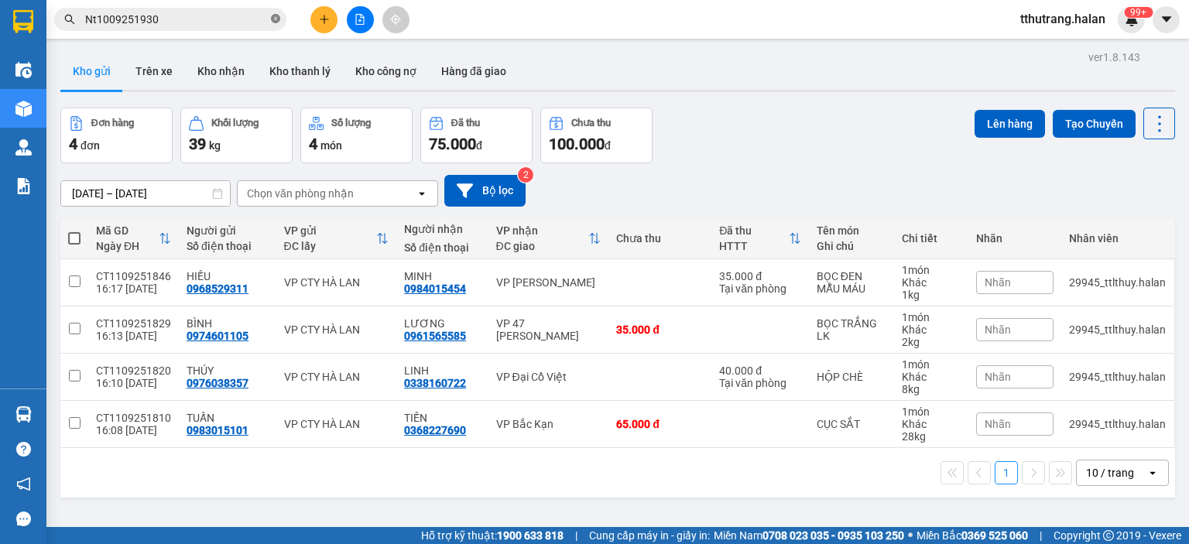
click at [273, 12] on span at bounding box center [275, 19] width 9 height 15
paste input "CP1109250608"
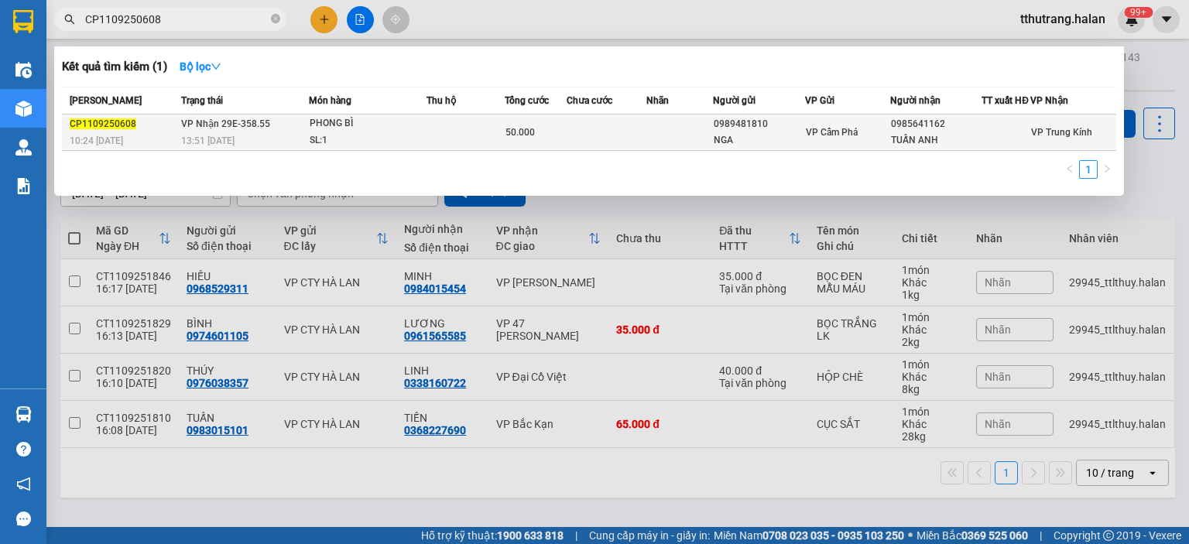
type input "CP1109250608"
click at [437, 135] on td at bounding box center [465, 133] width 78 height 36
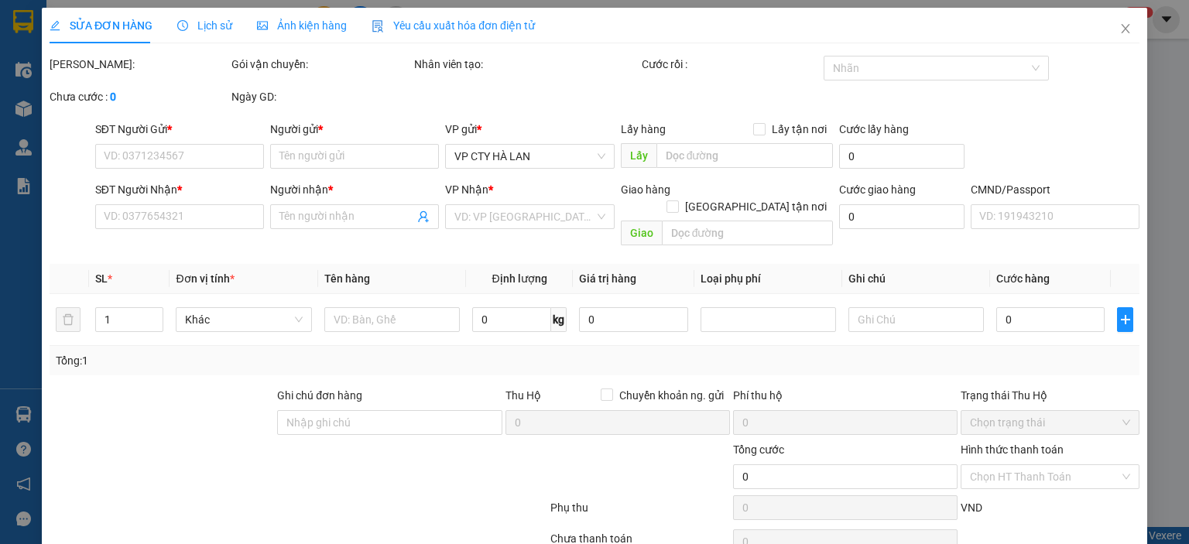
type input "0989481810"
type input "NGA"
type input "0985641162"
type input "TUẤN ANH"
type input "50.000"
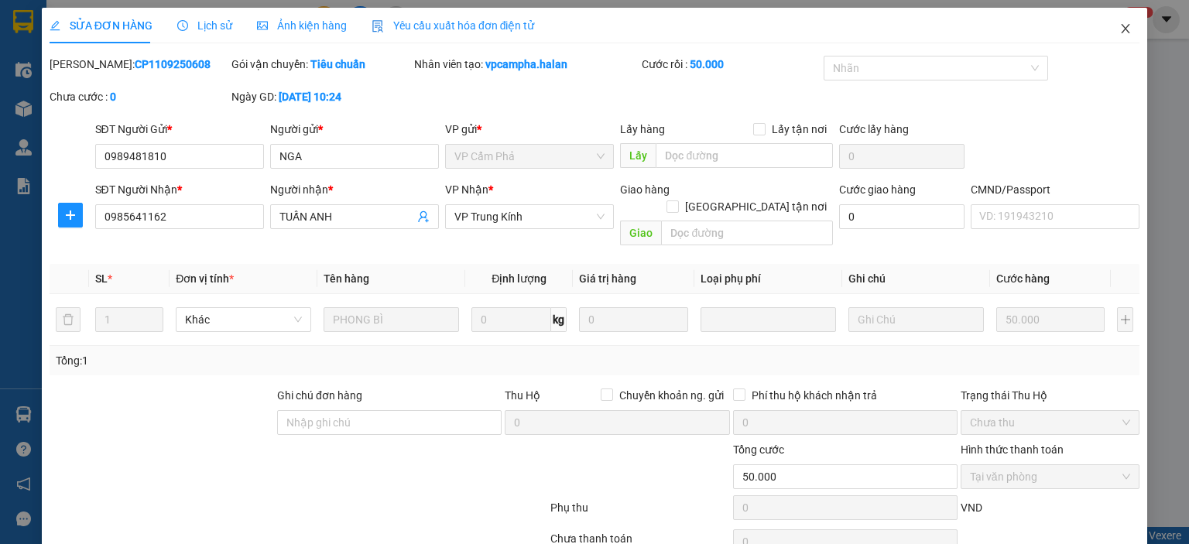
click at [1121, 29] on icon "close" at bounding box center [1125, 28] width 9 height 9
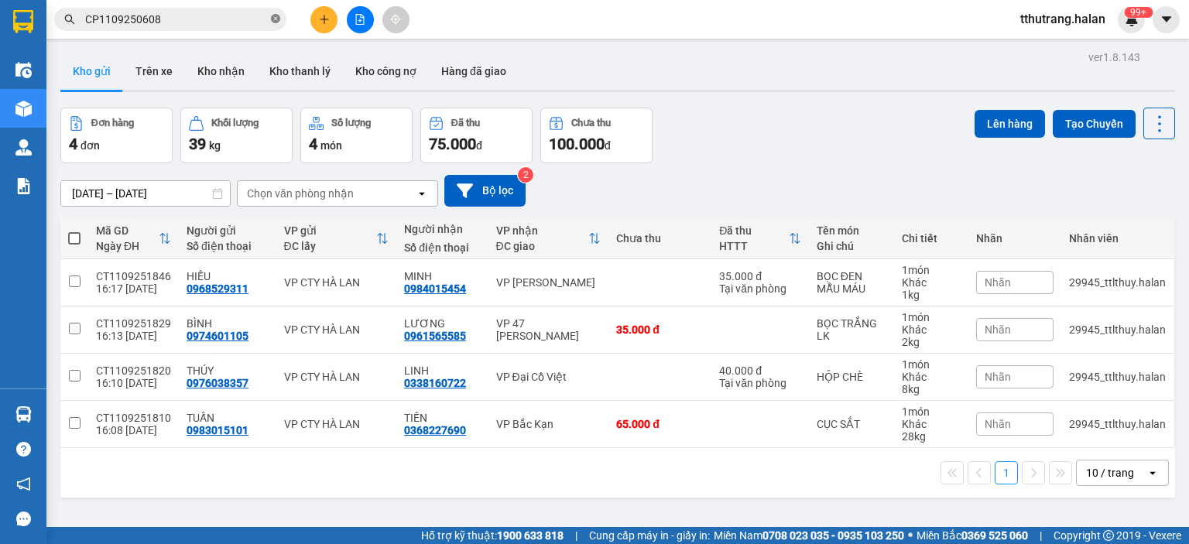
click at [275, 14] on icon "close-circle" at bounding box center [275, 18] width 9 height 9
paste input "CP1109250162"
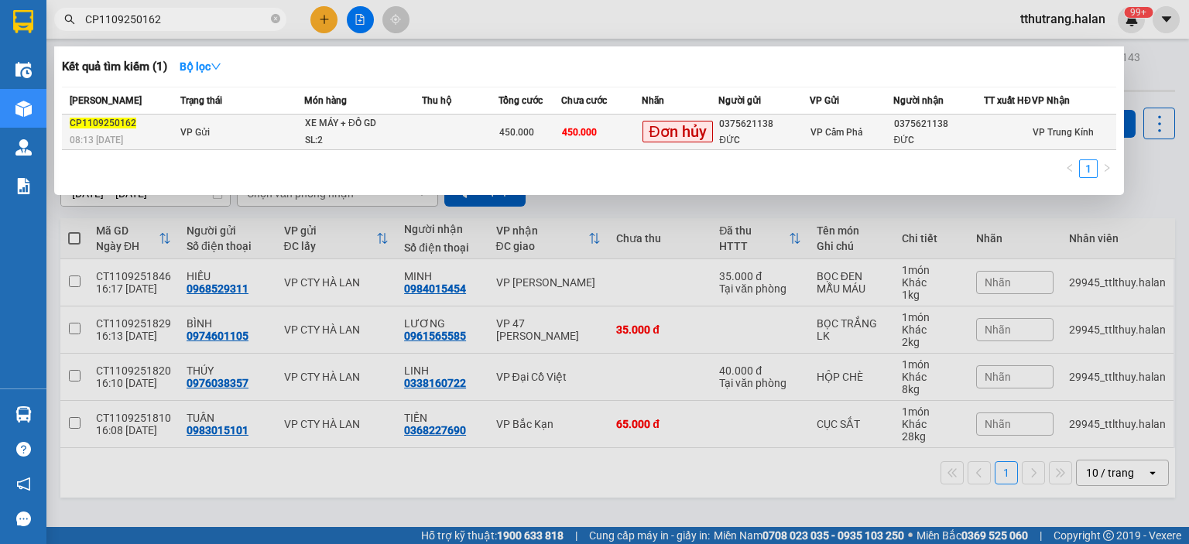
type input "CP1109250162"
click at [422, 141] on td at bounding box center [460, 133] width 77 height 36
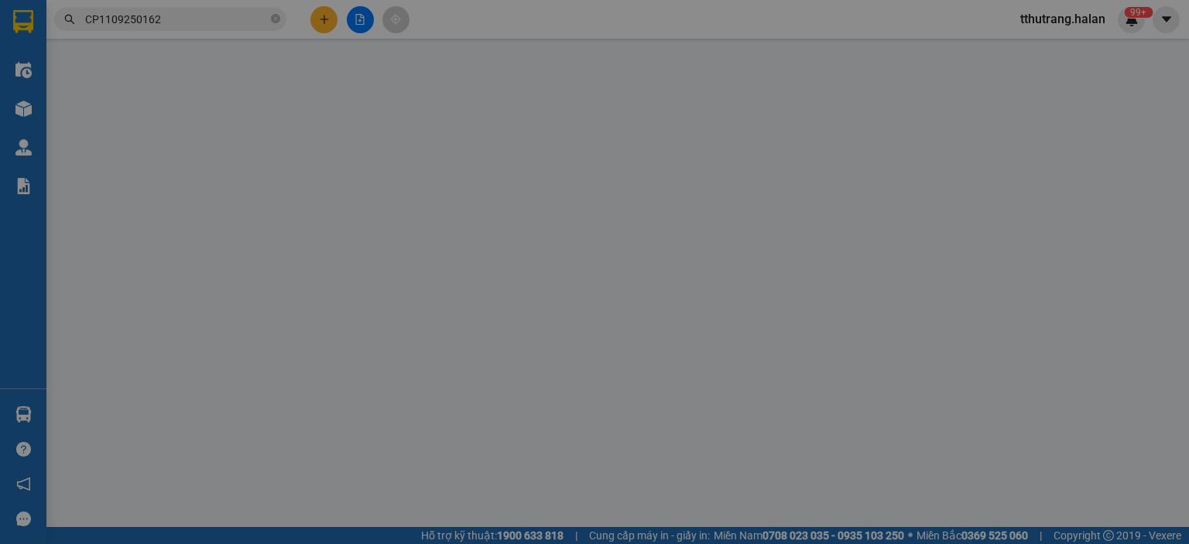
type input "0375621138"
type input "ĐỨC"
type input "0375621138"
type input "ĐỨC"
type input "450.000"
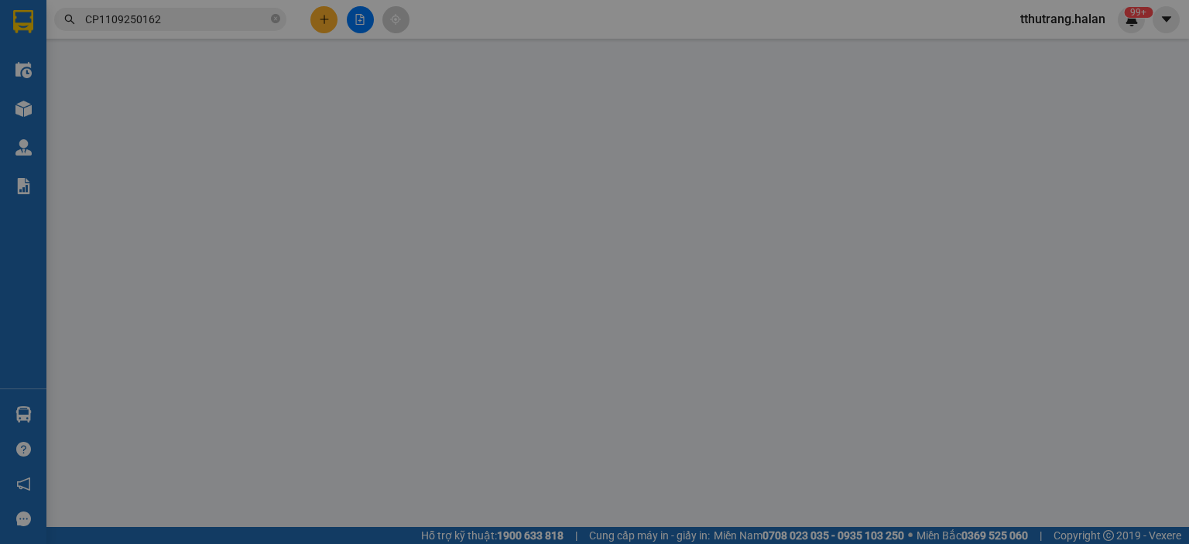
type input "450.000"
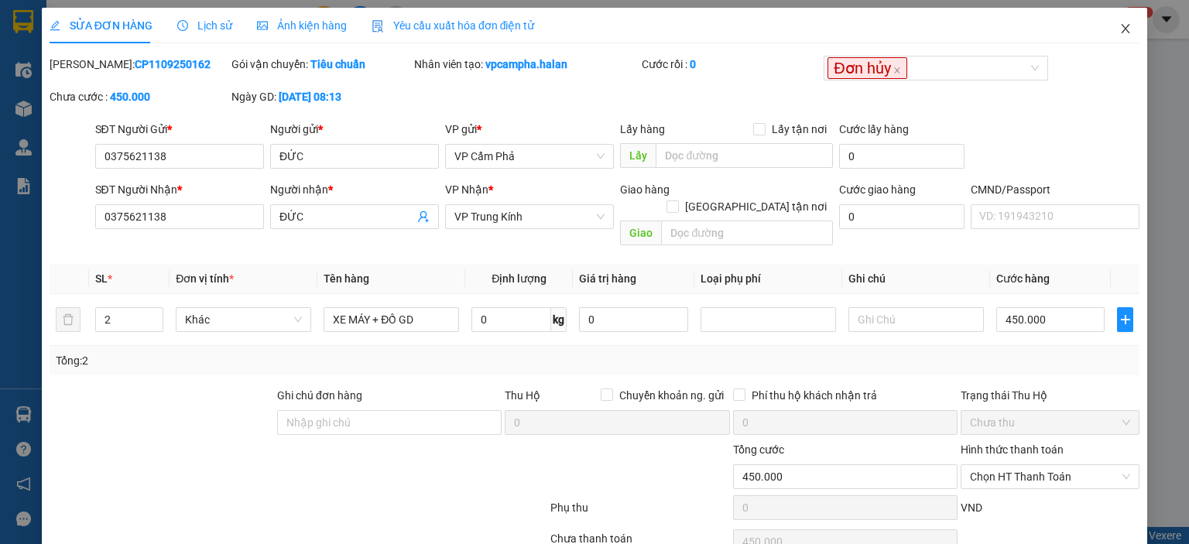
click at [1119, 28] on icon "close" at bounding box center [1125, 28] width 12 height 12
